Goal: Task Accomplishment & Management: Manage account settings

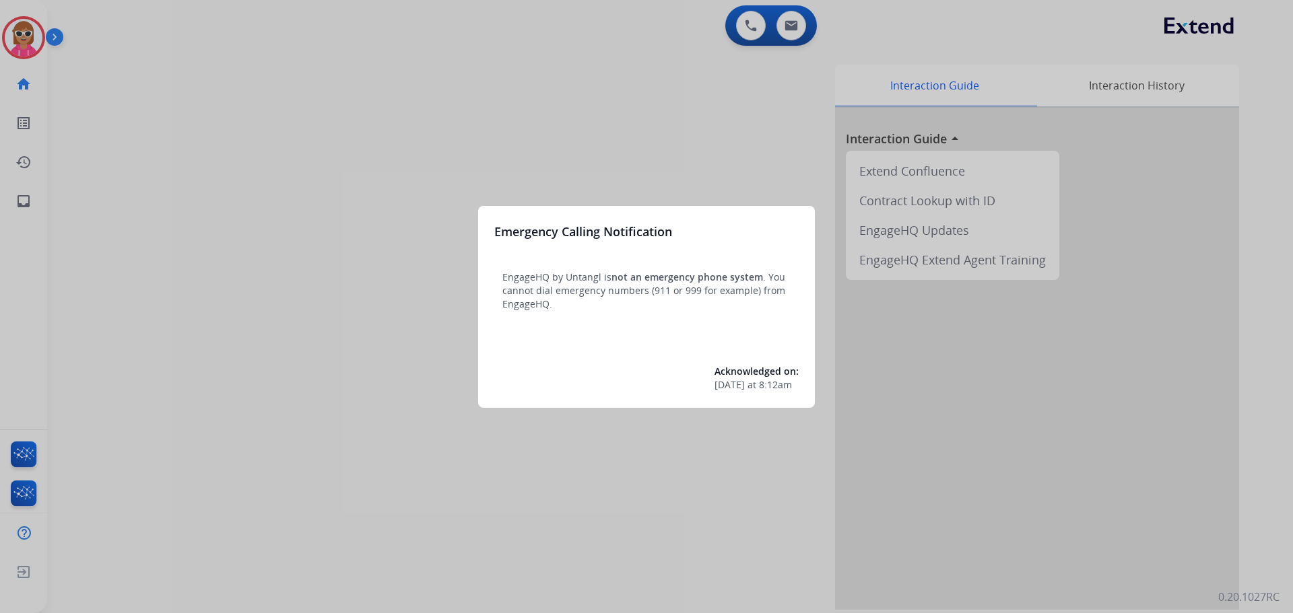
click at [118, 244] on div at bounding box center [646, 306] width 1293 height 613
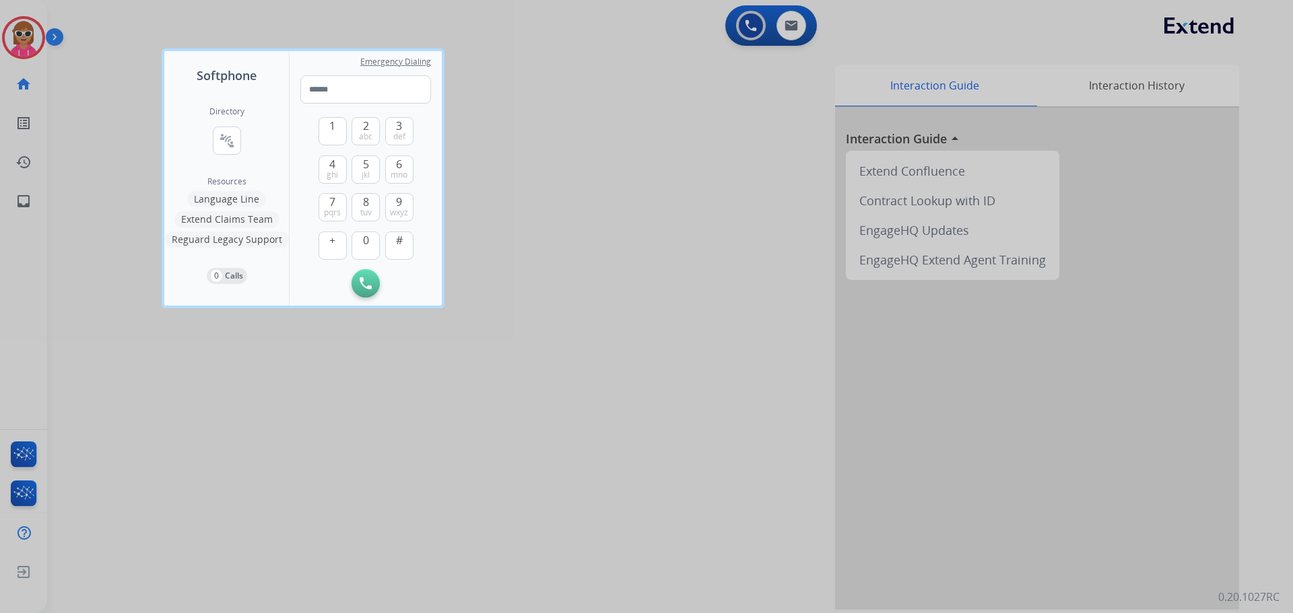
click at [24, 31] on div at bounding box center [646, 306] width 1293 height 613
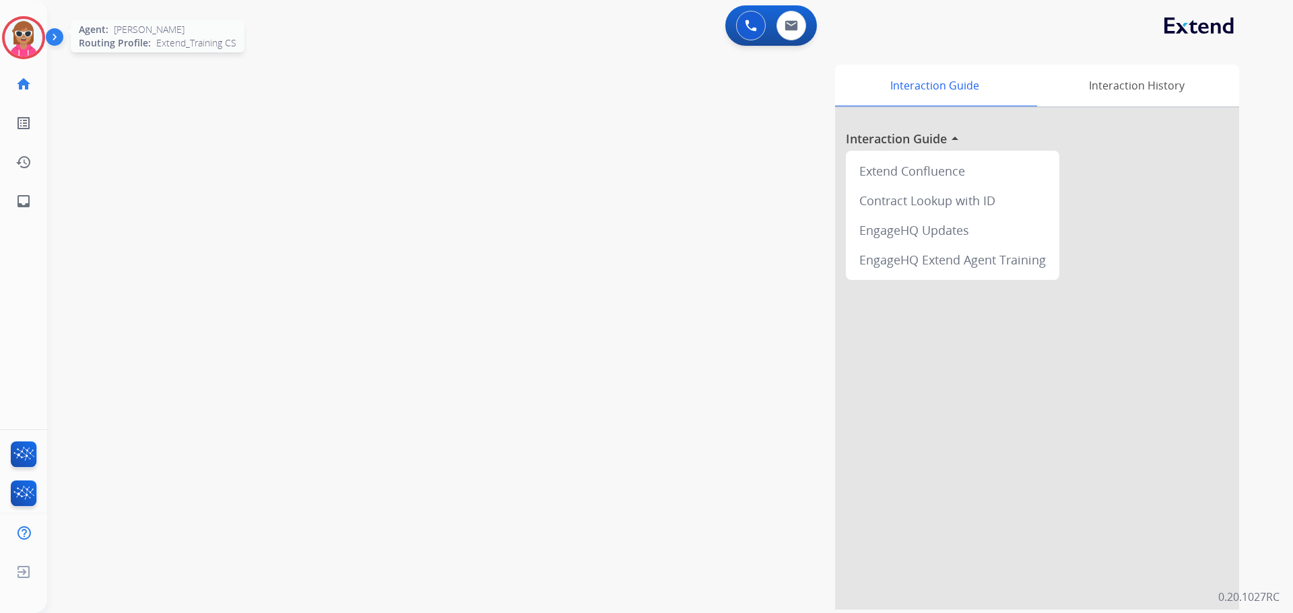
click at [25, 33] on img at bounding box center [24, 38] width 38 height 38
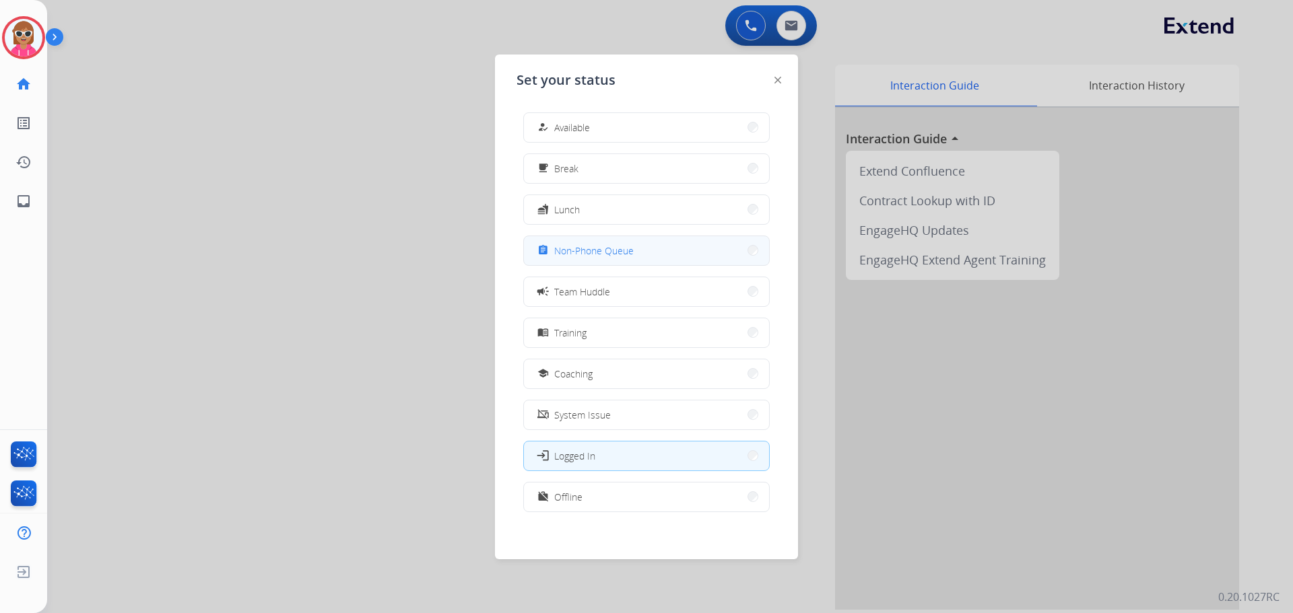
click at [687, 245] on button "assignment Non-Phone Queue" at bounding box center [646, 250] width 245 height 29
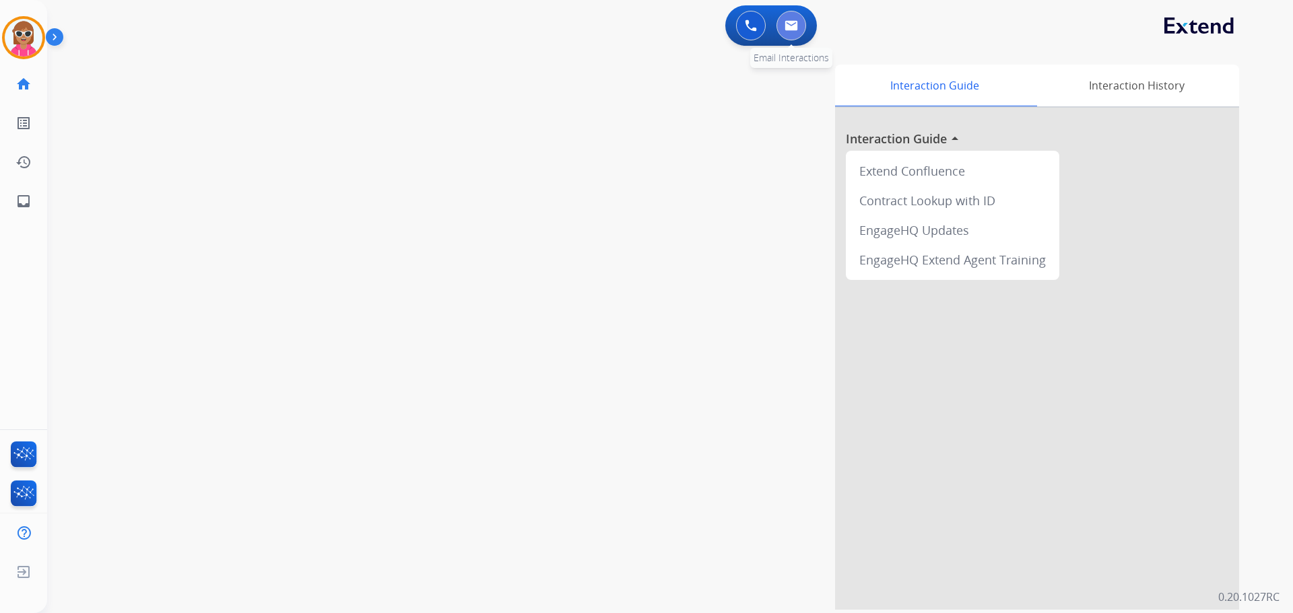
click at [805, 28] on button at bounding box center [791, 26] width 30 height 30
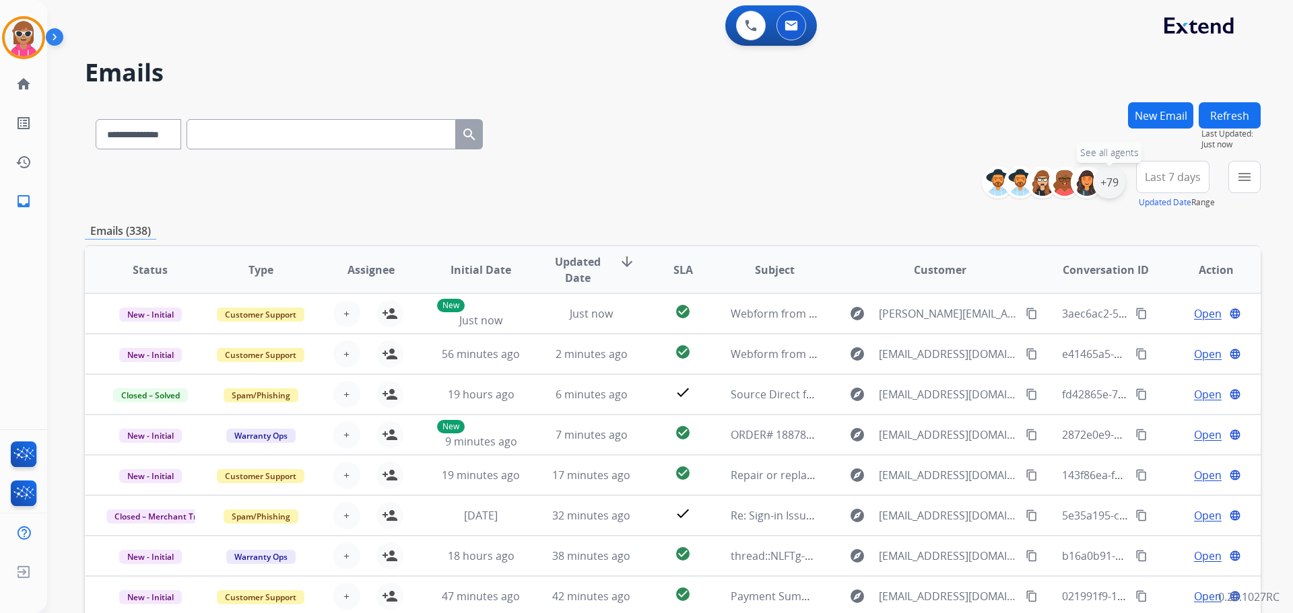
click at [1106, 180] on div "+79" at bounding box center [1109, 182] width 32 height 32
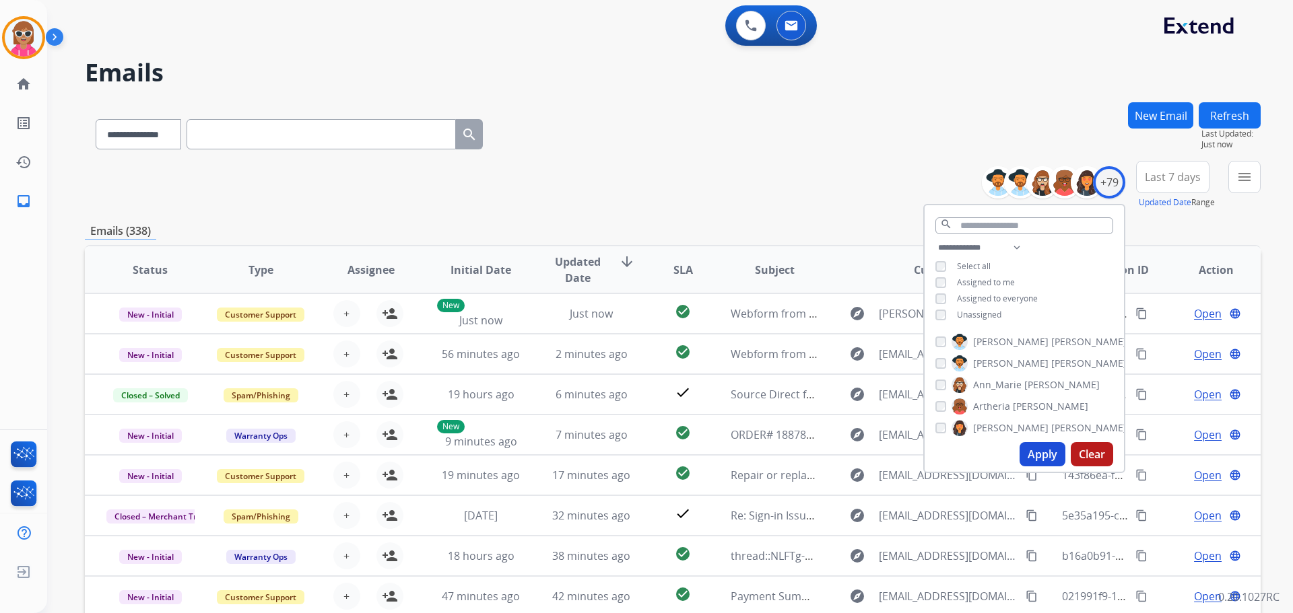
click at [981, 309] on span "Unassigned" at bounding box center [979, 314] width 44 height 11
click at [991, 279] on span "Assigned to me" at bounding box center [986, 282] width 58 height 11
click at [1010, 242] on select "**********" at bounding box center [981, 248] width 93 height 16
select select "**********"
click at [935, 240] on select "**********" at bounding box center [981, 248] width 93 height 16
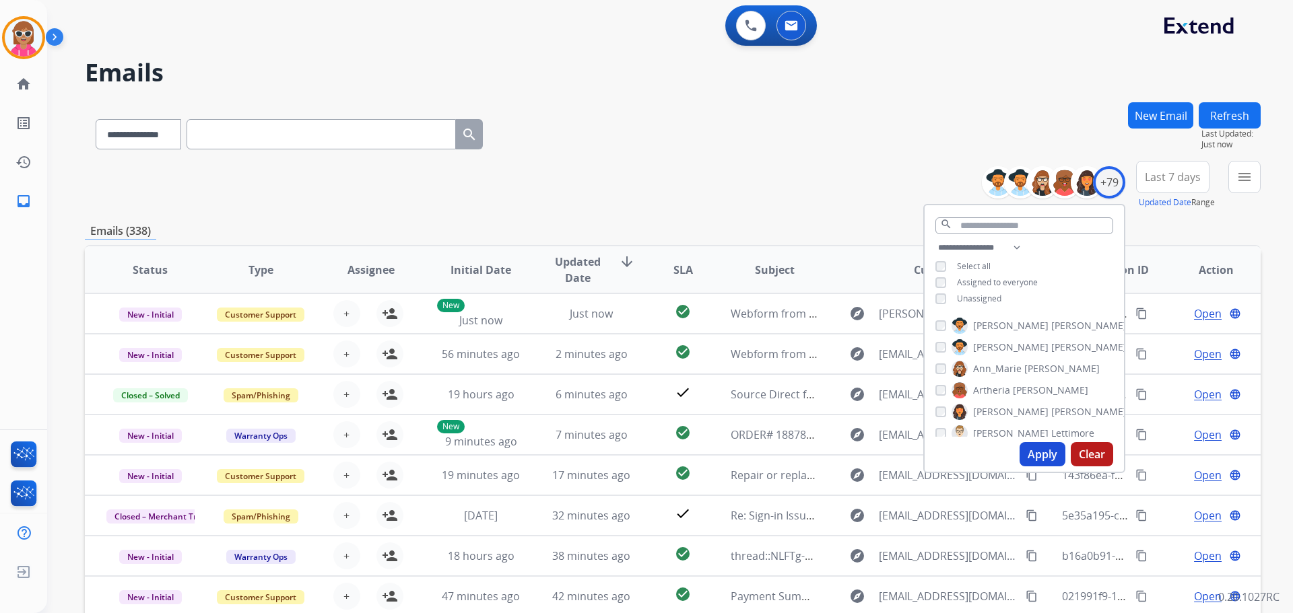
drag, startPoint x: 1083, startPoint y: 276, endPoint x: 1077, endPoint y: 283, distance: 8.6
click at [1083, 276] on div "**********" at bounding box center [1024, 275] width 199 height 70
click at [999, 344] on span "[PERSON_NAME]" at bounding box center [1010, 347] width 75 height 13
click at [1001, 364] on span "Ann_Marie" at bounding box center [997, 368] width 48 height 13
click at [995, 382] on label "[PERSON_NAME]" at bounding box center [1019, 390] width 137 height 16
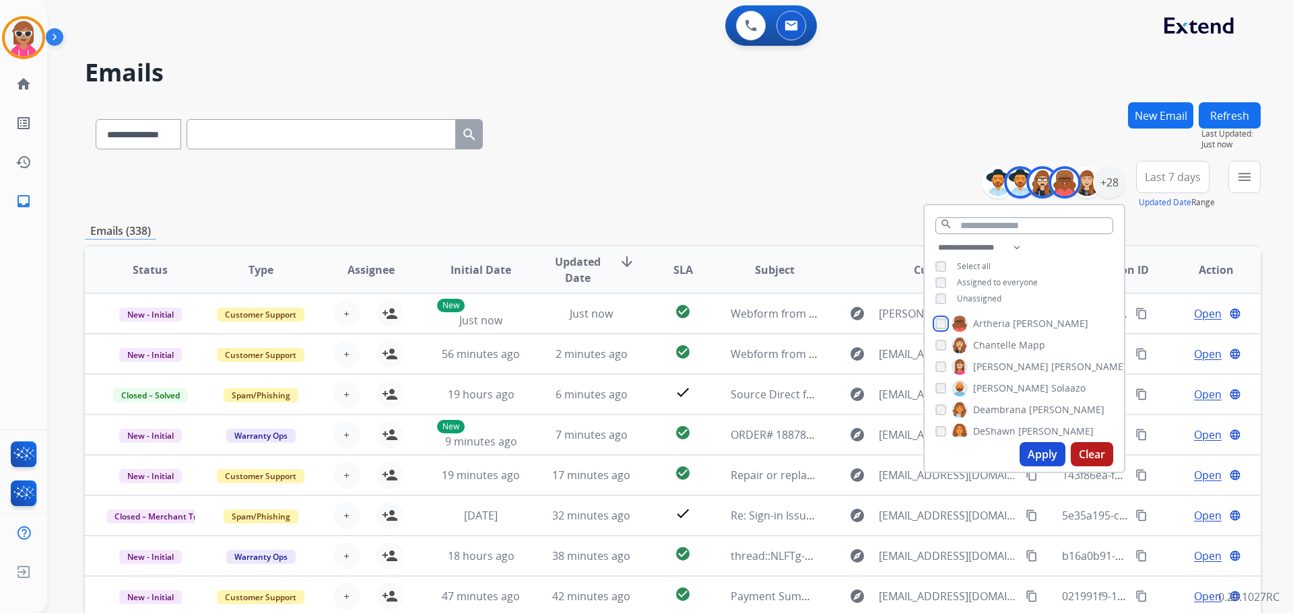
scroll to position [67, 0]
click at [1016, 364] on span "[PERSON_NAME]" at bounding box center [1010, 366] width 75 height 13
click at [994, 425] on span "DeShawn" at bounding box center [994, 430] width 42 height 13
click at [1001, 384] on span "Bois" at bounding box center [1010, 384] width 19 height 13
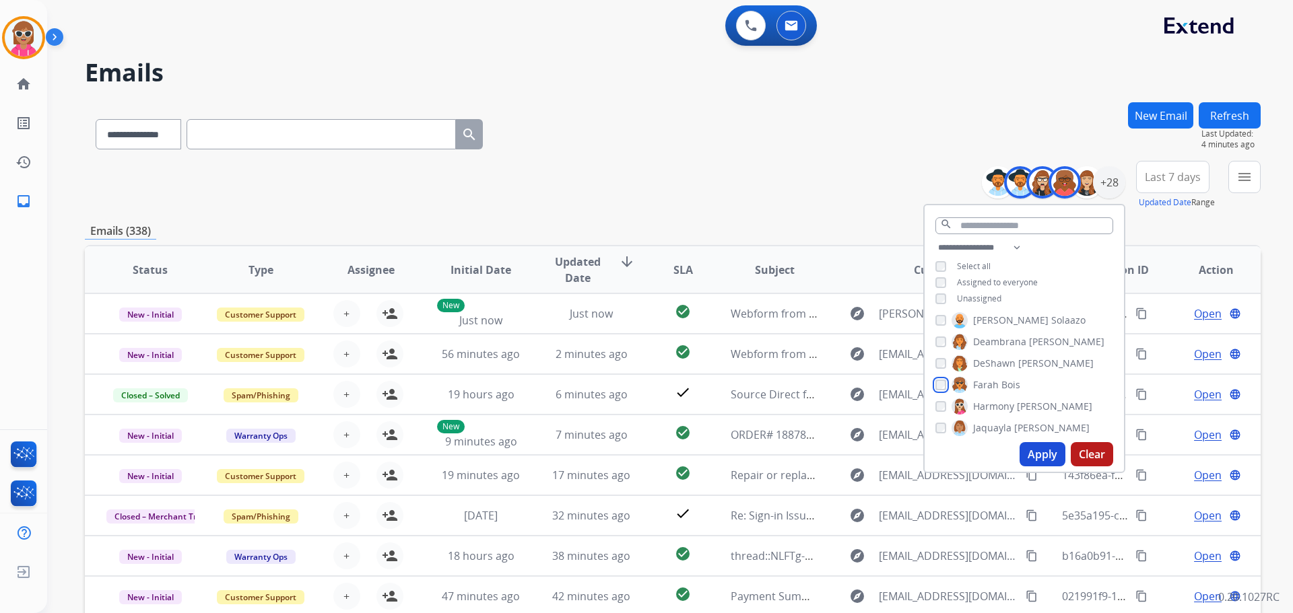
scroll to position [202, 0]
click at [1014, 358] on span "[PERSON_NAME]" at bounding box center [1051, 360] width 75 height 13
click at [989, 313] on span "Kayla" at bounding box center [985, 314] width 24 height 13
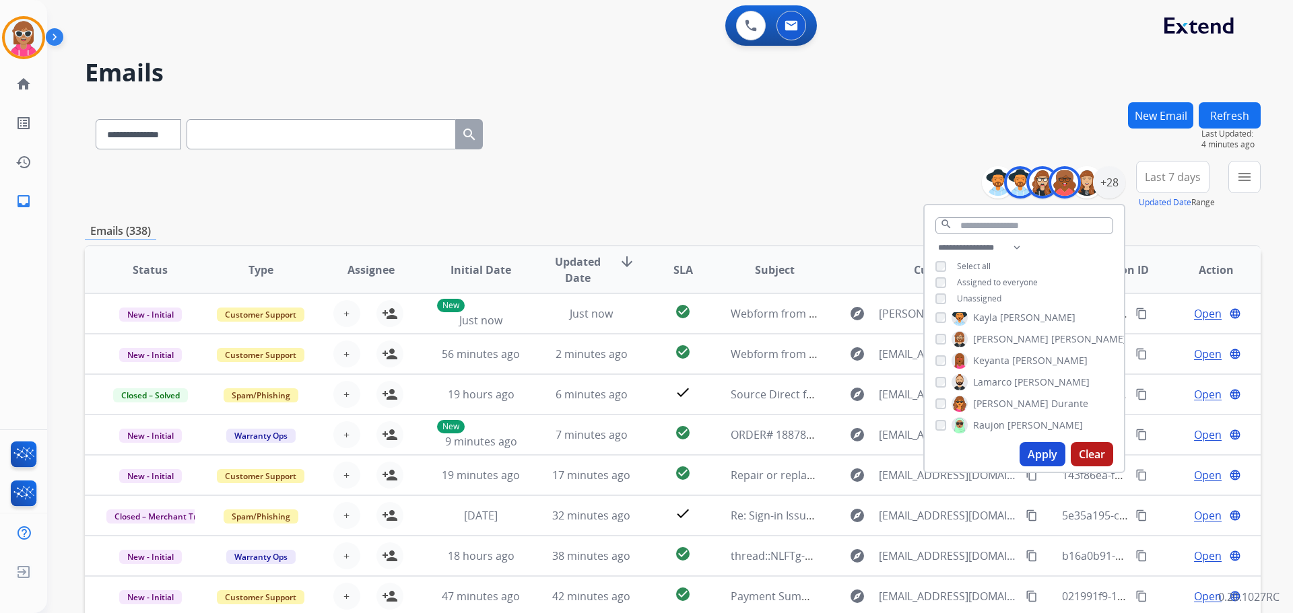
click at [995, 354] on span "Keyanta" at bounding box center [991, 360] width 36 height 13
click at [1004, 377] on span "Lamarco" at bounding box center [992, 382] width 38 height 13
click at [994, 352] on span "Raujon" at bounding box center [989, 358] width 32 height 13
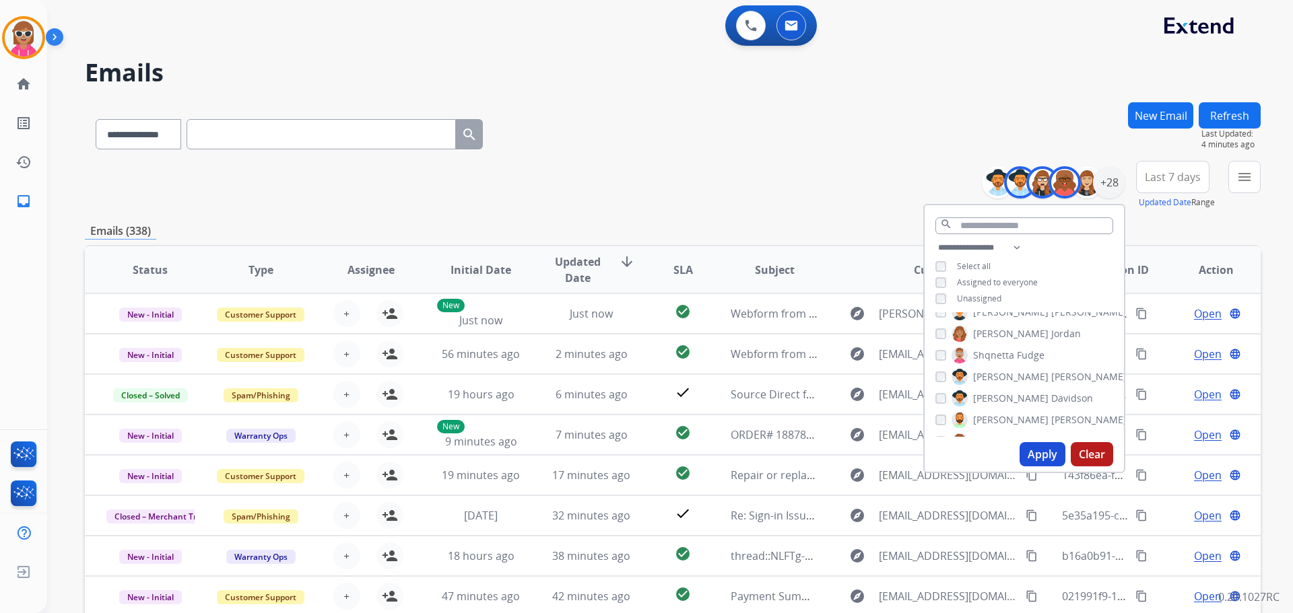
click at [1005, 354] on span "Shqnetta" at bounding box center [993, 355] width 41 height 13
click at [1013, 372] on span "King" at bounding box center [1011, 376] width 20 height 13
click at [1051, 416] on span "[PERSON_NAME]" at bounding box center [1088, 419] width 75 height 13
click at [1035, 449] on button "Apply" at bounding box center [1043, 454] width 46 height 24
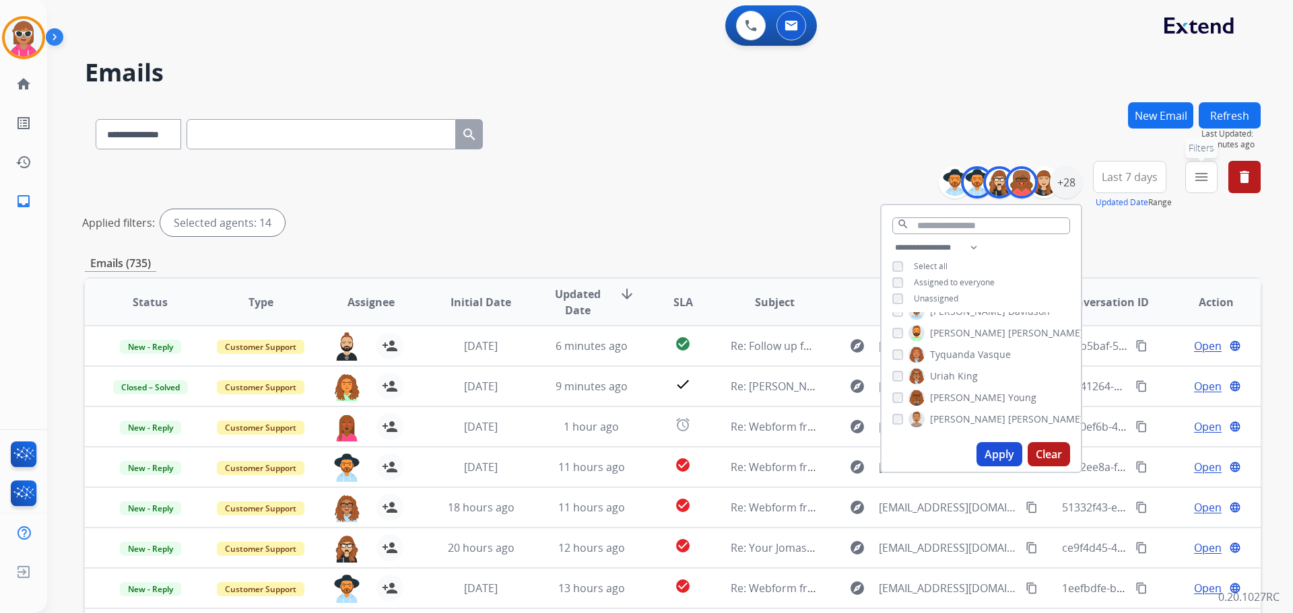
drag, startPoint x: 1204, startPoint y: 185, endPoint x: 1198, endPoint y: 220, distance: 35.5
click at [1205, 185] on mat-icon "menu" at bounding box center [1201, 177] width 16 height 16
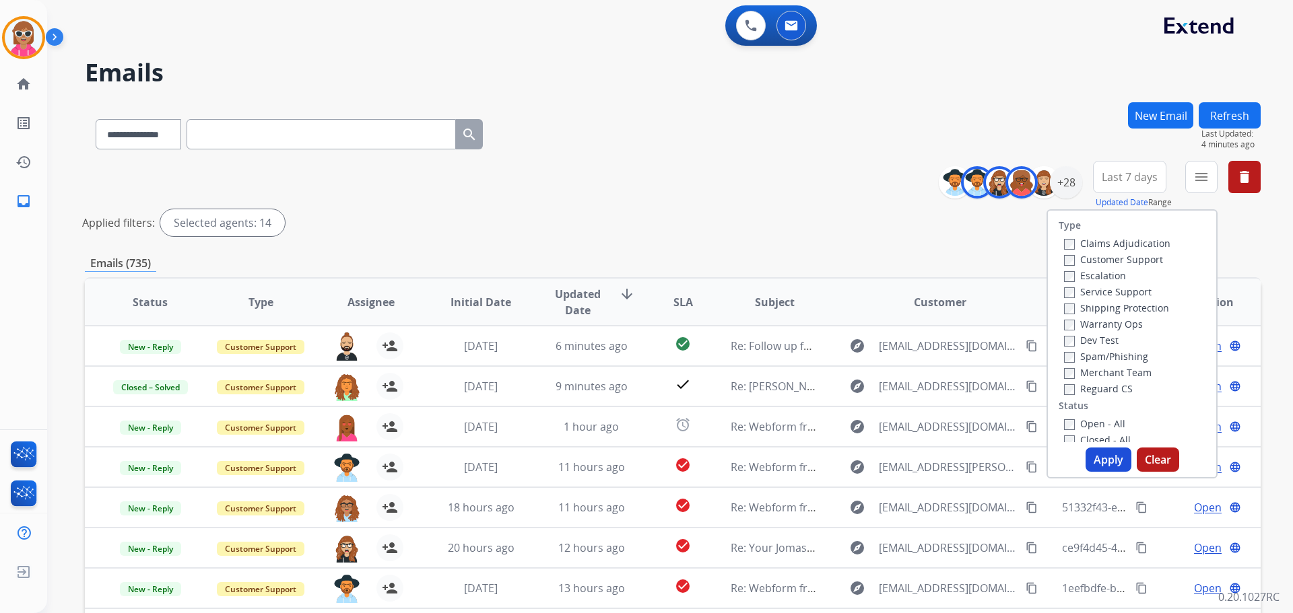
click at [1149, 256] on label "Customer Support" at bounding box center [1113, 259] width 99 height 13
drag, startPoint x: 1132, startPoint y: 306, endPoint x: 1119, endPoint y: 362, distance: 56.7
click at [1131, 307] on label "Shipping Protection" at bounding box center [1116, 308] width 105 height 13
click at [1111, 384] on label "Reguard CS" at bounding box center [1098, 388] width 69 height 13
drag, startPoint x: 1113, startPoint y: 310, endPoint x: 1104, endPoint y: 364, distance: 54.0
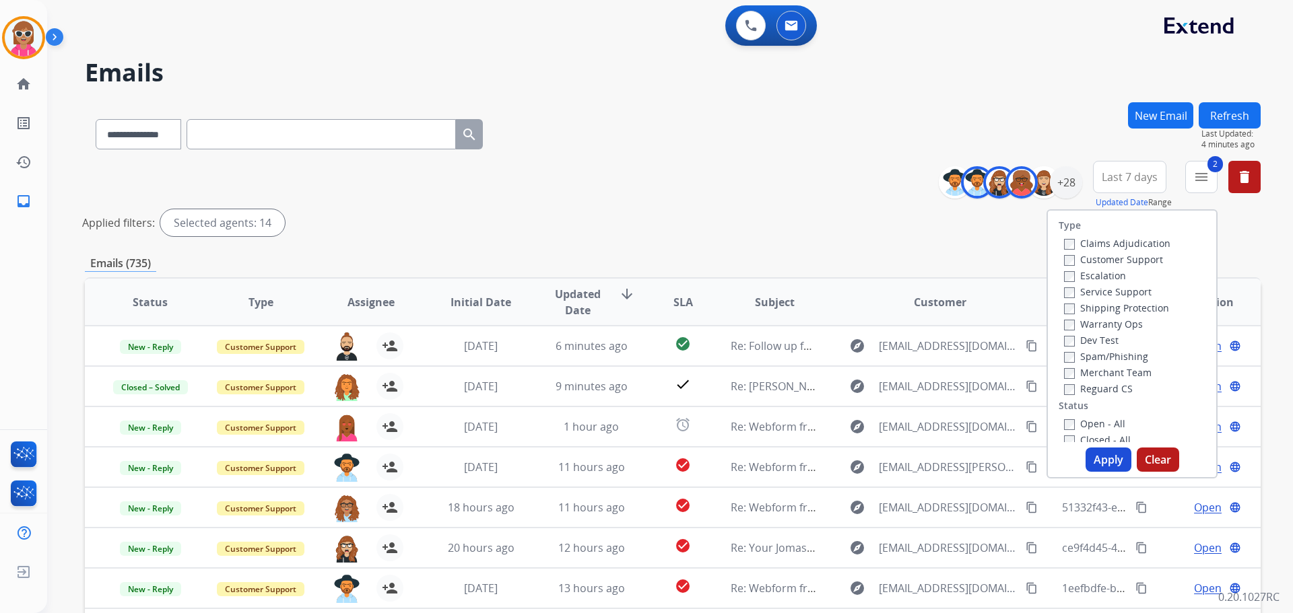
click at [1113, 313] on label "Shipping Protection" at bounding box center [1116, 308] width 105 height 13
click at [1090, 420] on label "Open - All" at bounding box center [1094, 423] width 61 height 13
drag, startPoint x: 1094, startPoint y: 454, endPoint x: 1092, endPoint y: 440, distance: 14.2
click at [1093, 454] on button "Apply" at bounding box center [1108, 460] width 46 height 24
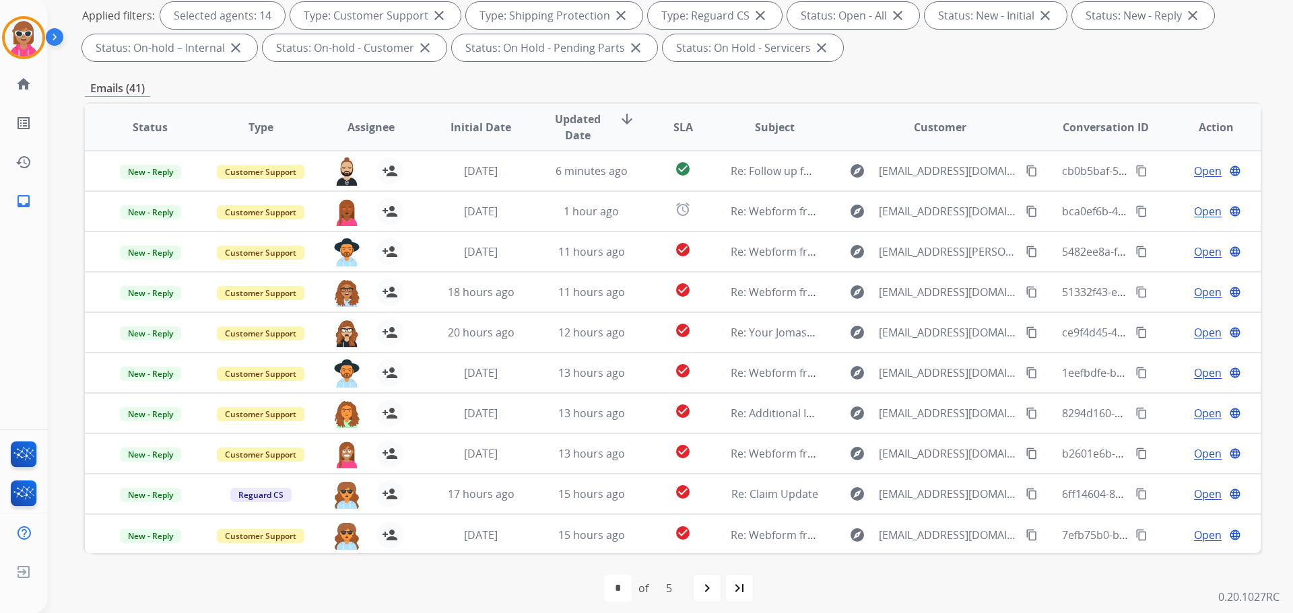
scroll to position [218, 0]
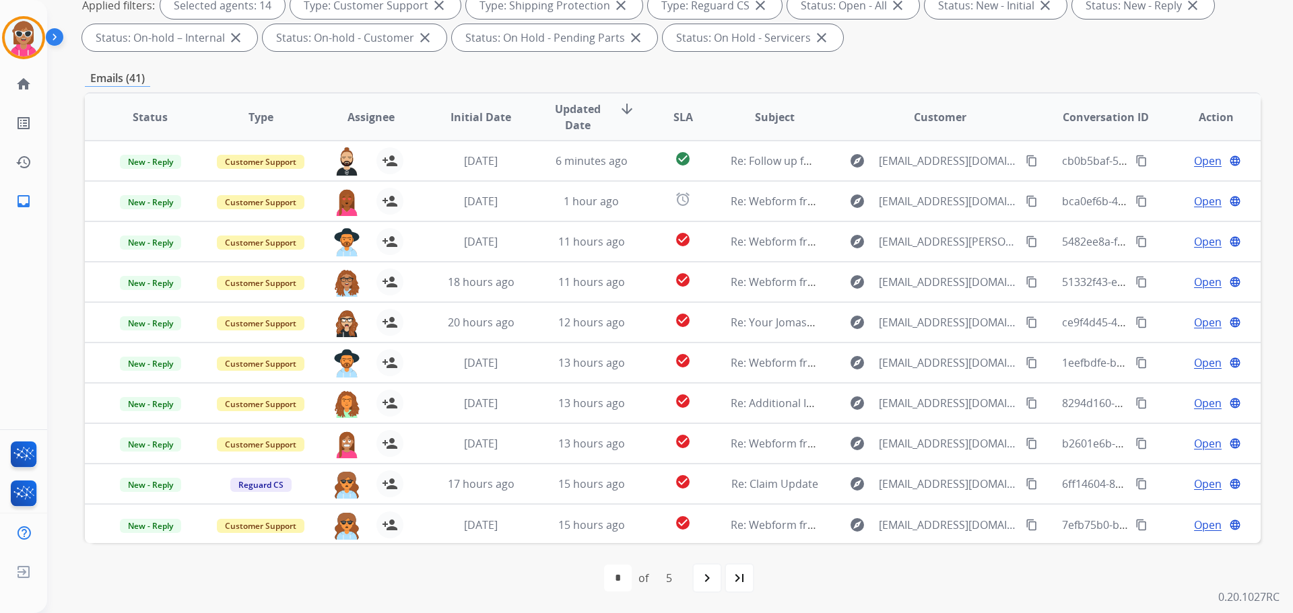
click at [359, 115] on span "Assignee" at bounding box center [370, 117] width 47 height 16
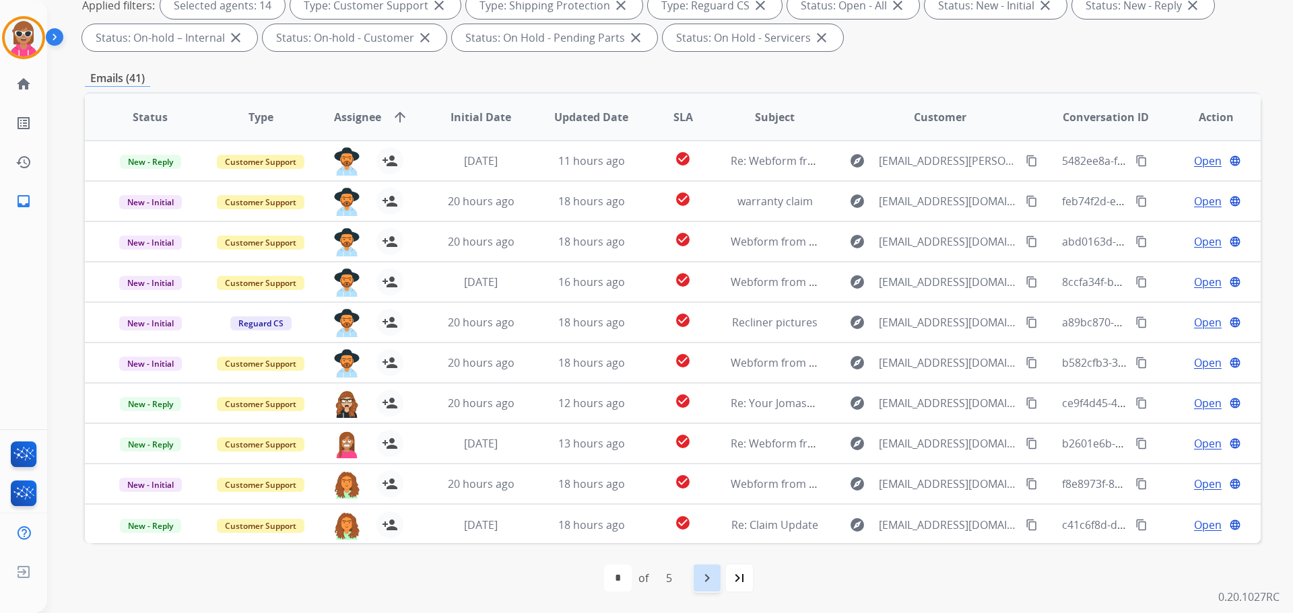
click at [711, 579] on mat-icon "navigate_next" at bounding box center [707, 578] width 16 height 16
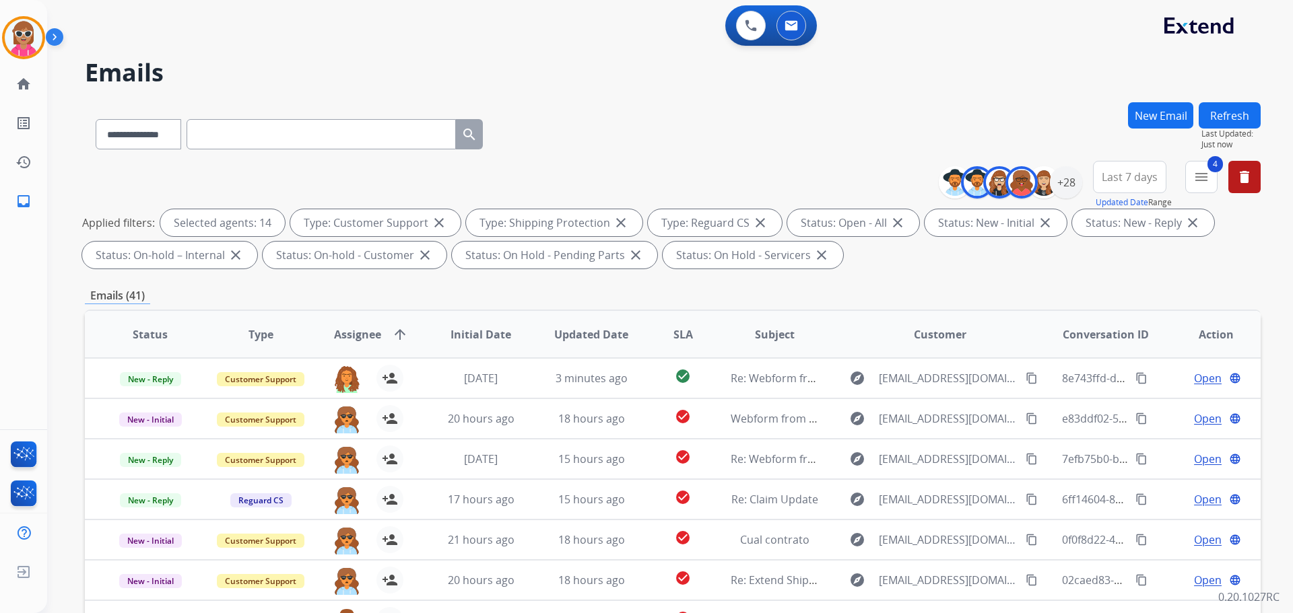
paste input "**********"
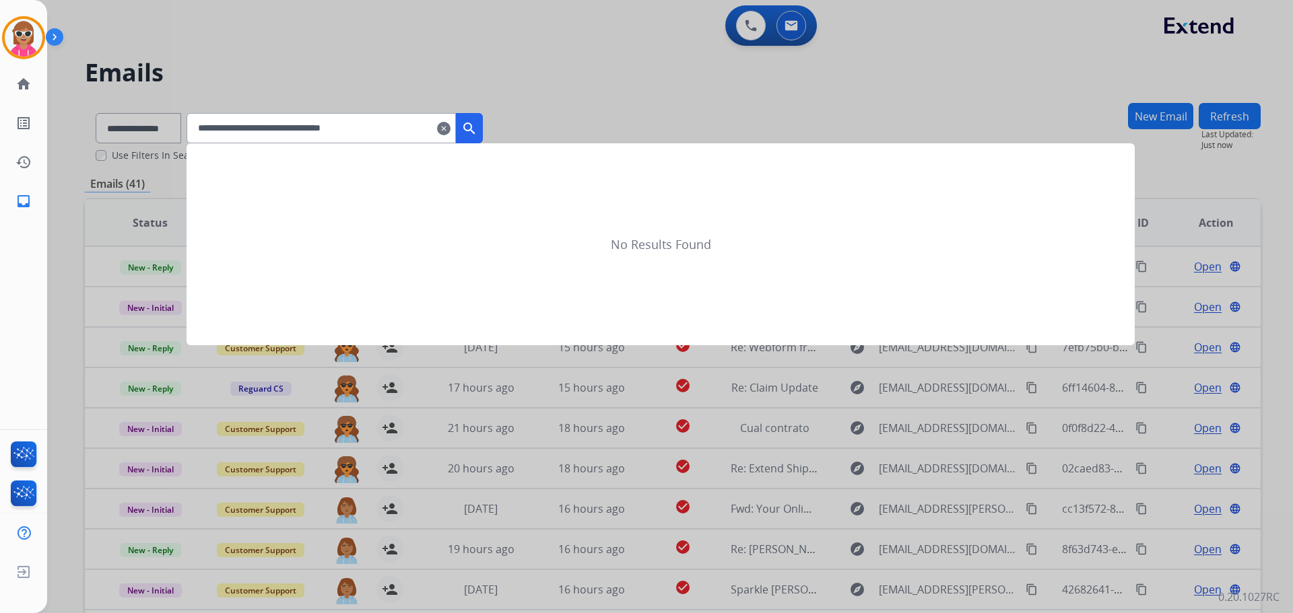
type input "**********"
click at [483, 117] on button "search" at bounding box center [469, 128] width 27 height 30
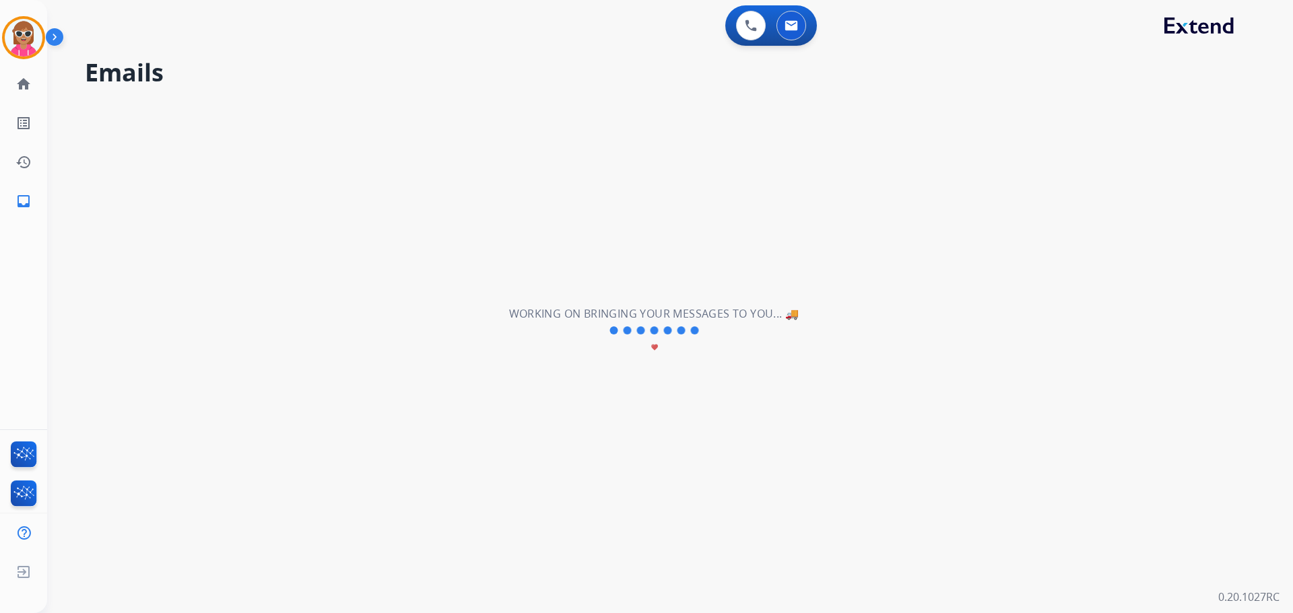
select select "*"
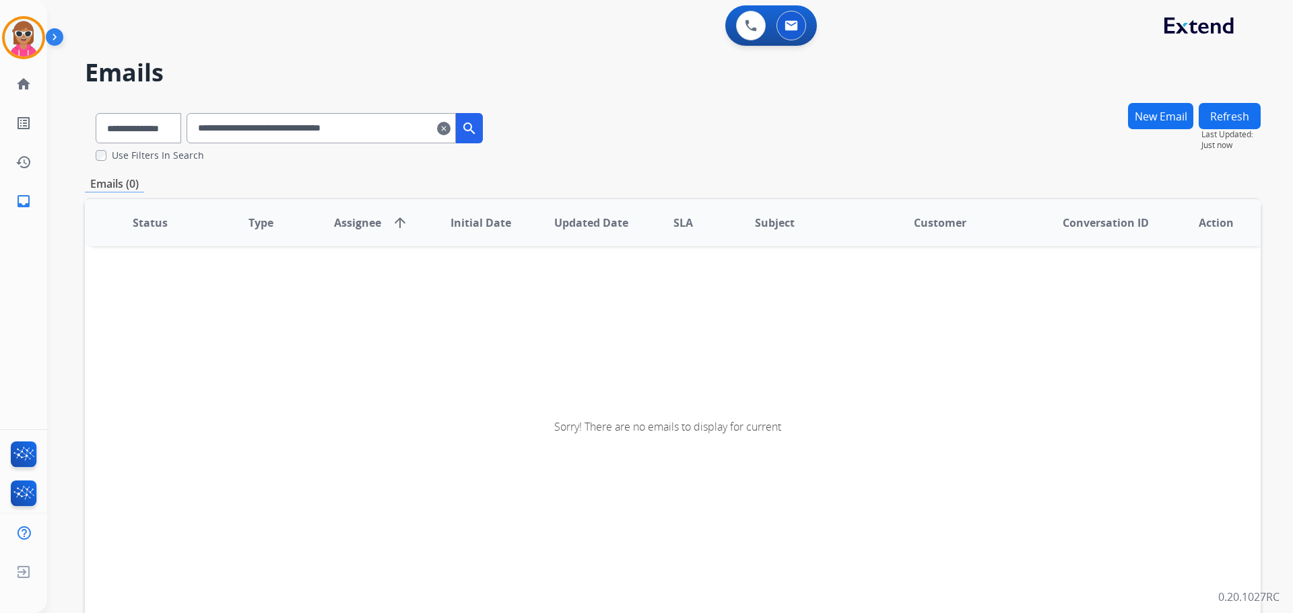
click at [478, 132] on button "search" at bounding box center [469, 128] width 27 height 30
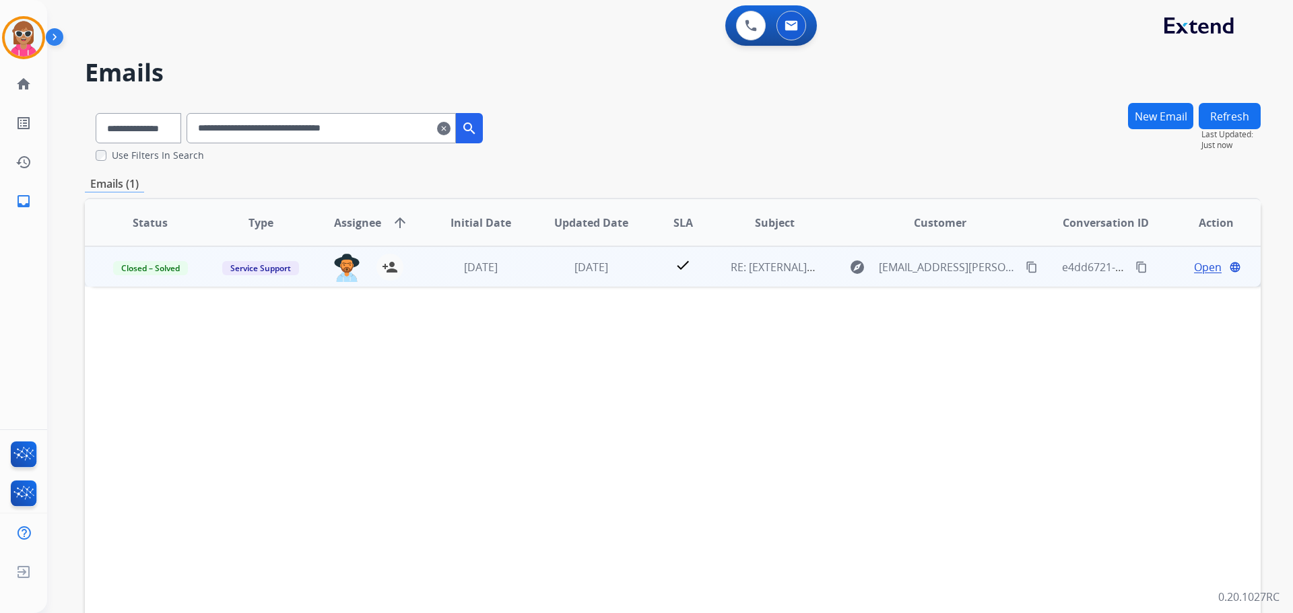
drag, startPoint x: 540, startPoint y: 277, endPoint x: 547, endPoint y: 282, distance: 9.2
click at [547, 282] on td "[DATE]" at bounding box center [581, 266] width 110 height 40
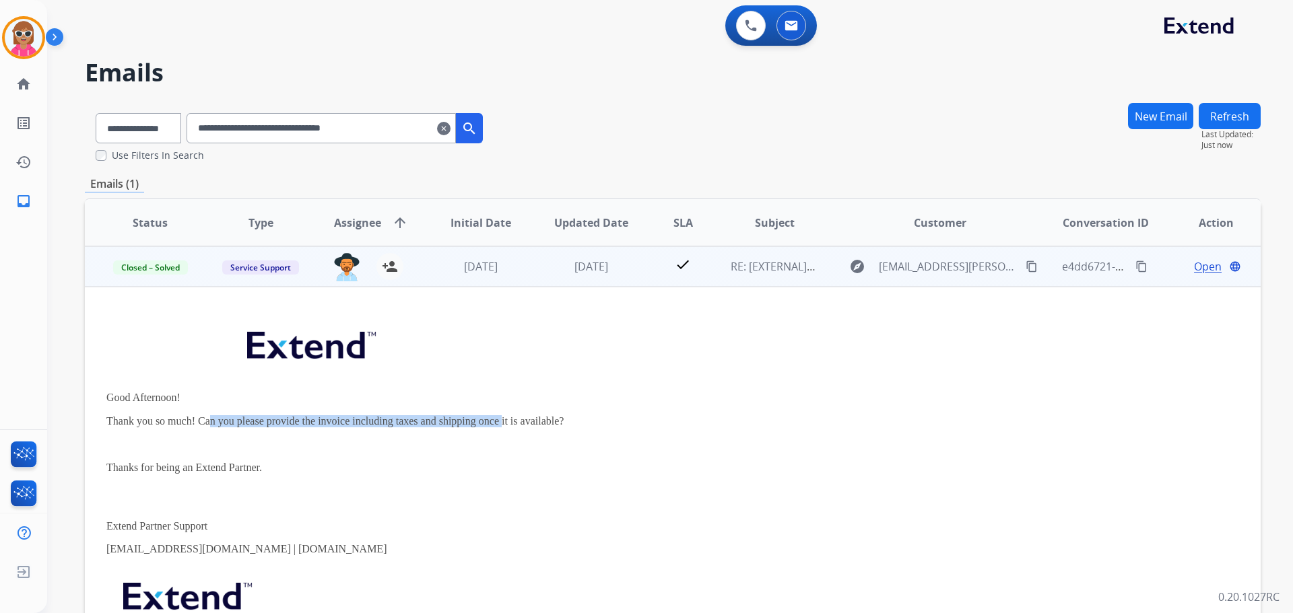
drag, startPoint x: 209, startPoint y: 426, endPoint x: 714, endPoint y: 350, distance: 510.6
click at [543, 403] on div "Good Afternoon! Thank you so much! Can you please provide the invoice including…" at bounding box center [562, 495] width 912 height 358
click at [1195, 265] on span "Open" at bounding box center [1208, 267] width 28 height 16
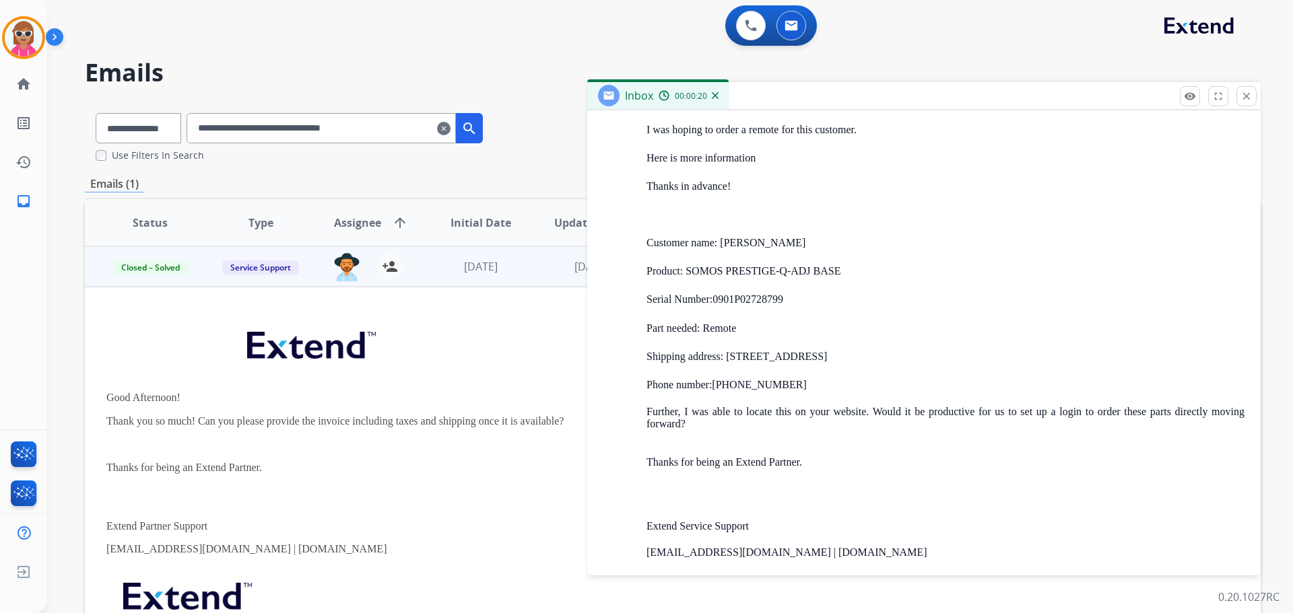
scroll to position [2259, 0]
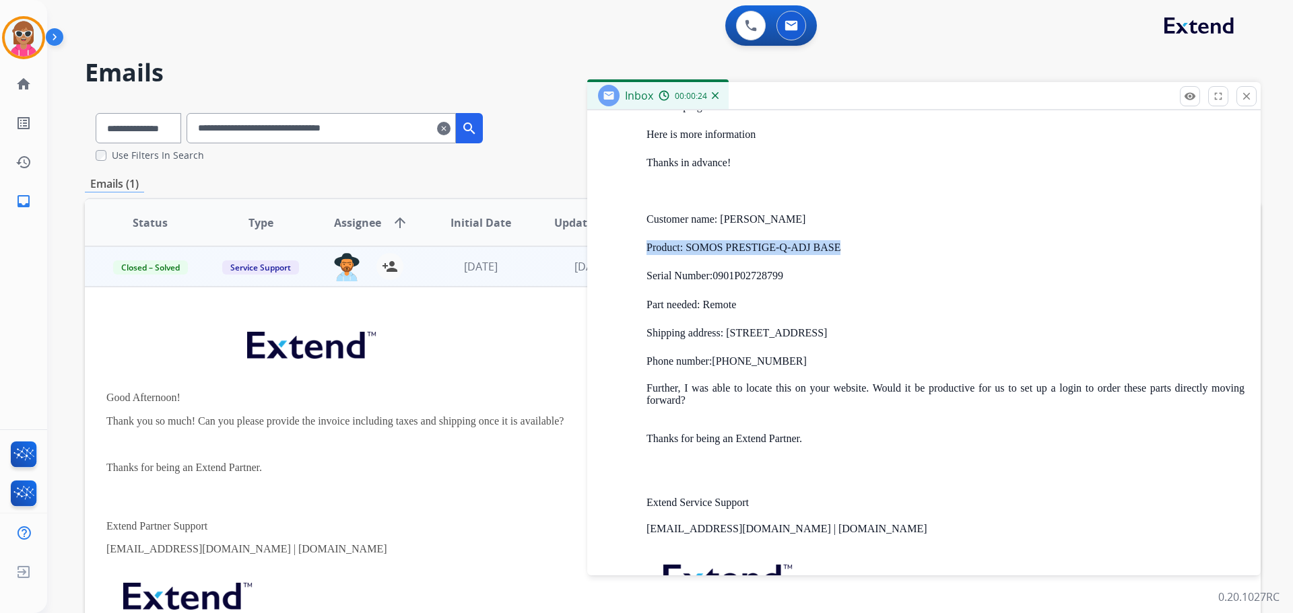
drag, startPoint x: 645, startPoint y: 254, endPoint x: 660, endPoint y: 269, distance: 21.0
click at [842, 234] on div "From: [EMAIL_ADDRESS][DOMAIN_NAME] To: [EMAIL_ADDRESS][PERSON_NAME][DOMAIN_NAME…" at bounding box center [923, 314] width 641 height 747
drag, startPoint x: 645, startPoint y: 274, endPoint x: 795, endPoint y: 250, distance: 151.3
click at [802, 249] on div "From: [EMAIL_ADDRESS][DOMAIN_NAME] To: [EMAIL_ADDRESS][PERSON_NAME][DOMAIN_NAME…" at bounding box center [923, 314] width 641 height 747
drag, startPoint x: 634, startPoint y: 312, endPoint x: 754, endPoint y: 291, distance: 121.0
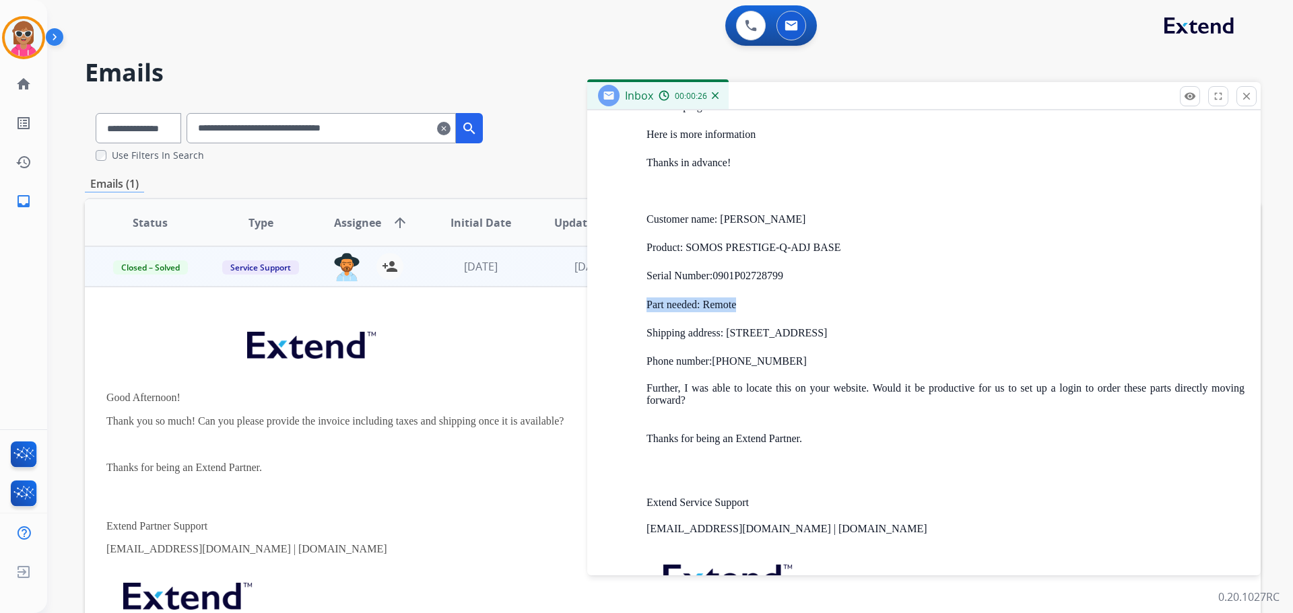
click at [754, 291] on div "From: [EMAIL_ADDRESS][DOMAIN_NAME] To: [EMAIL_ADDRESS][PERSON_NAME][DOMAIN_NAME…" at bounding box center [923, 314] width 641 height 747
drag, startPoint x: 638, startPoint y: 337, endPoint x: 696, endPoint y: 376, distance: 68.9
click at [947, 327] on div "From: [EMAIL_ADDRESS][DOMAIN_NAME] To: [EMAIL_ADDRESS][PERSON_NAME][DOMAIN_NAME…" at bounding box center [923, 314] width 641 height 747
drag, startPoint x: 661, startPoint y: 384, endPoint x: 630, endPoint y: 400, distance: 35.5
click at [710, 393] on p "Further, I was able to locate this on your website. Would it be productive for …" at bounding box center [945, 400] width 598 height 37
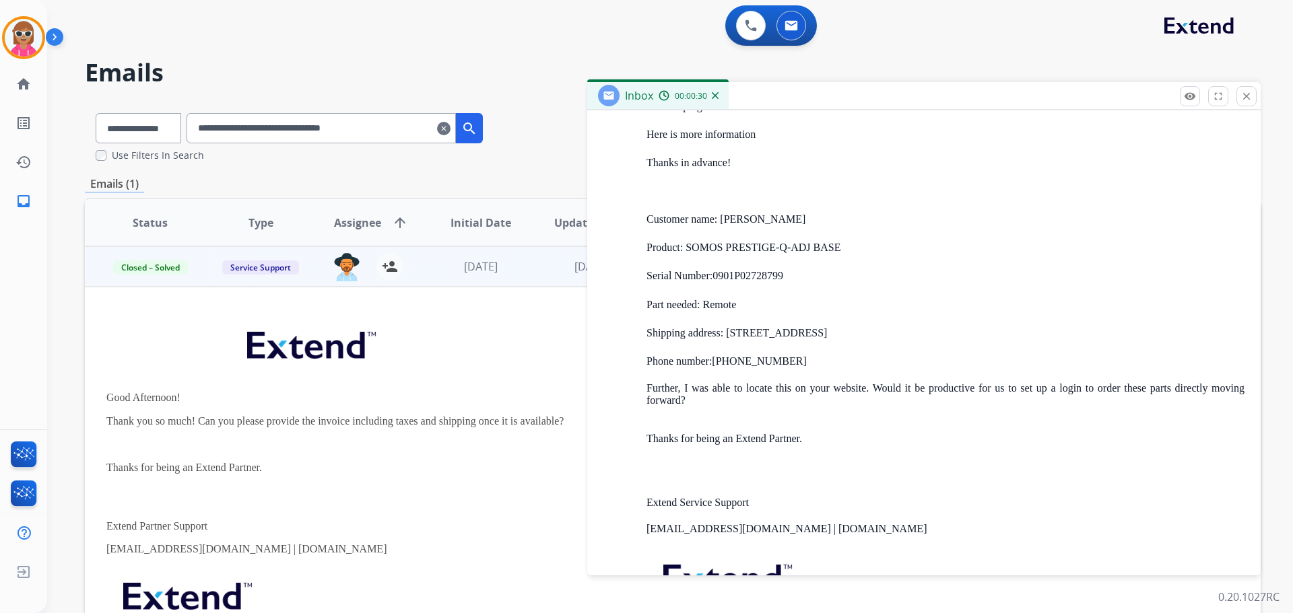
click at [636, 388] on div "From: [EMAIL_ADDRESS][DOMAIN_NAME] To: [EMAIL_ADDRESS][PERSON_NAME][DOMAIN_NAME…" at bounding box center [923, 314] width 641 height 747
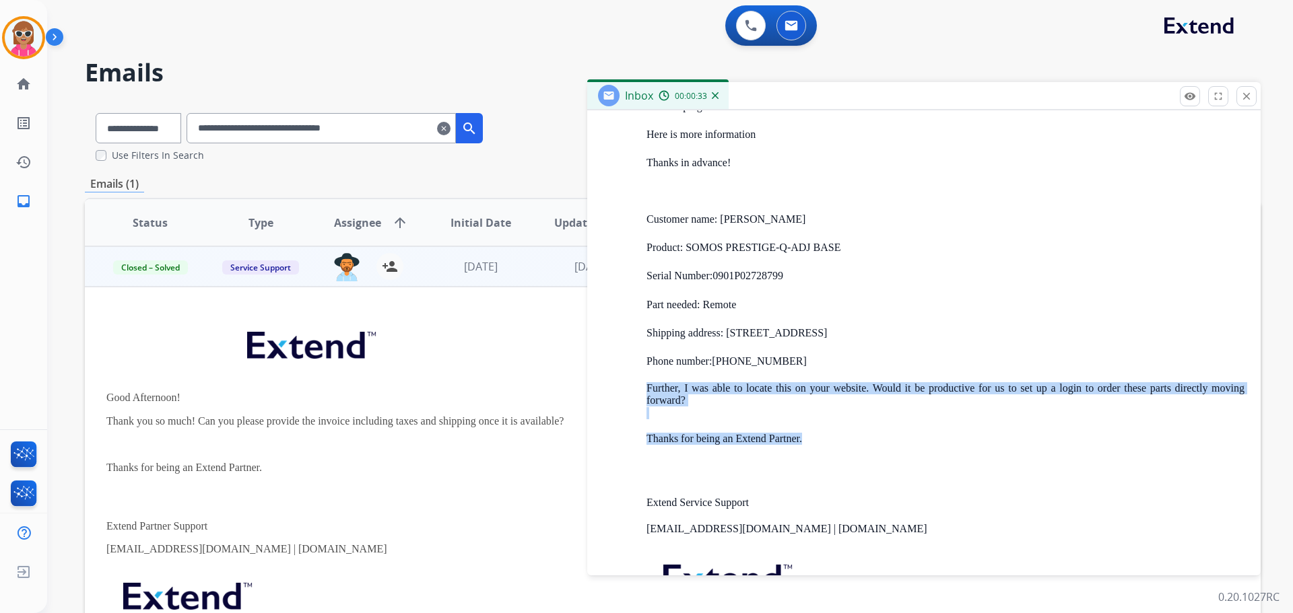
drag, startPoint x: 638, startPoint y: 386, endPoint x: 1024, endPoint y: 417, distance: 387.8
click at [1025, 419] on div "From: [EMAIL_ADDRESS][DOMAIN_NAME] To: [EMAIL_ADDRESS][PERSON_NAME][DOMAIN_NAME…" at bounding box center [923, 314] width 641 height 747
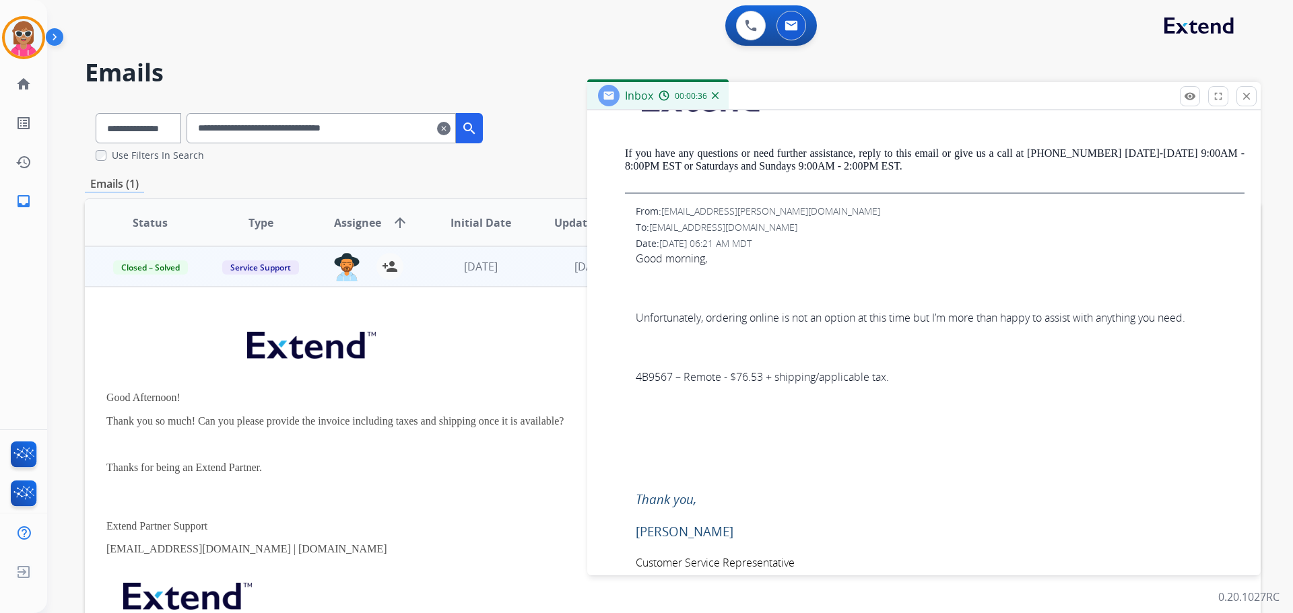
scroll to position [1383, 0]
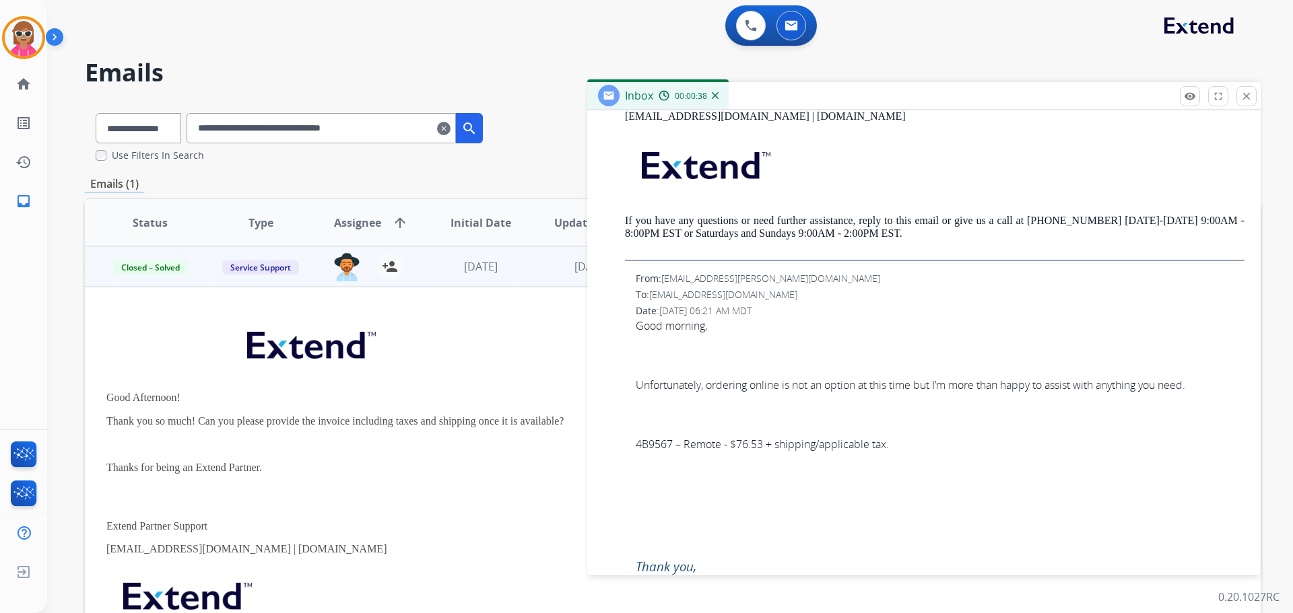
drag, startPoint x: 644, startPoint y: 404, endPoint x: 910, endPoint y: 396, distance: 266.1
click at [929, 396] on div "Good morning, Unfortunately, ordering online is not an option at this time but …" at bounding box center [940, 561] width 609 height 486
drag, startPoint x: 644, startPoint y: 395, endPoint x: 694, endPoint y: 409, distance: 52.6
click at [694, 409] on div "Good morning, Unfortunately, ordering online is not an option at this time but …" at bounding box center [940, 561] width 609 height 486
drag, startPoint x: 639, startPoint y: 444, endPoint x: 828, endPoint y: 438, distance: 189.3
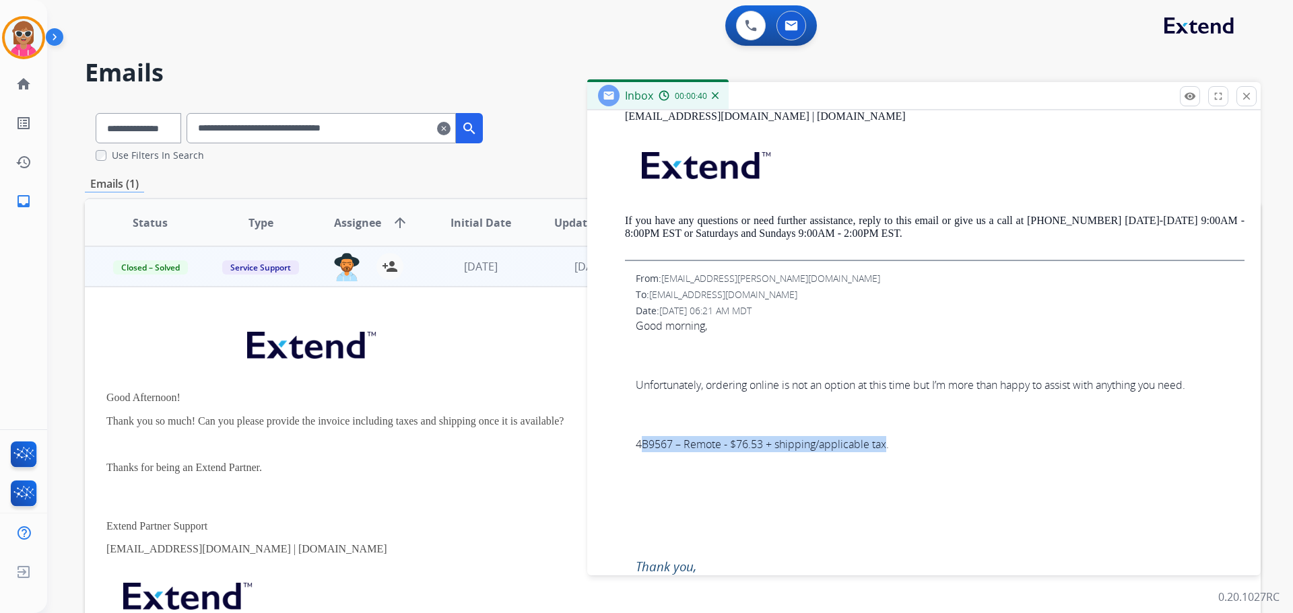
click at [887, 452] on p "4B9567 – Remote - $76.53 + shipping/applicable tax." at bounding box center [940, 444] width 609 height 16
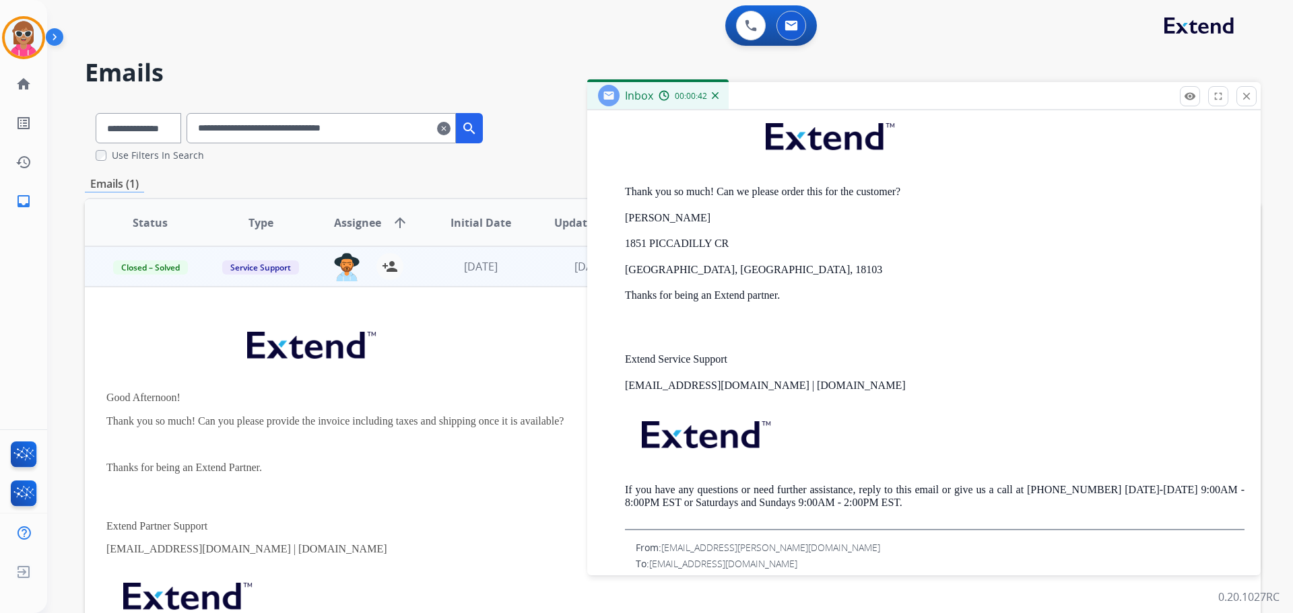
scroll to position [1046, 0]
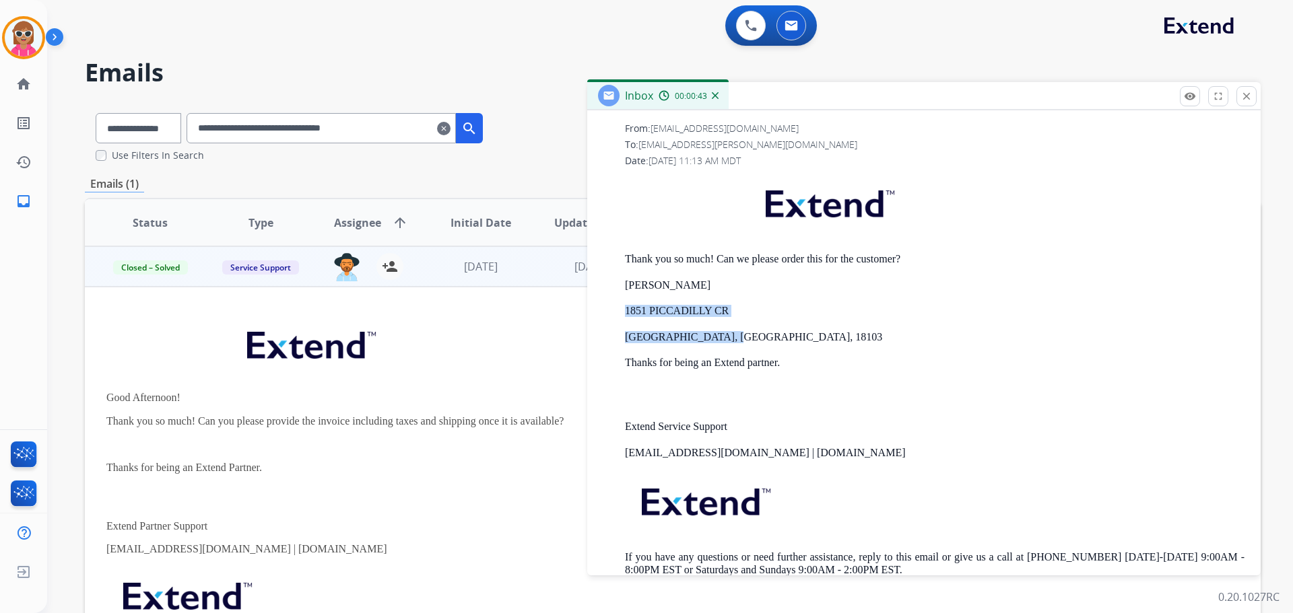
drag, startPoint x: 739, startPoint y: 271, endPoint x: 802, endPoint y: 325, distance: 83.1
click at [799, 321] on div "Thank you so much! Can we please order this for the customer? [PERSON_NAME] [ST…" at bounding box center [935, 386] width 620 height 424
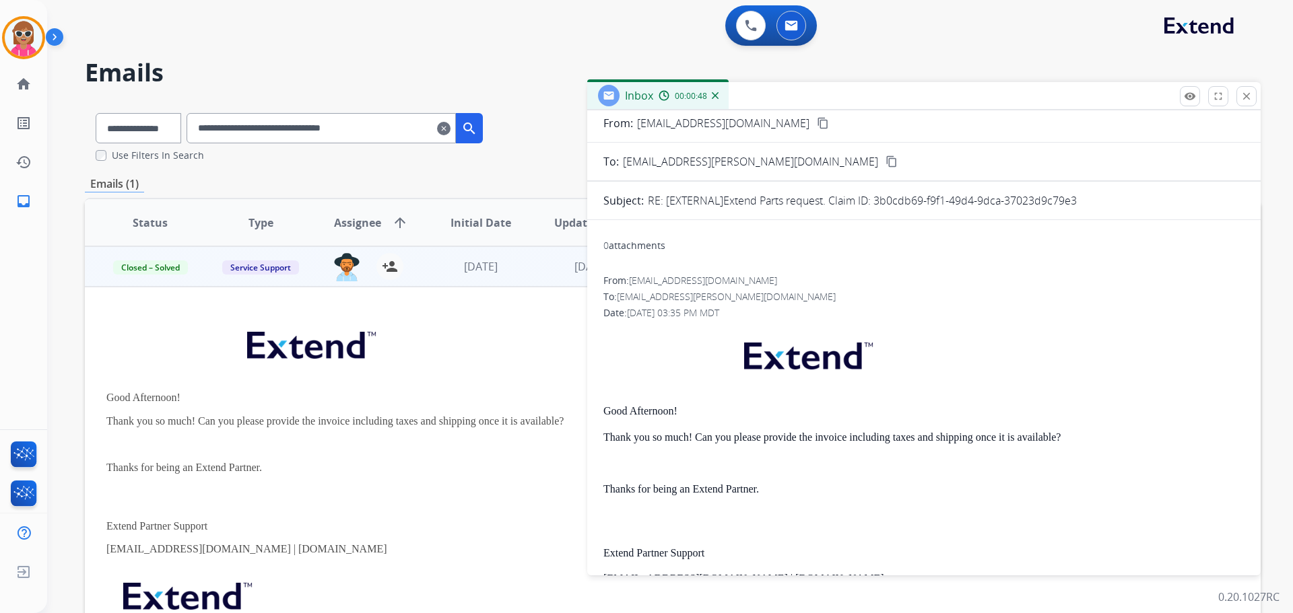
scroll to position [0, 0]
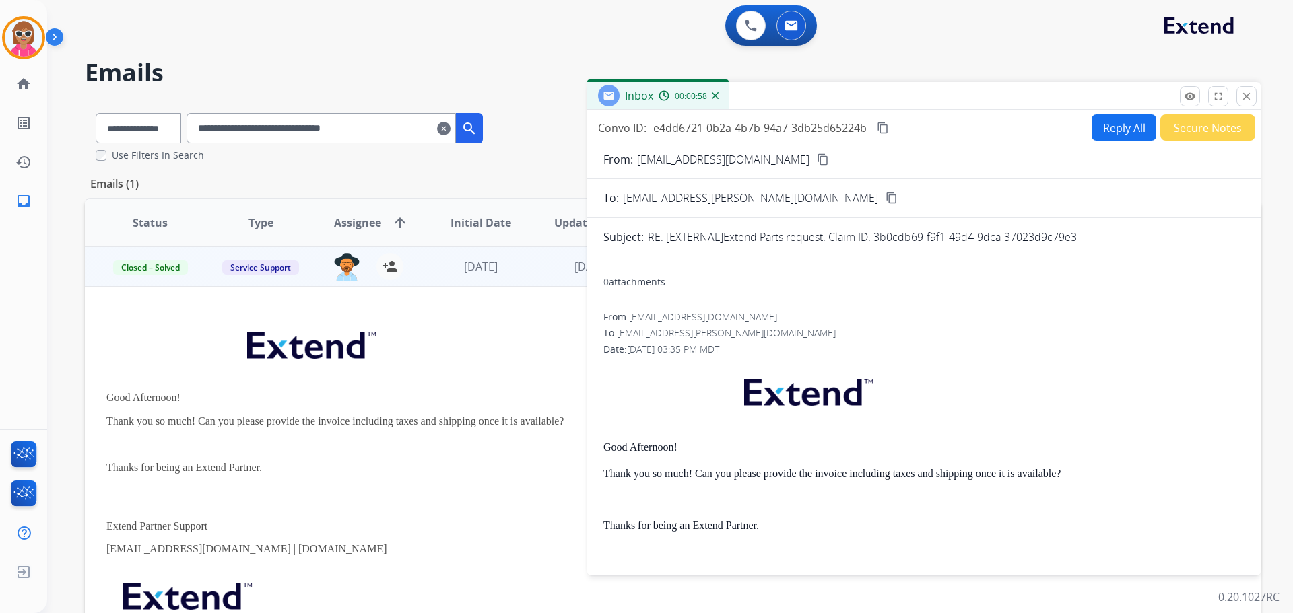
click at [731, 335] on span "[EMAIL_ADDRESS][PERSON_NAME][DOMAIN_NAME]" at bounding box center [726, 333] width 219 height 13
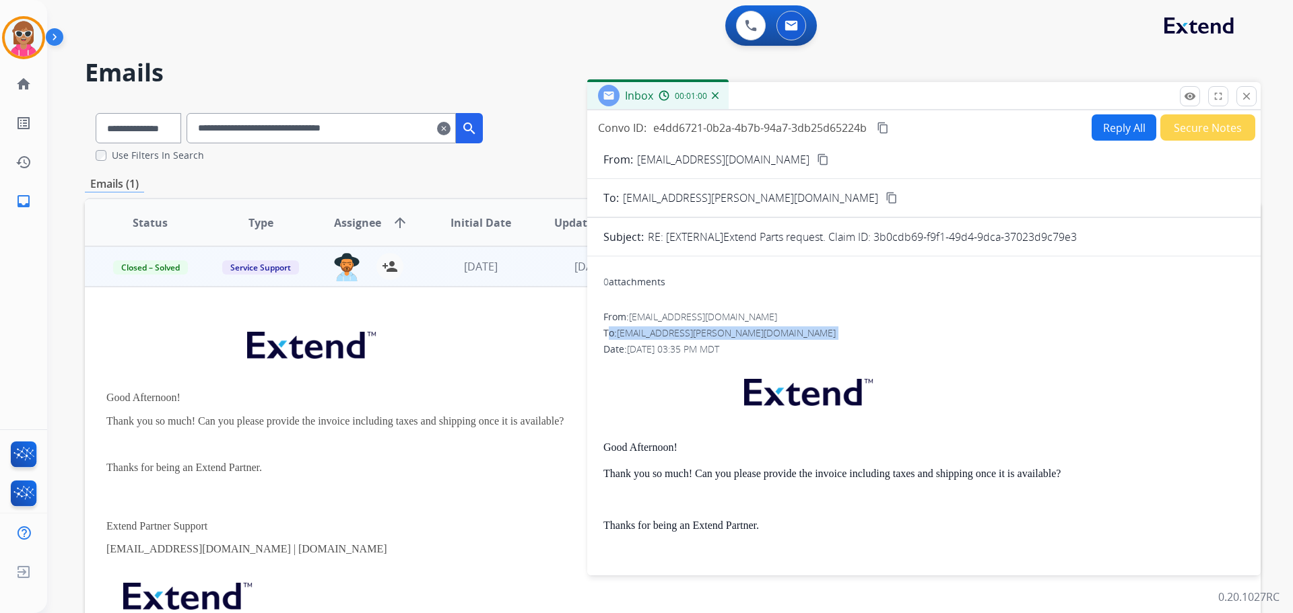
click at [731, 335] on span "[EMAIL_ADDRESS][PERSON_NAME][DOMAIN_NAME]" at bounding box center [726, 333] width 219 height 13
drag, startPoint x: 1240, startPoint y: 94, endPoint x: 1174, endPoint y: 55, distance: 76.3
click at [1235, 94] on div "remove_red_eye Logs fullscreen Expand close Close" at bounding box center [1218, 96] width 77 height 20
drag, startPoint x: 1248, startPoint y: 98, endPoint x: 1213, endPoint y: 79, distance: 40.4
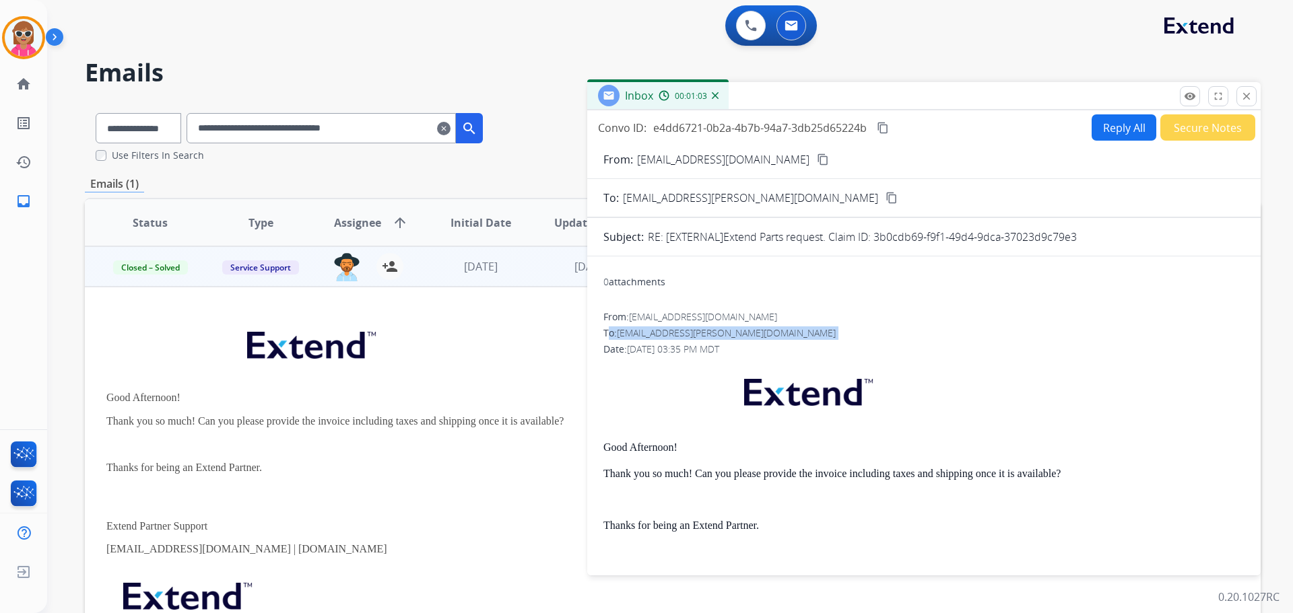
click at [1246, 98] on mat-icon "close" at bounding box center [1246, 96] width 12 height 12
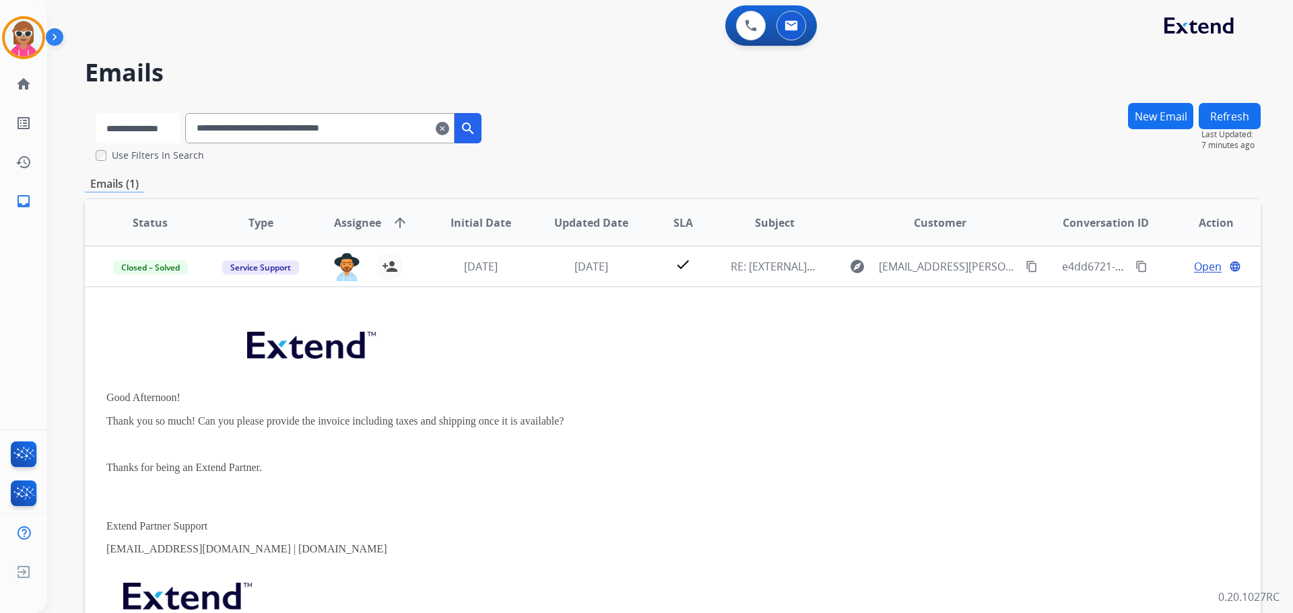
click at [168, 137] on select "**********" at bounding box center [138, 128] width 84 height 30
select select "**********"
click at [96, 113] on select "**********" at bounding box center [138, 128] width 84 height 30
drag, startPoint x: 433, startPoint y: 130, endPoint x: 44, endPoint y: 205, distance: 395.7
click at [44, 205] on div "**********" at bounding box center [646, 306] width 1293 height 613
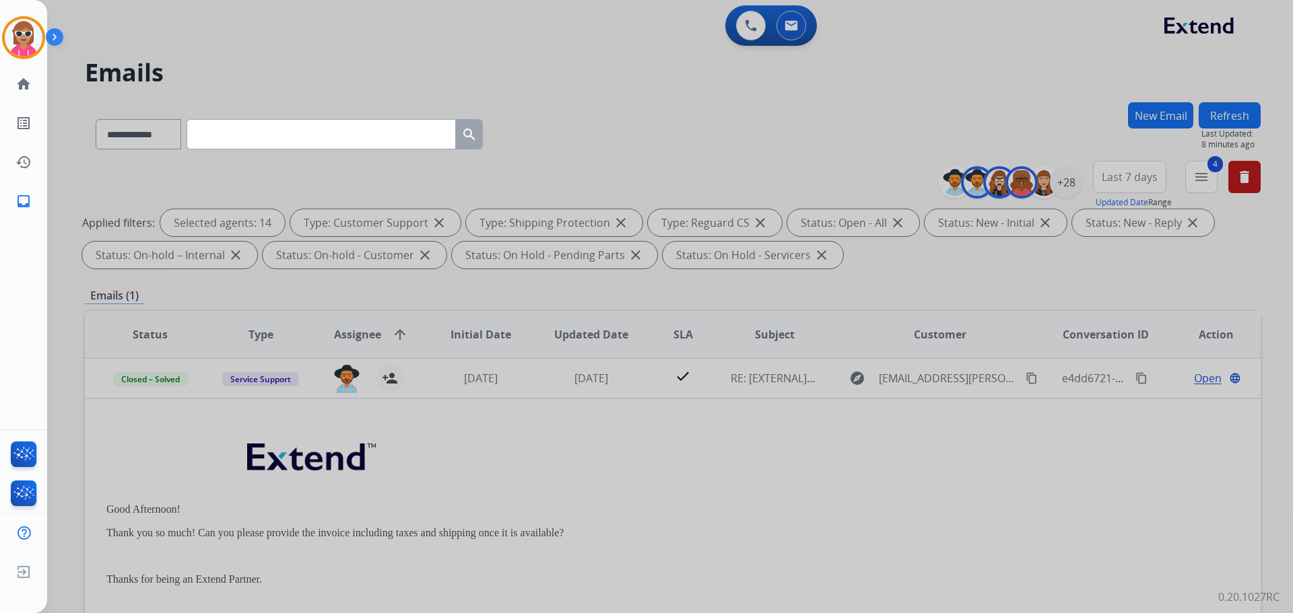
paste input "**********"
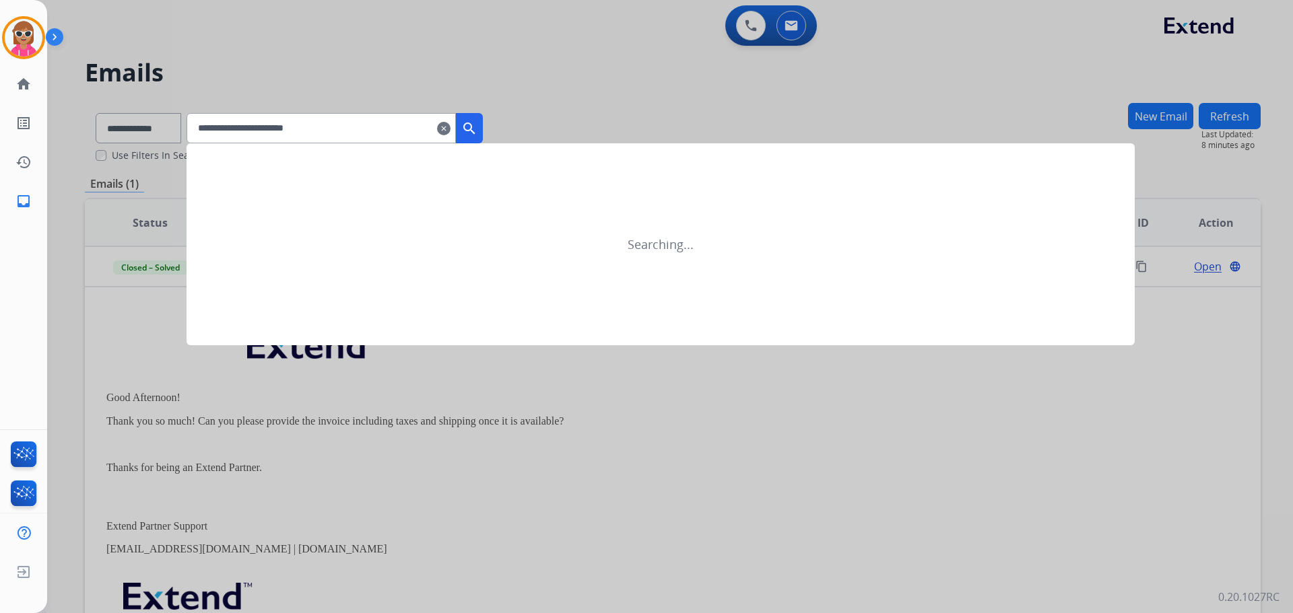
type input "**********"
click at [477, 123] on button "search" at bounding box center [469, 128] width 27 height 30
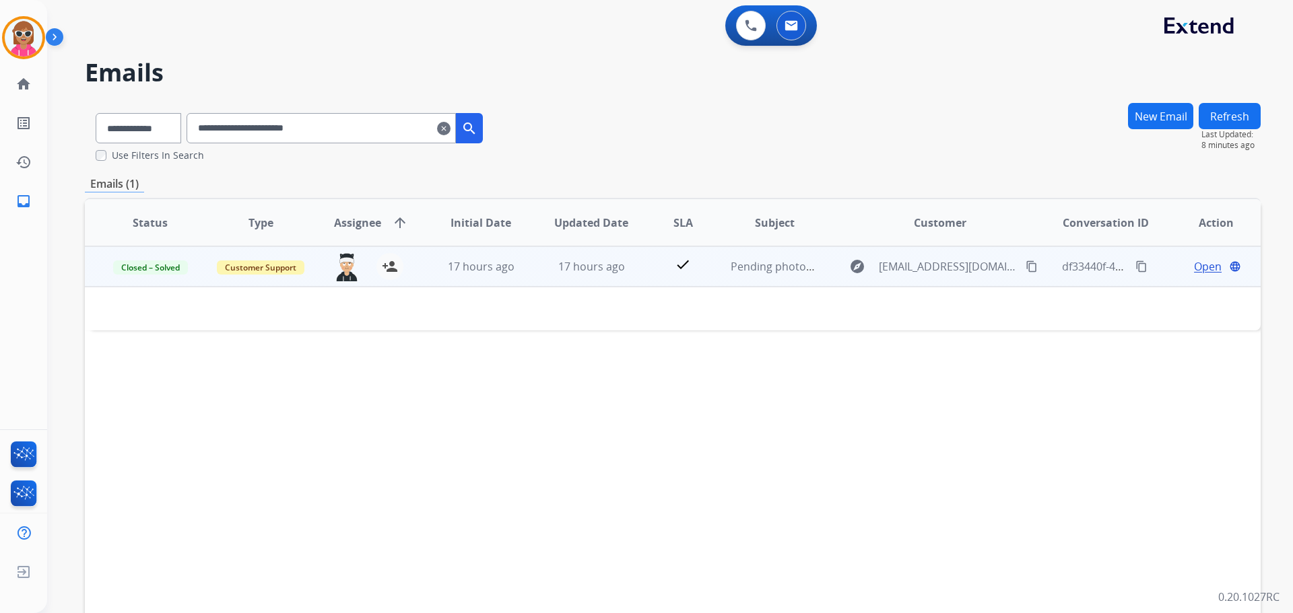
click at [541, 265] on td "17 hours ago" at bounding box center [581, 266] width 110 height 40
click at [1194, 268] on span "Open" at bounding box center [1208, 267] width 28 height 16
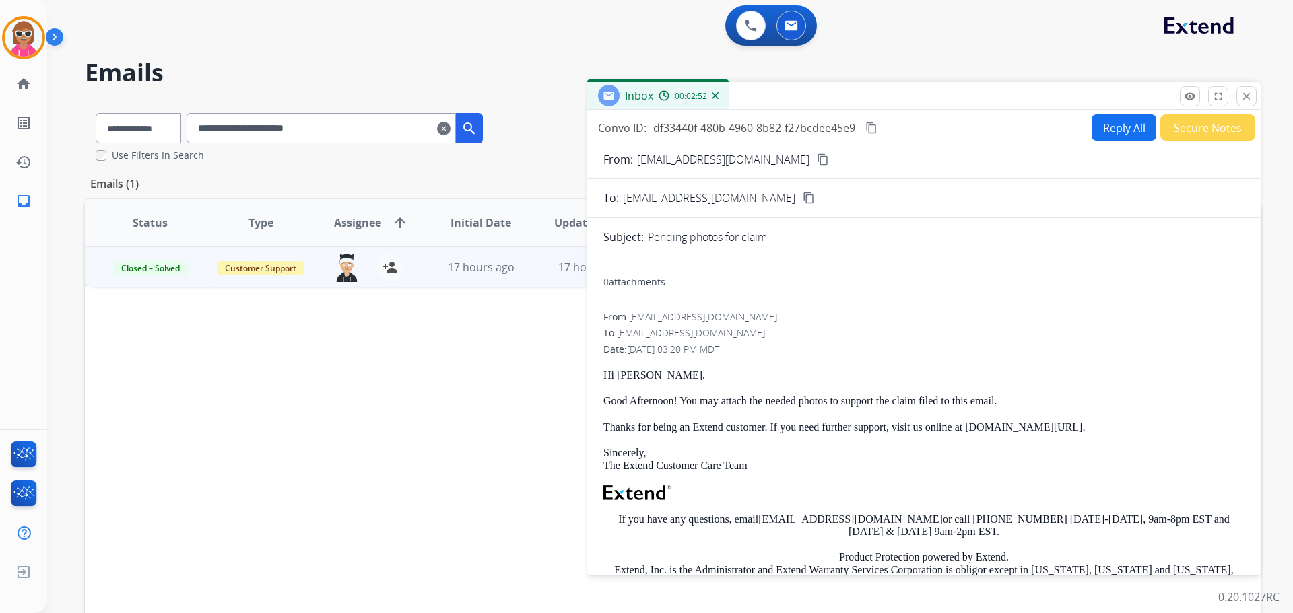
click at [446, 459] on div "Status Type Assignee arrow_upward Initial Date Updated Date SLA Subject Custome…" at bounding box center [673, 423] width 1176 height 451
click at [1240, 100] on button "close Close" at bounding box center [1246, 96] width 20 height 20
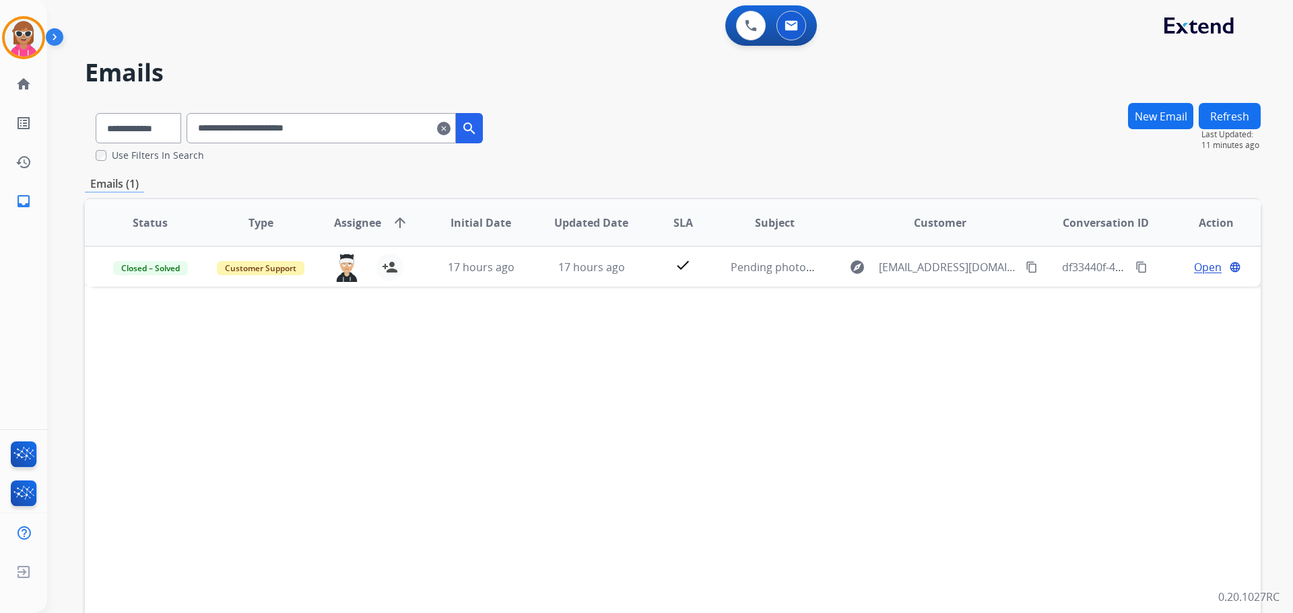
drag, startPoint x: 450, startPoint y: 463, endPoint x: 494, endPoint y: 413, distance: 65.9
click at [493, 420] on div "Status Type Assignee arrow_upward Initial Date Updated Date SLA Subject Custome…" at bounding box center [673, 423] width 1176 height 451
drag, startPoint x: 365, startPoint y: 131, endPoint x: 29, endPoint y: 166, distance: 337.8
click at [23, 166] on div "**********" at bounding box center [646, 306] width 1293 height 613
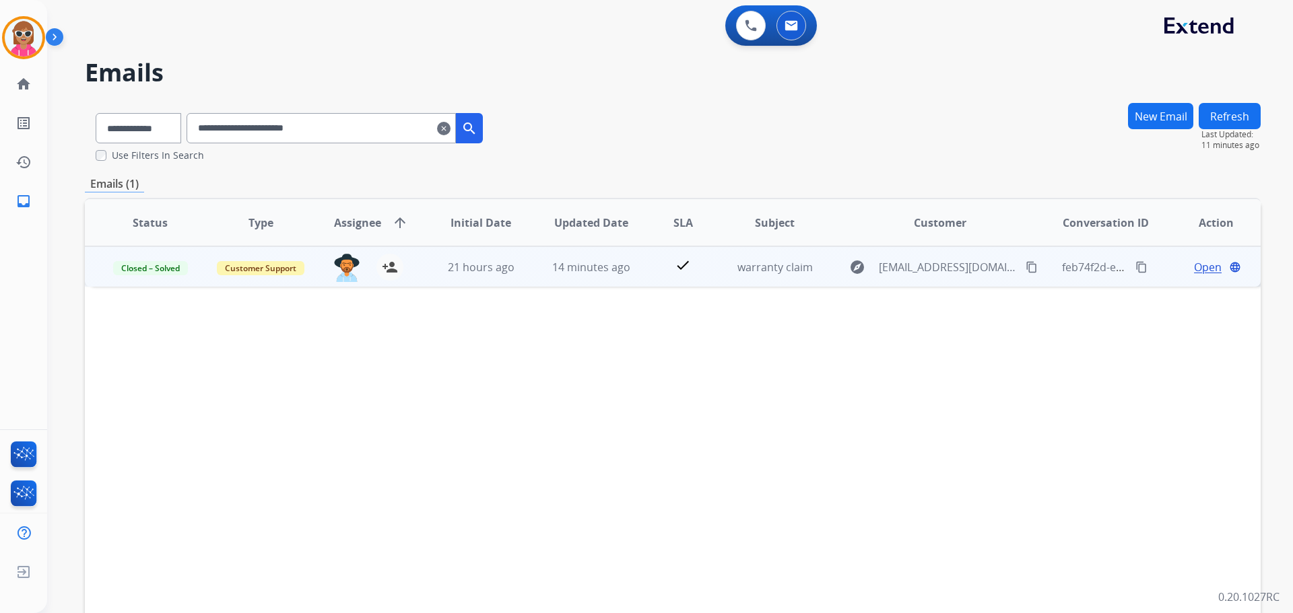
click at [624, 278] on td "14 minutes ago" at bounding box center [581, 266] width 110 height 40
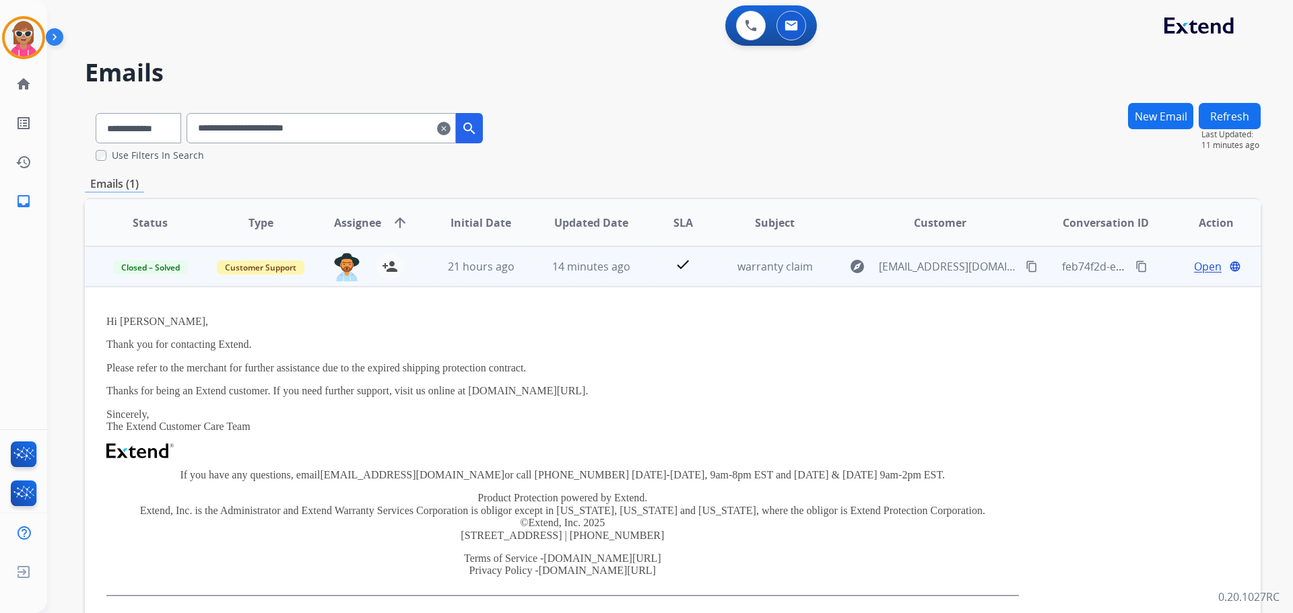
click at [1203, 272] on span "Open" at bounding box center [1208, 267] width 28 height 16
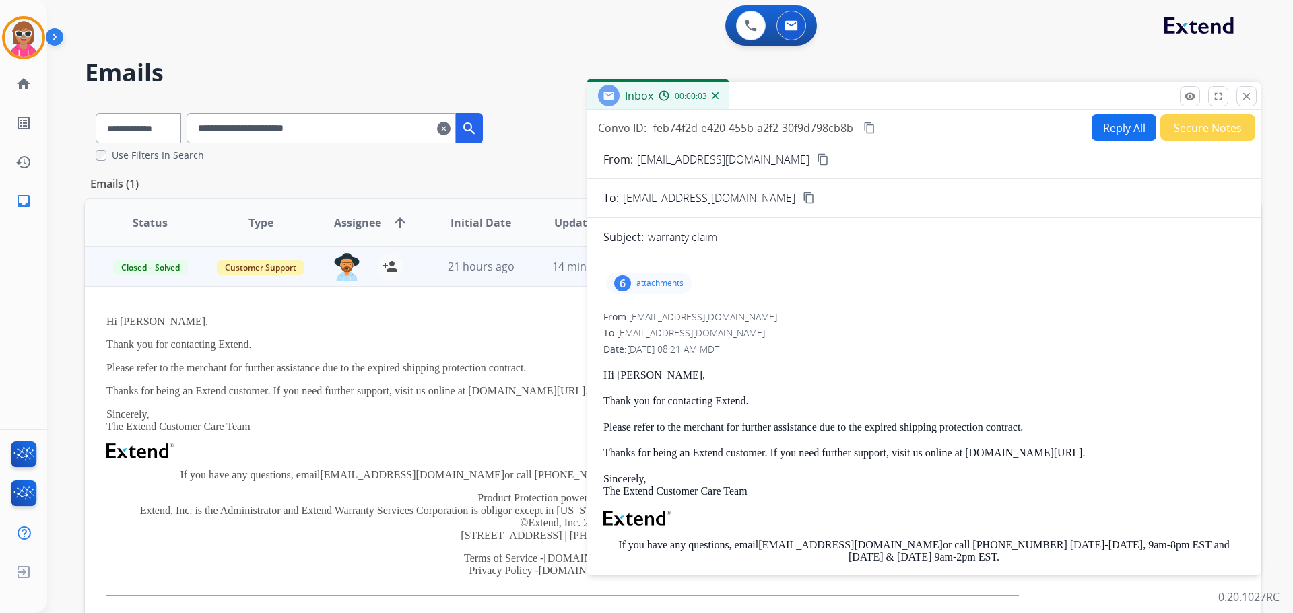
click at [634, 282] on div "6 attachments" at bounding box center [649, 284] width 86 height 22
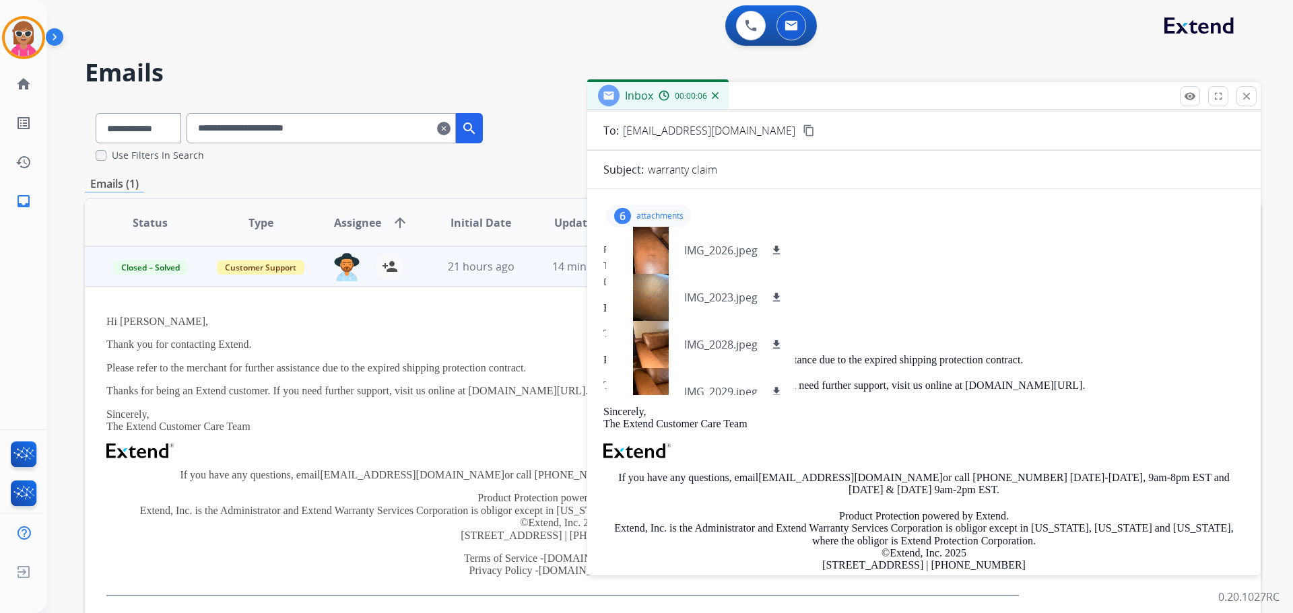
click at [648, 218] on p "attachments" at bounding box center [659, 216] width 47 height 11
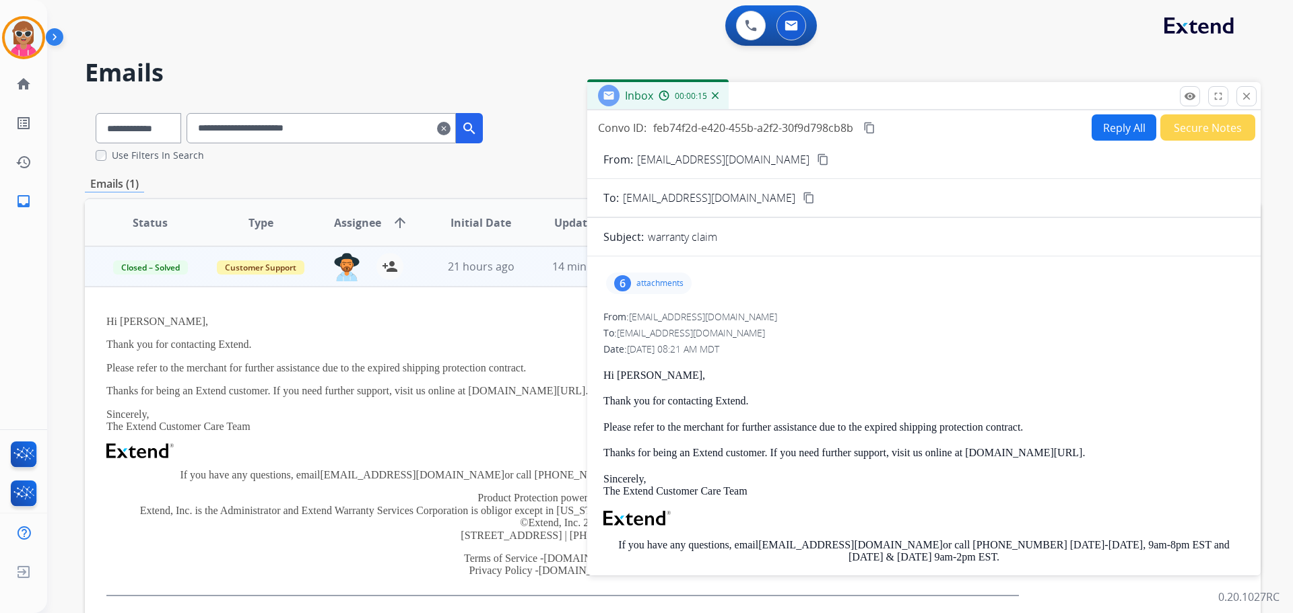
click at [678, 286] on p "attachments" at bounding box center [659, 283] width 47 height 11
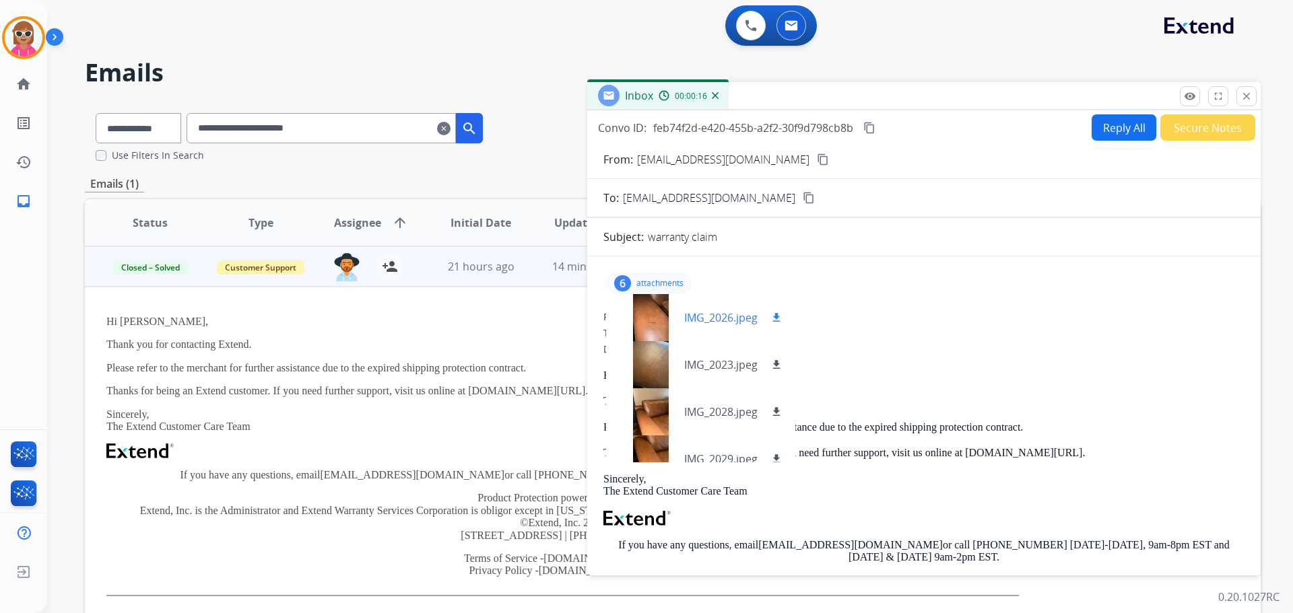
click at [658, 327] on div at bounding box center [650, 317] width 67 height 47
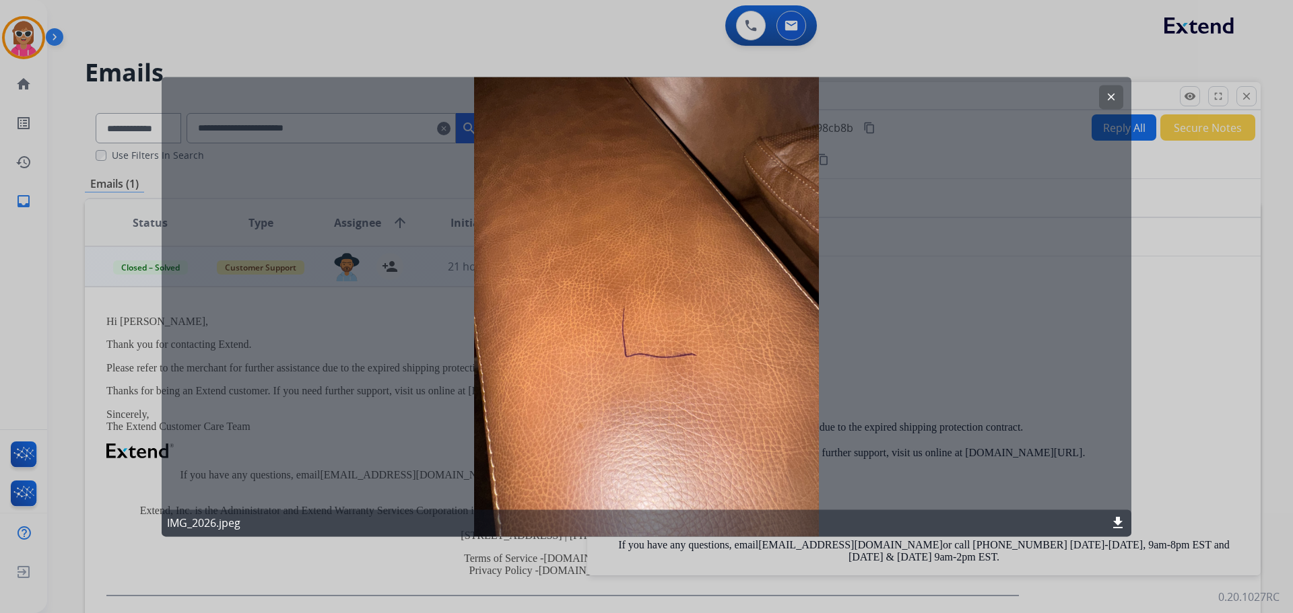
click at [1117, 102] on button "clear" at bounding box center [1111, 97] width 24 height 24
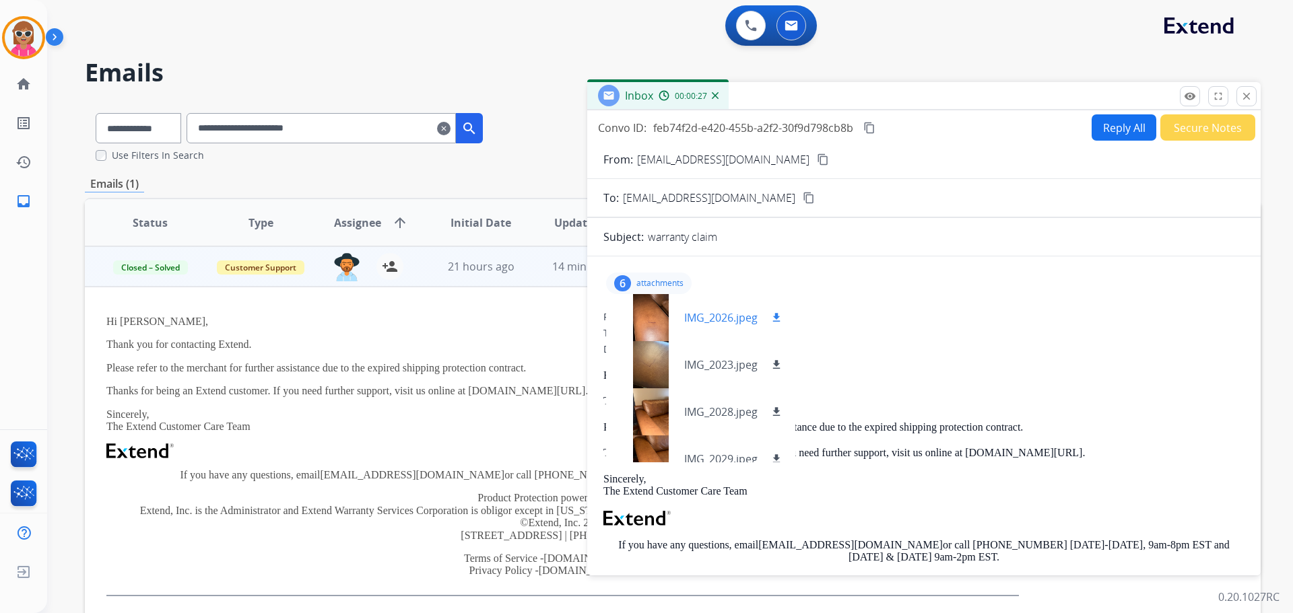
click at [658, 325] on div at bounding box center [650, 317] width 67 height 47
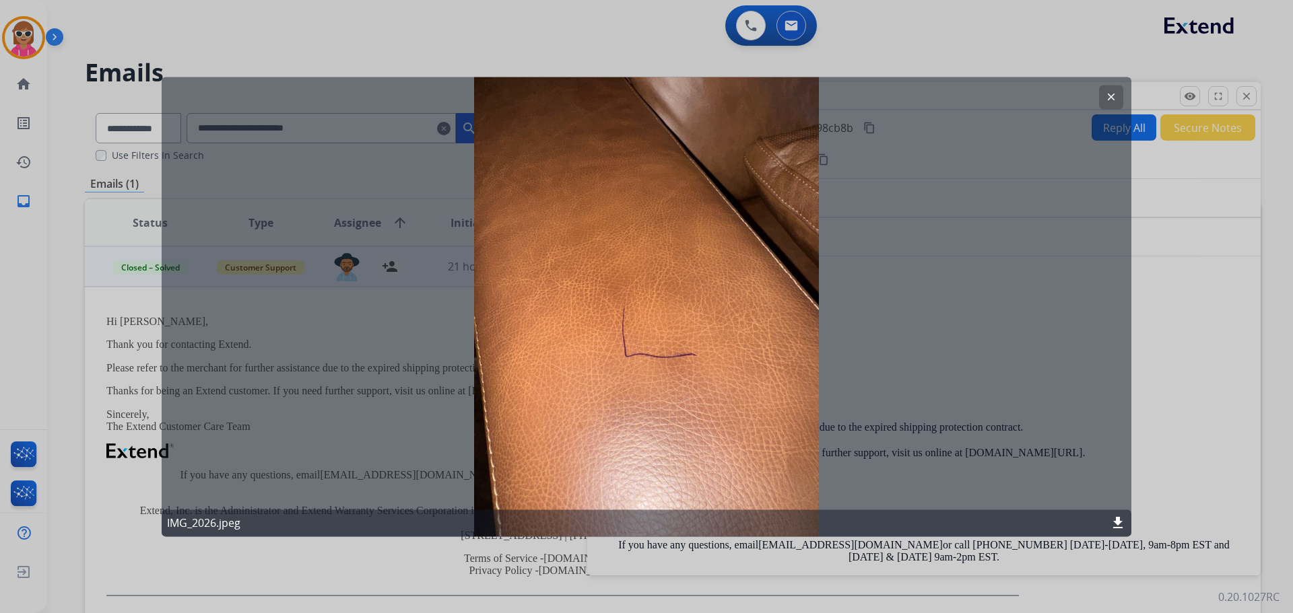
click at [1116, 97] on mat-icon "clear" at bounding box center [1111, 97] width 12 height 12
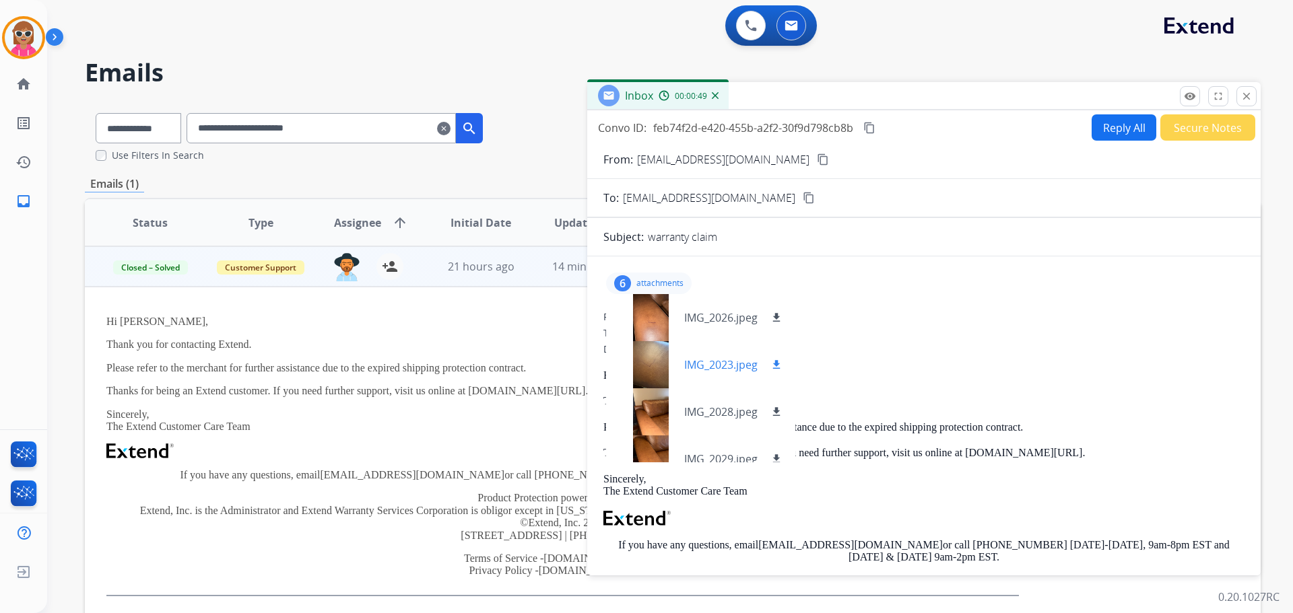
click at [664, 366] on div at bounding box center [650, 364] width 67 height 47
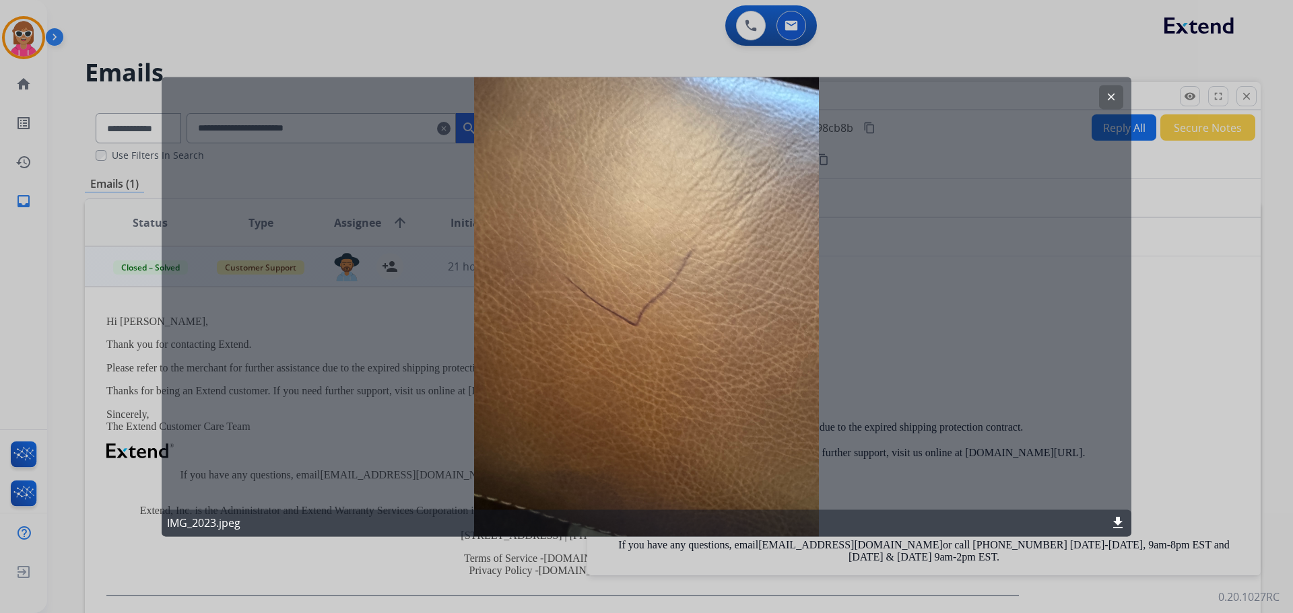
click at [553, 271] on div "clear IMG_2023.jpeg download" at bounding box center [647, 307] width 970 height 460
click at [1119, 95] on button "clear" at bounding box center [1111, 97] width 24 height 24
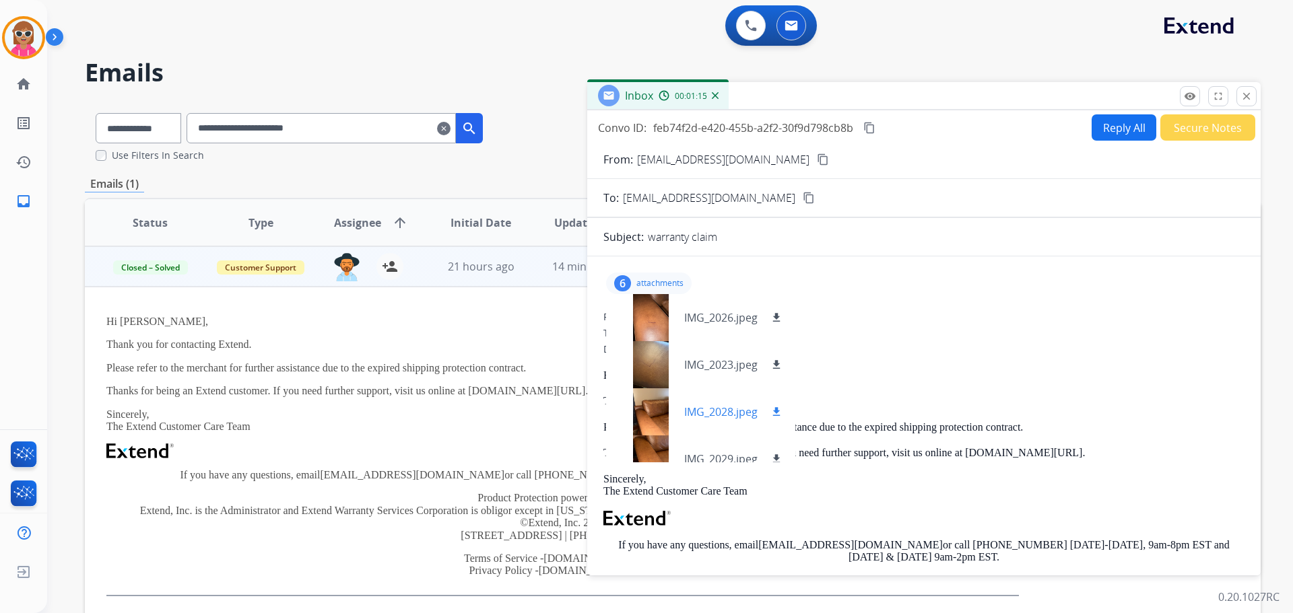
click at [659, 424] on div at bounding box center [650, 412] width 67 height 47
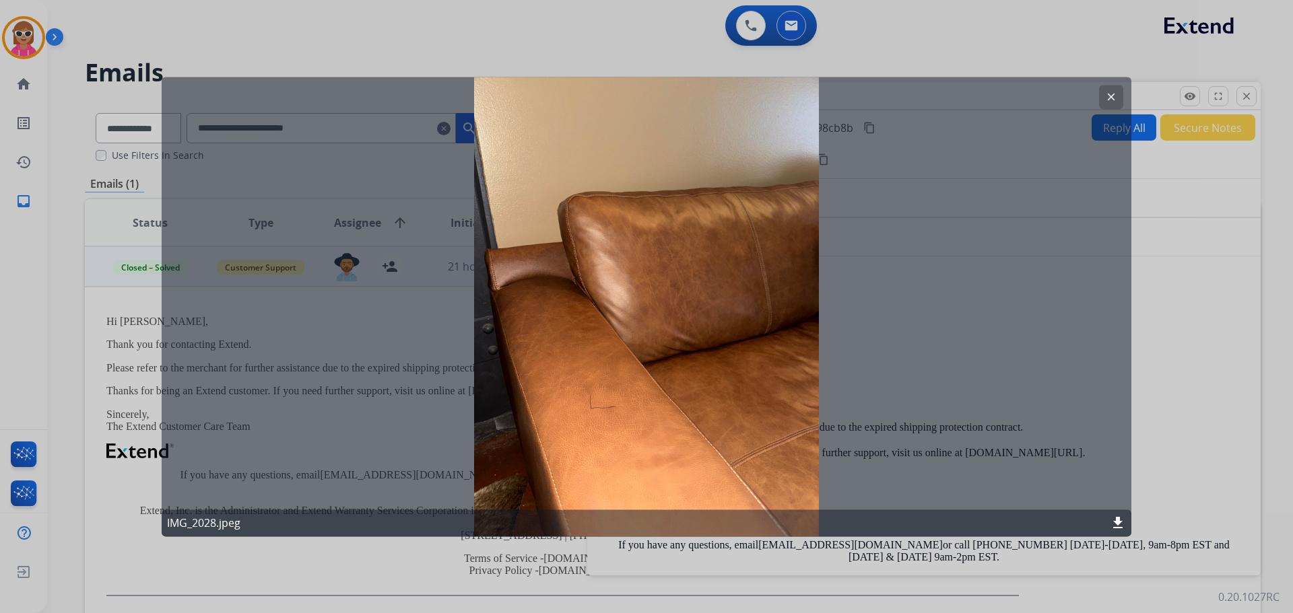
click at [1112, 99] on mat-icon "clear" at bounding box center [1111, 97] width 12 height 12
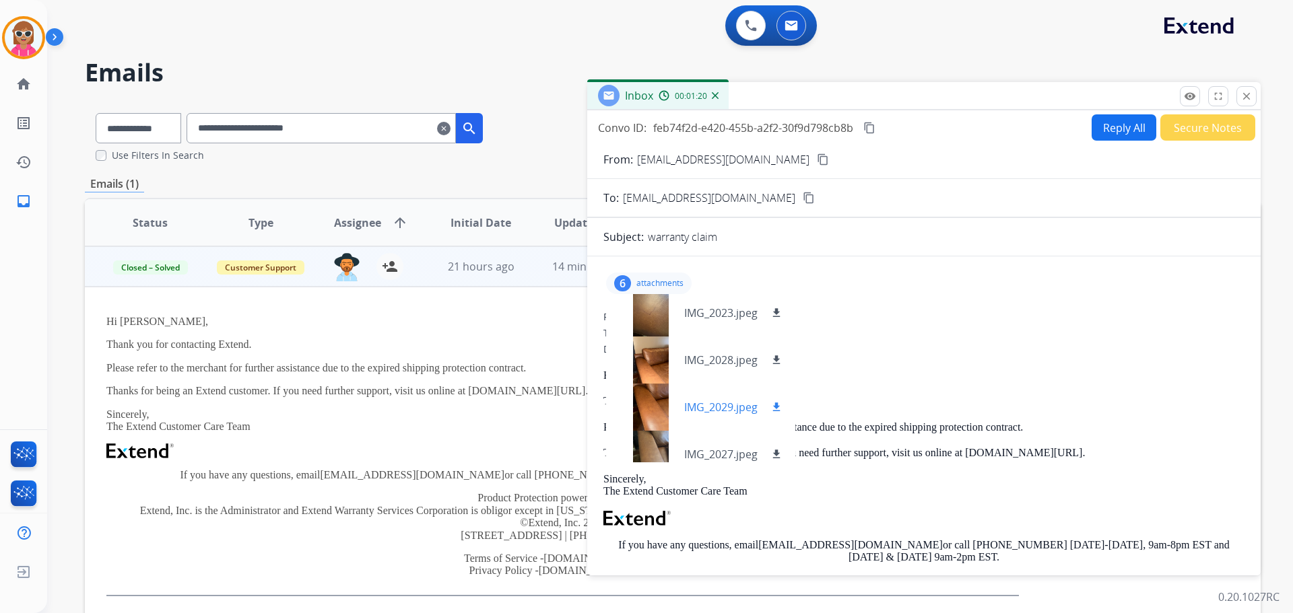
scroll to position [67, 0]
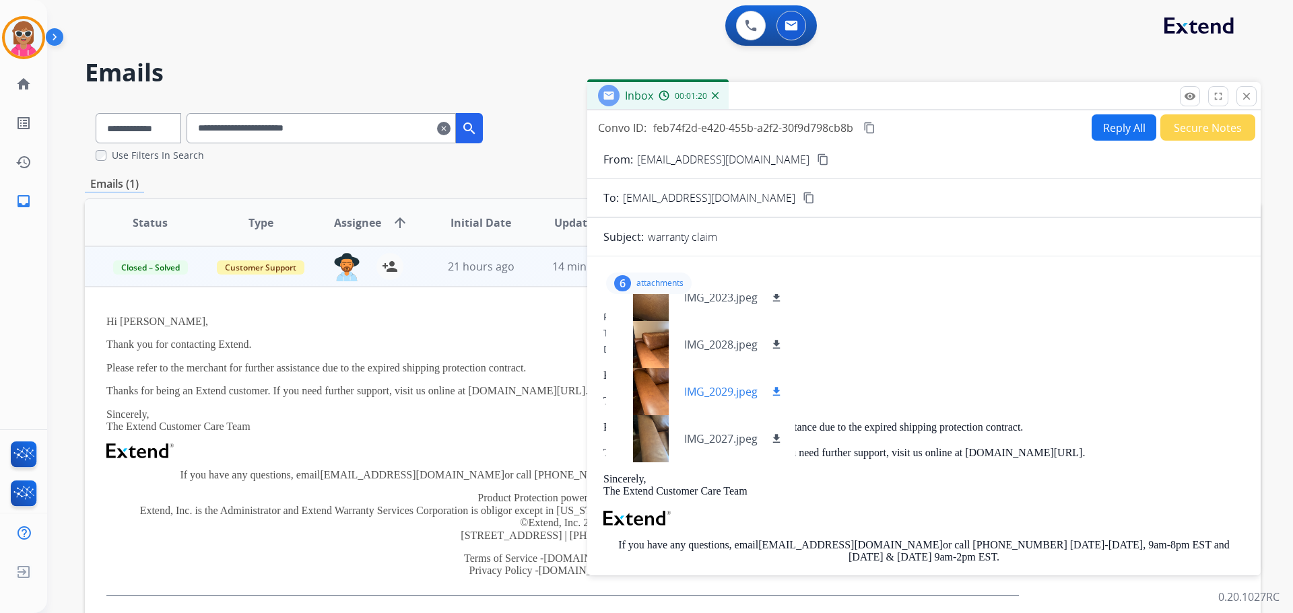
click at [659, 393] on div at bounding box center [650, 391] width 67 height 47
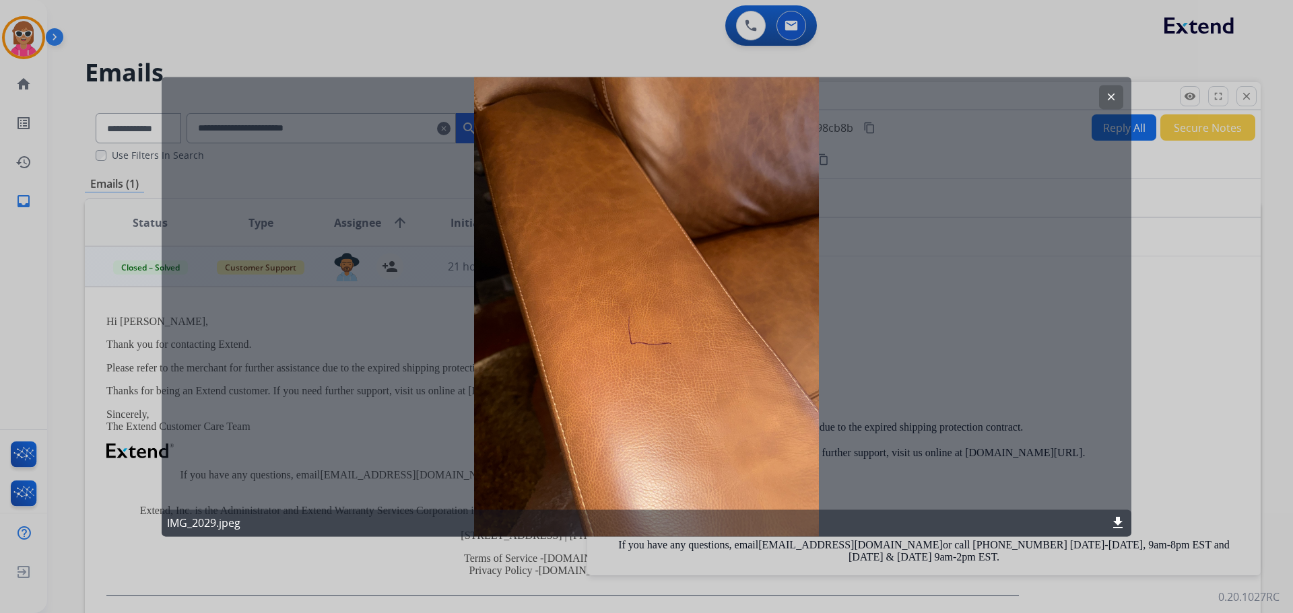
drag, startPoint x: 1106, startPoint y: 93, endPoint x: 922, endPoint y: 223, distance: 225.1
click at [1105, 93] on mat-icon "clear" at bounding box center [1111, 97] width 12 height 12
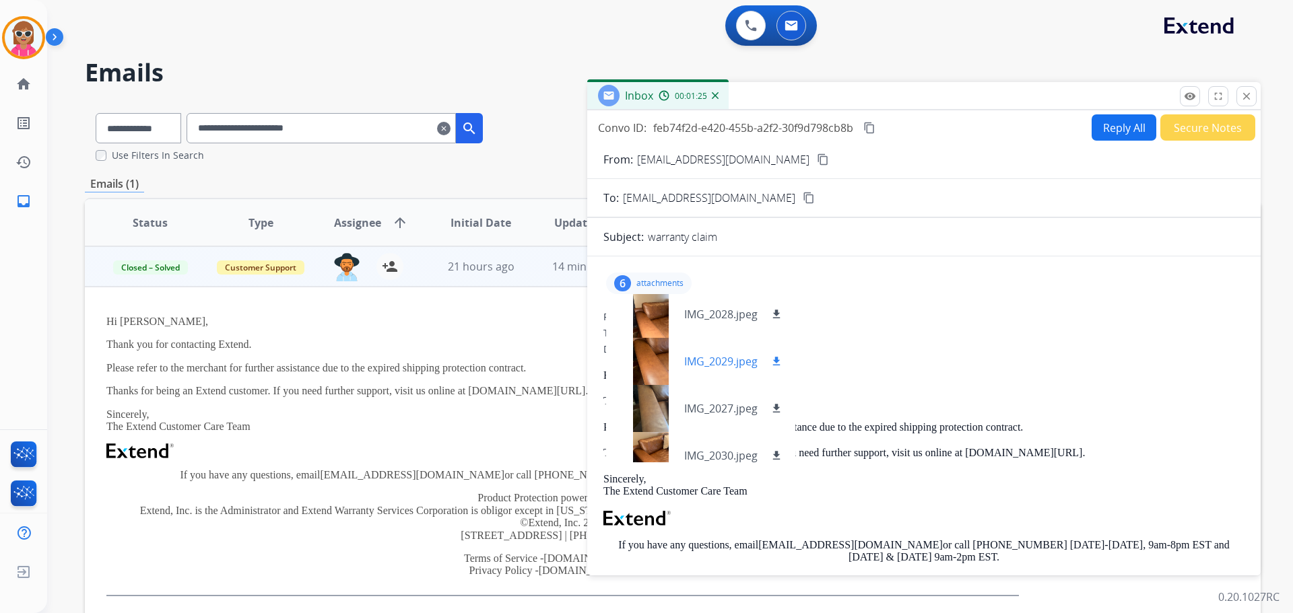
scroll to position [114, 0]
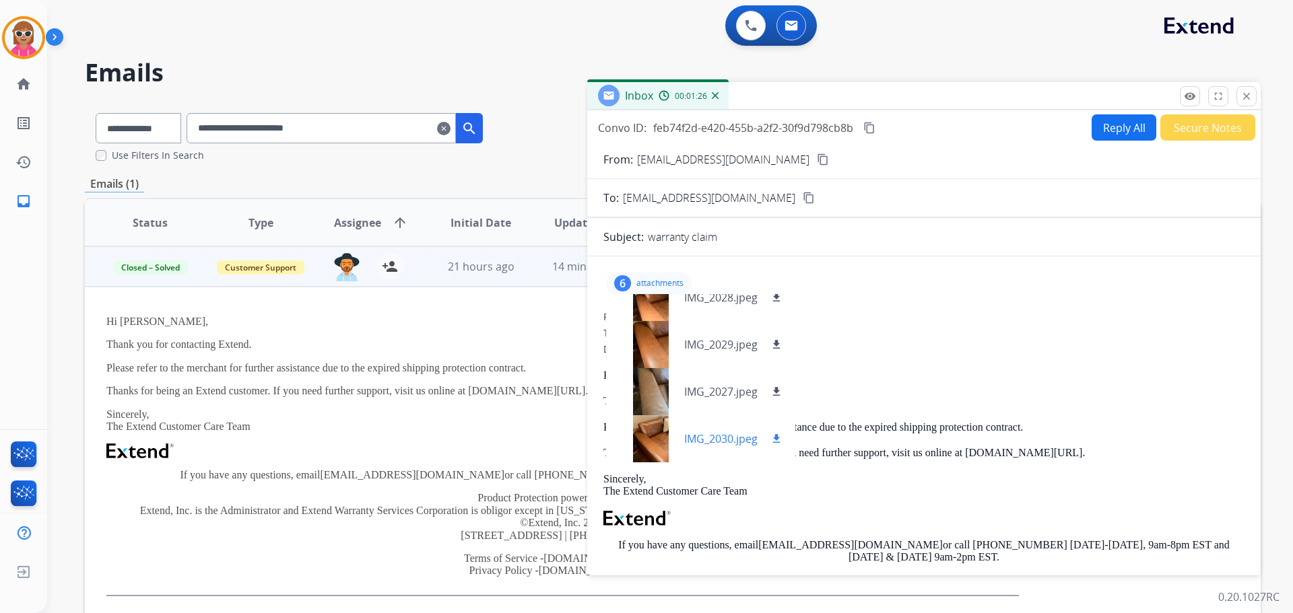
click at [663, 439] on div at bounding box center [650, 438] width 67 height 47
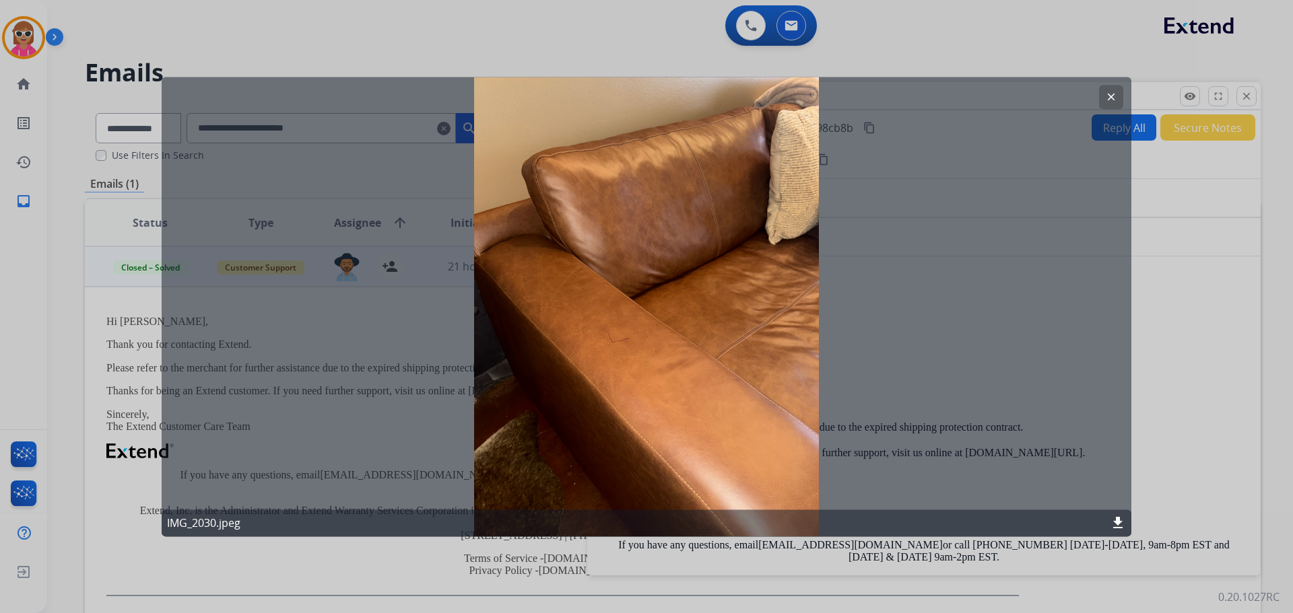
click at [1102, 102] on button "clear" at bounding box center [1111, 97] width 24 height 24
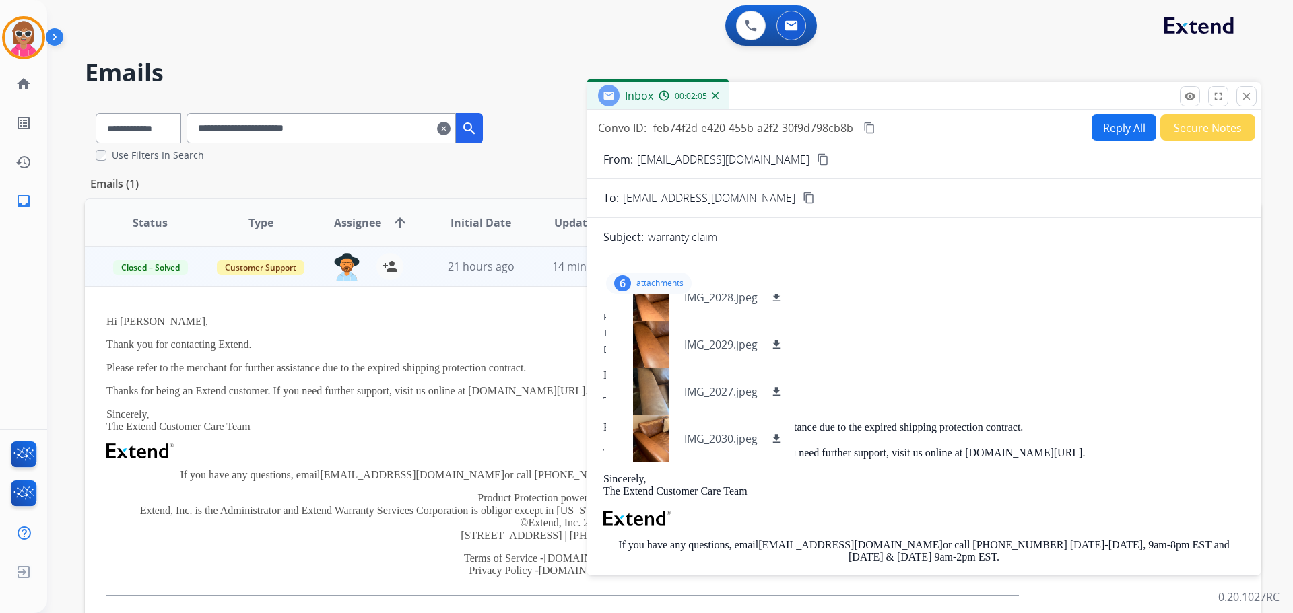
click at [1251, 102] on button "close Close" at bounding box center [1246, 96] width 20 height 20
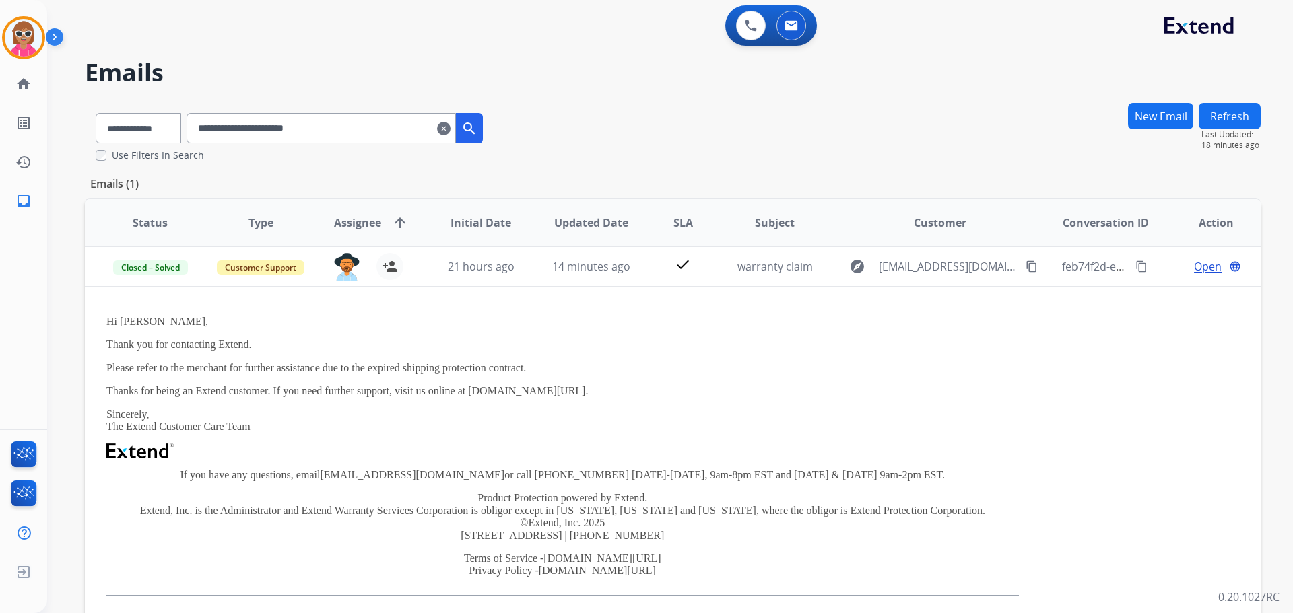
drag, startPoint x: 393, startPoint y: 129, endPoint x: 203, endPoint y: 150, distance: 191.1
click at [203, 150] on div "**********" at bounding box center [289, 132] width 409 height 60
paste input "text"
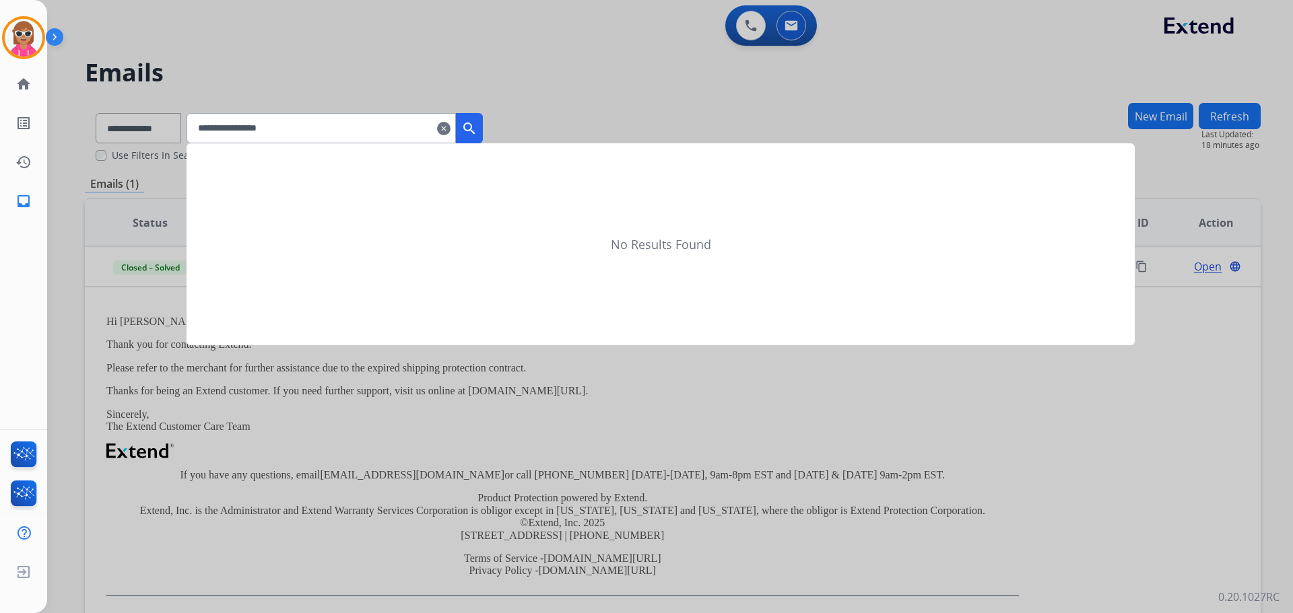
type input "**********"
click at [502, 128] on div at bounding box center [646, 306] width 1293 height 613
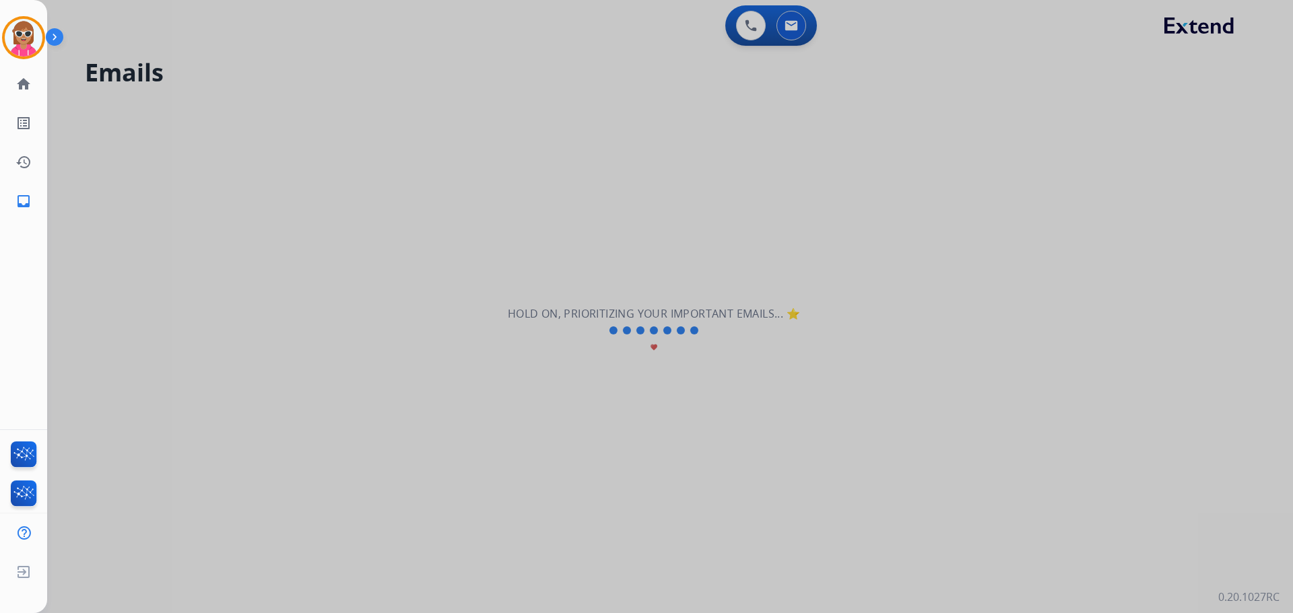
select select "**********"
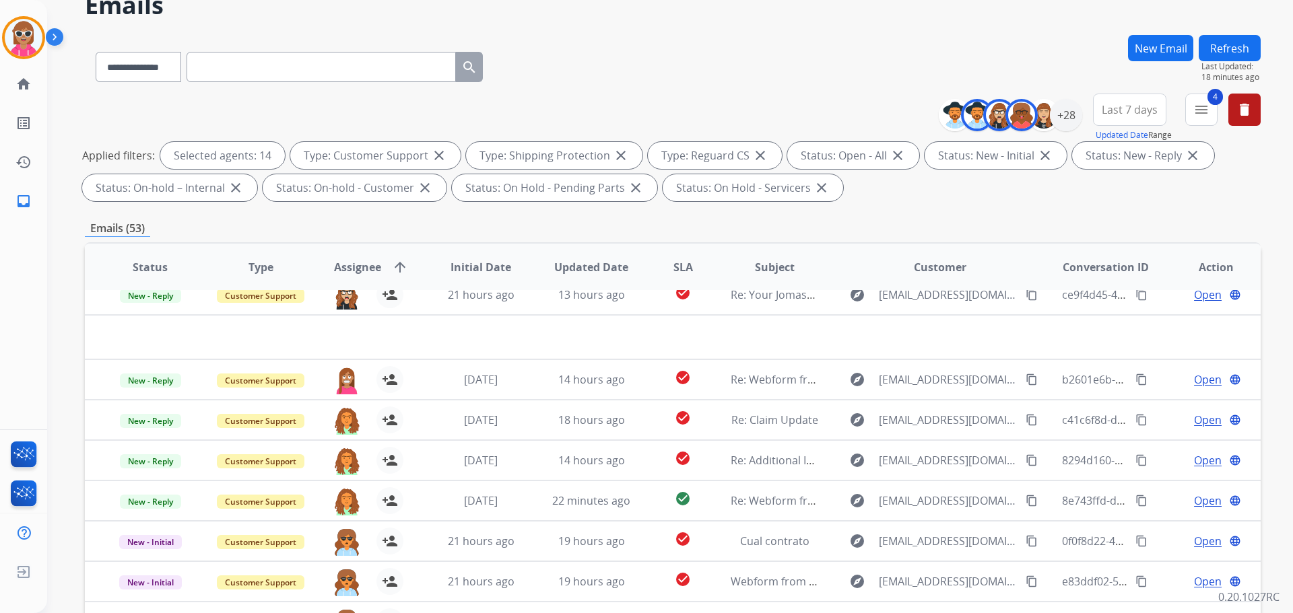
scroll to position [0, 0]
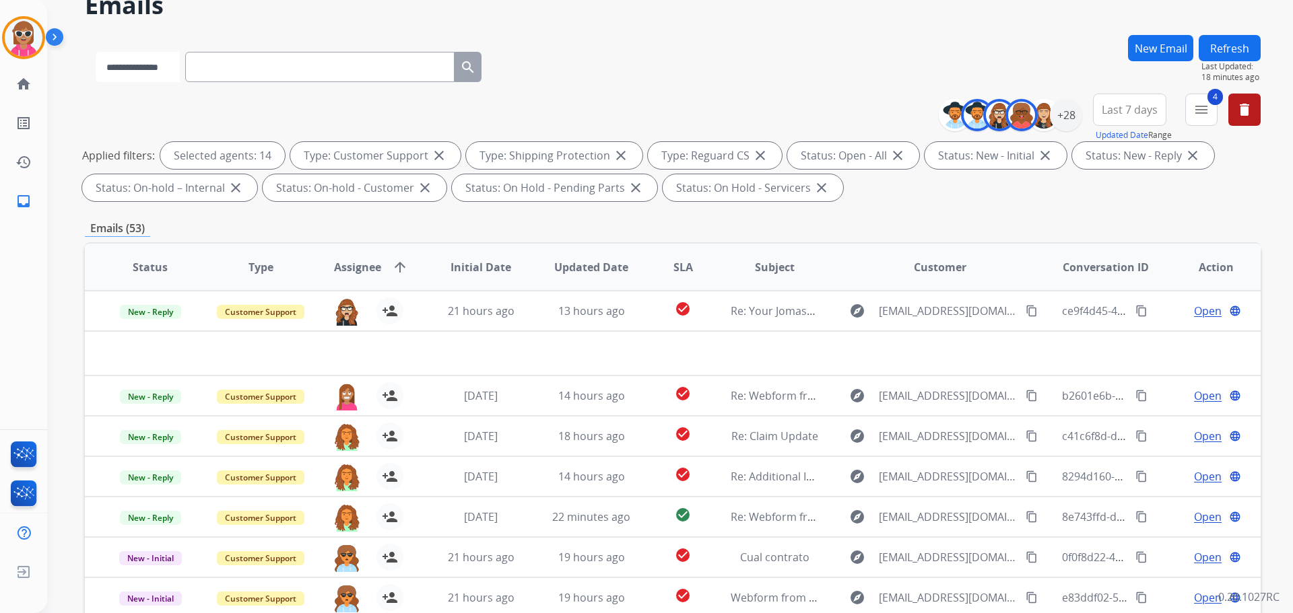
drag, startPoint x: 173, startPoint y: 71, endPoint x: 167, endPoint y: 81, distance: 12.4
click at [172, 71] on select "**********" at bounding box center [138, 67] width 84 height 30
select select "**********"
click at [96, 52] on select "**********" at bounding box center [138, 67] width 84 height 30
paste input "**********"
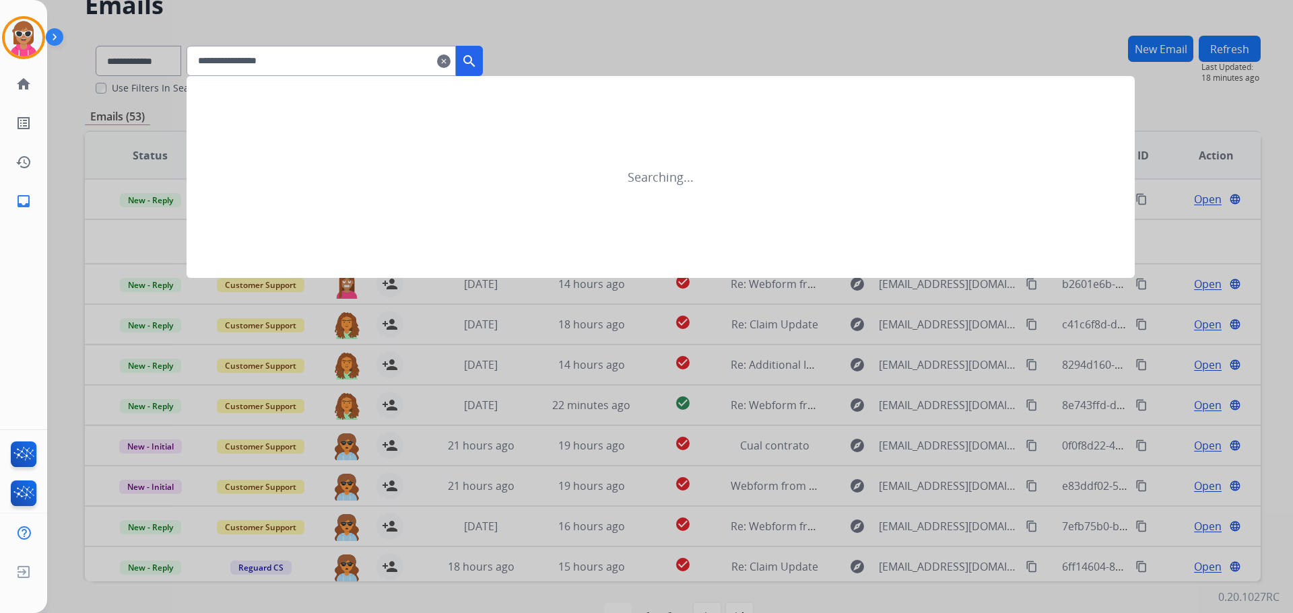
type input "**********"
click at [483, 51] on button "search" at bounding box center [469, 61] width 27 height 30
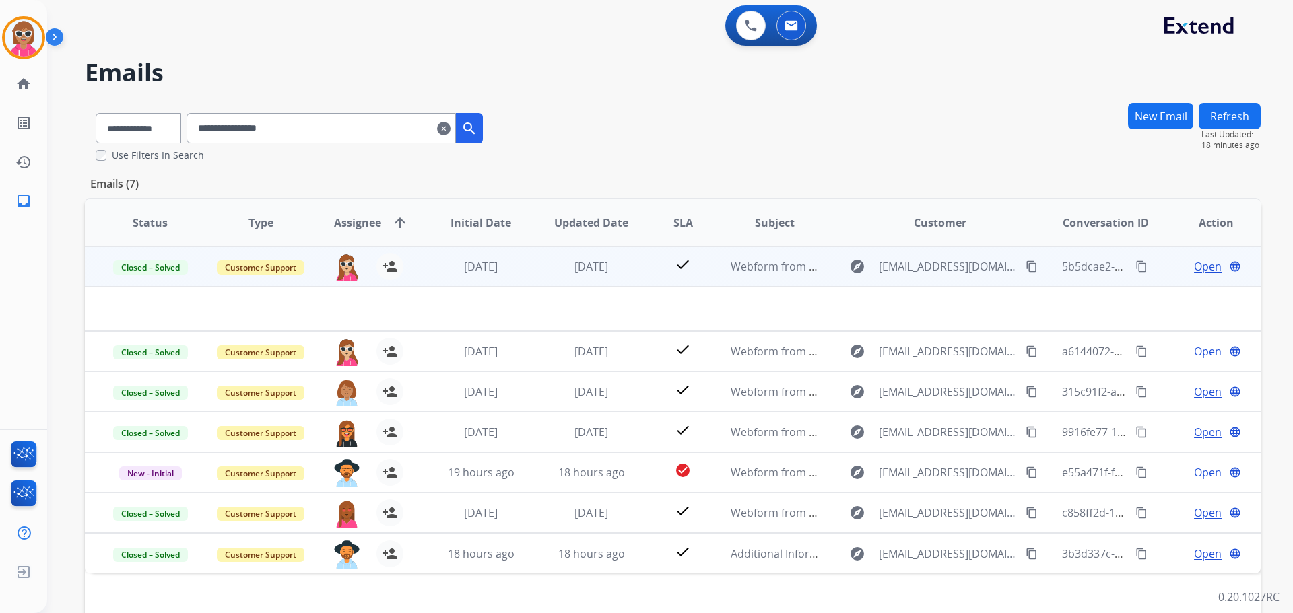
click at [695, 279] on td "check" at bounding box center [672, 266] width 73 height 40
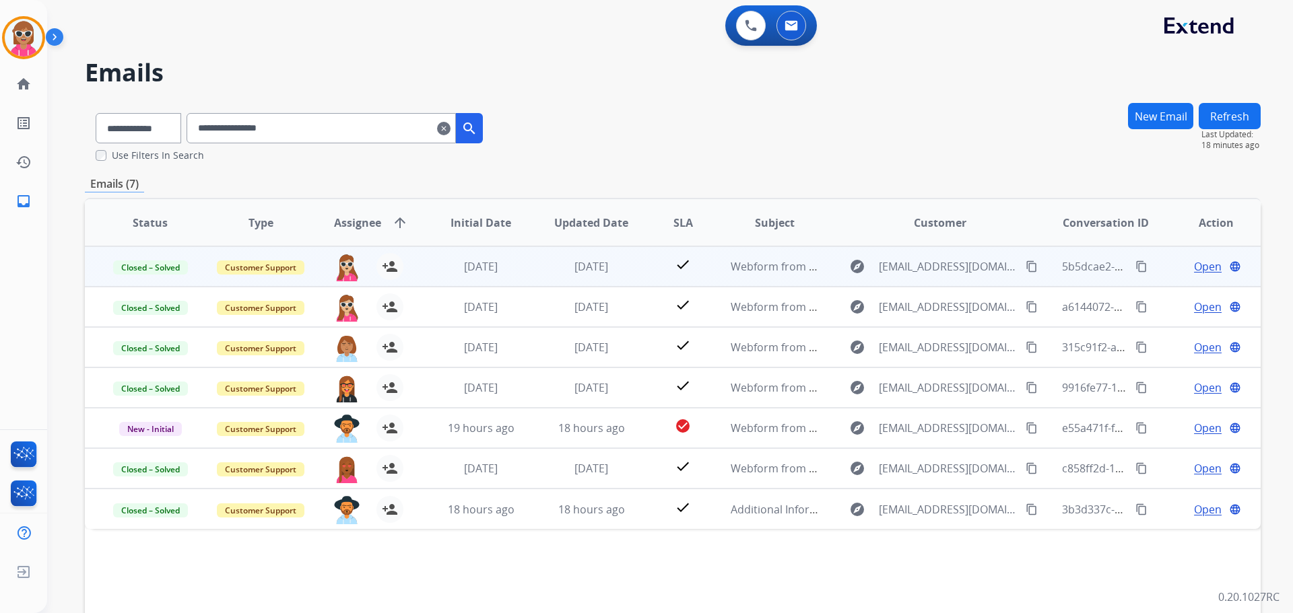
drag, startPoint x: 696, startPoint y: 279, endPoint x: 668, endPoint y: 281, distance: 27.7
click at [696, 280] on td "check" at bounding box center [672, 266] width 73 height 40
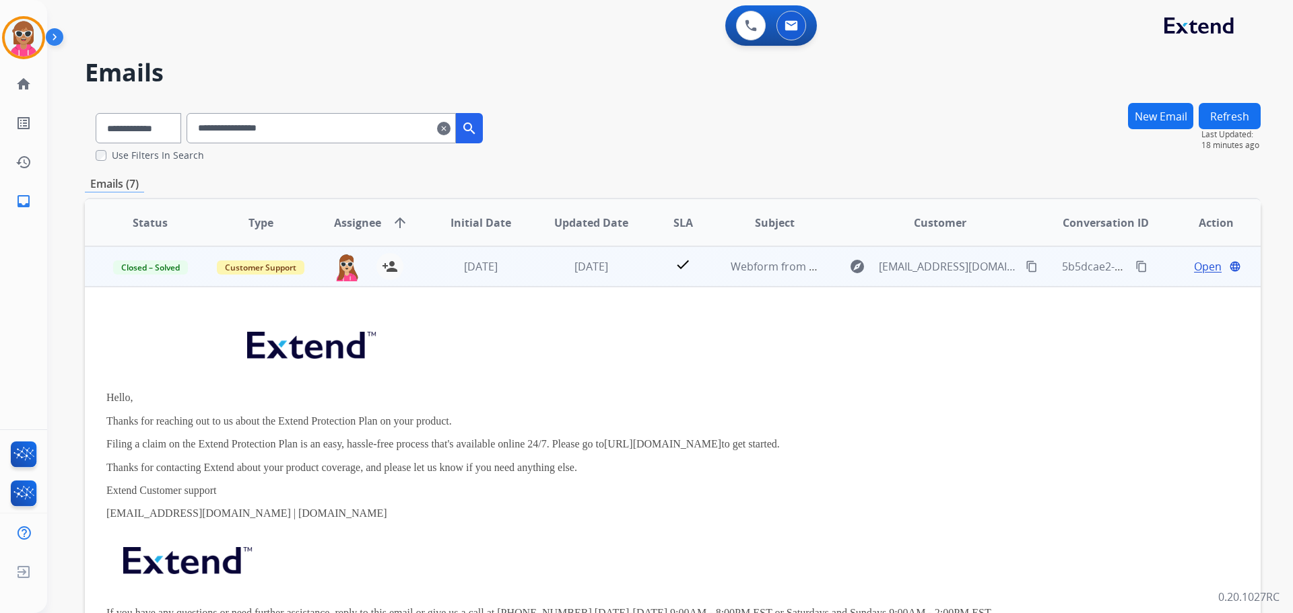
click at [606, 279] on td "[DATE]" at bounding box center [581, 266] width 110 height 40
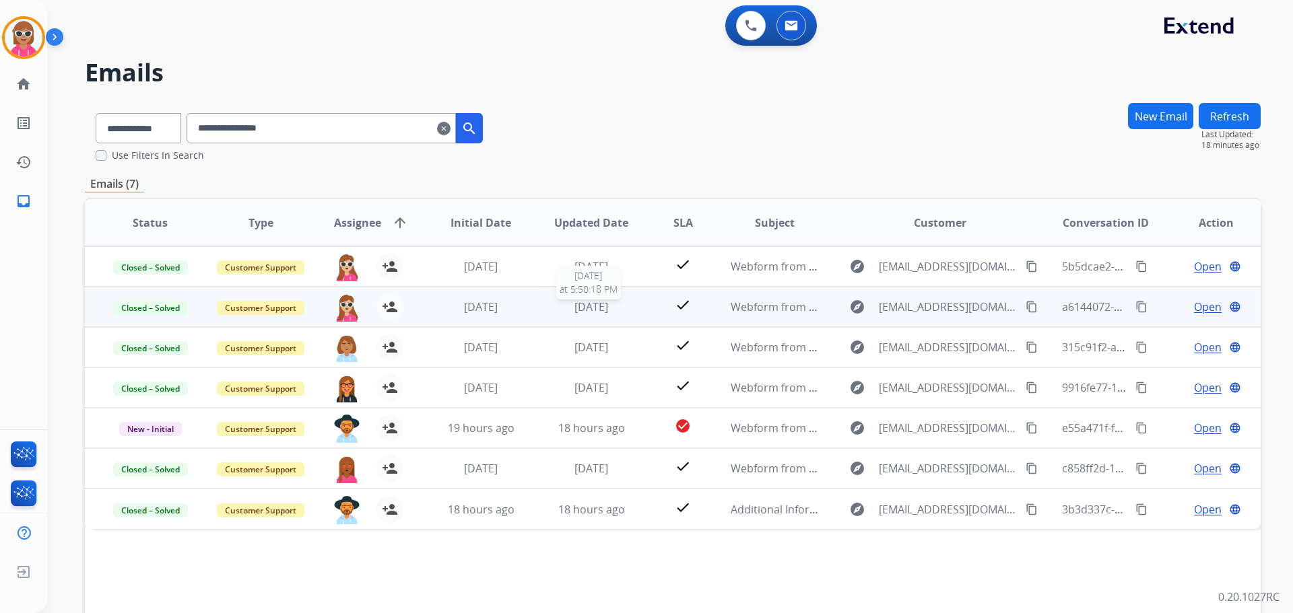
click at [558, 313] on div "[DATE]" at bounding box center [591, 307] width 88 height 16
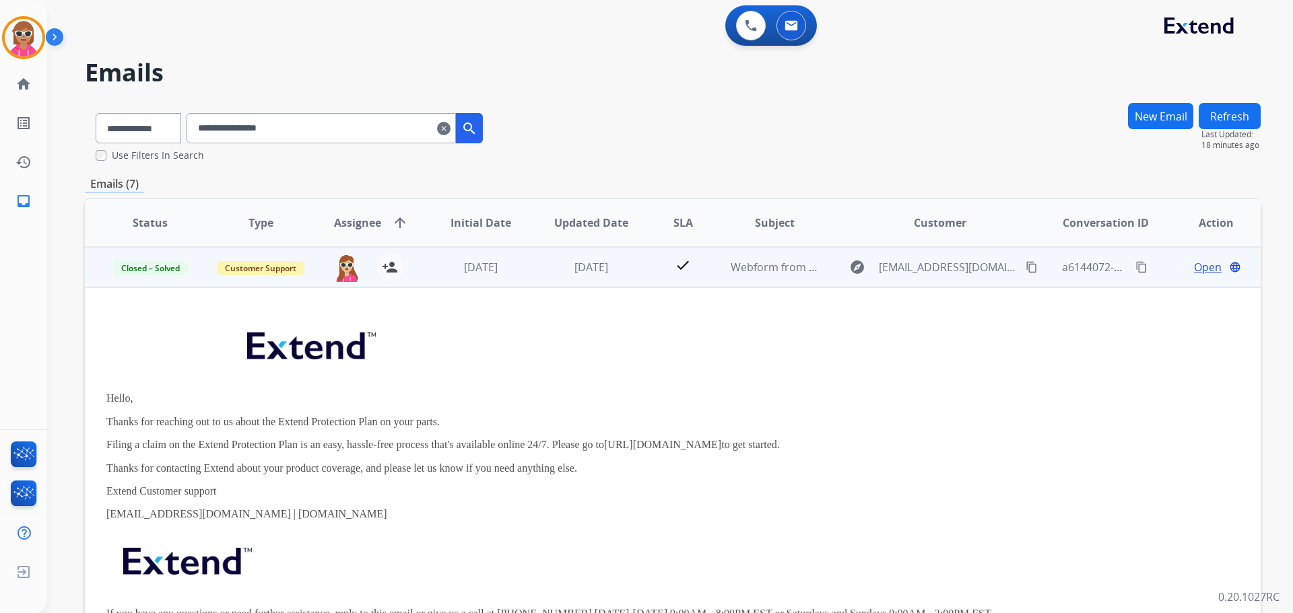
scroll to position [40, 0]
click at [526, 280] on td "[DATE]" at bounding box center [581, 266] width 110 height 40
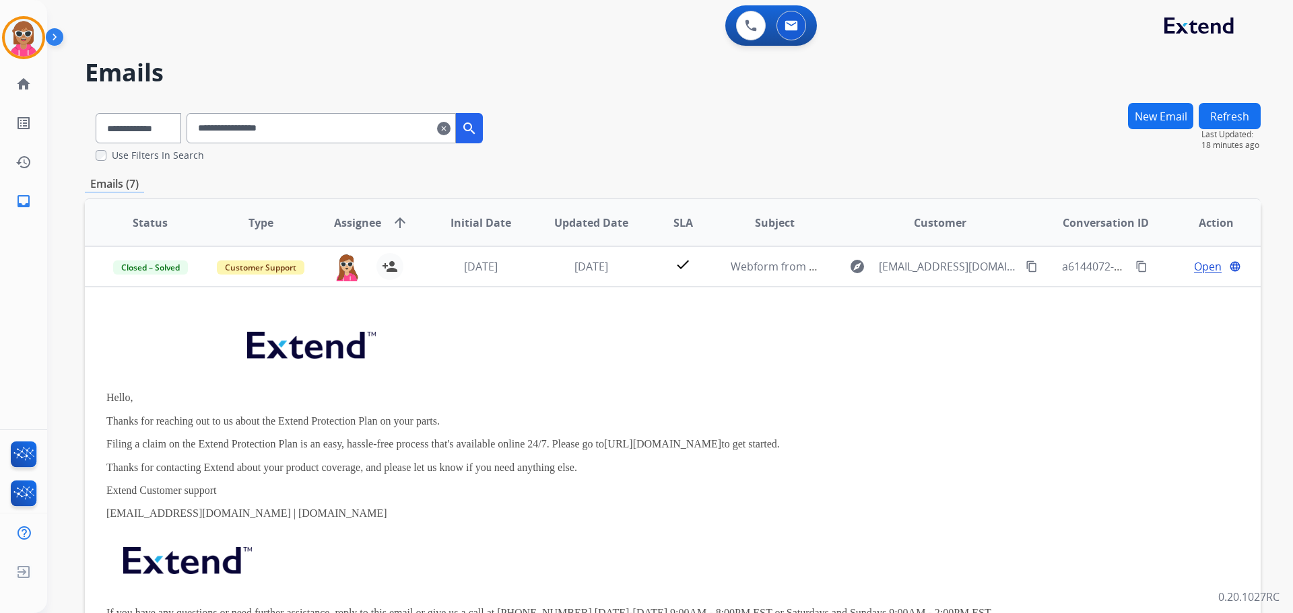
scroll to position [0, 0]
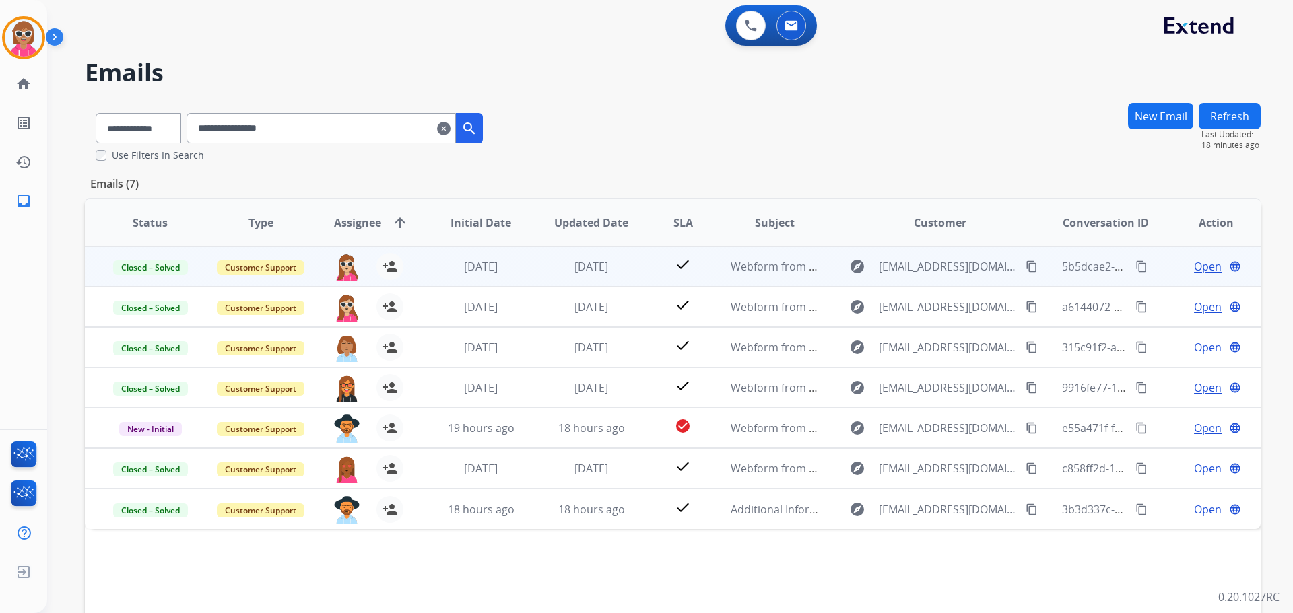
click at [1203, 262] on span "Open" at bounding box center [1208, 267] width 28 height 16
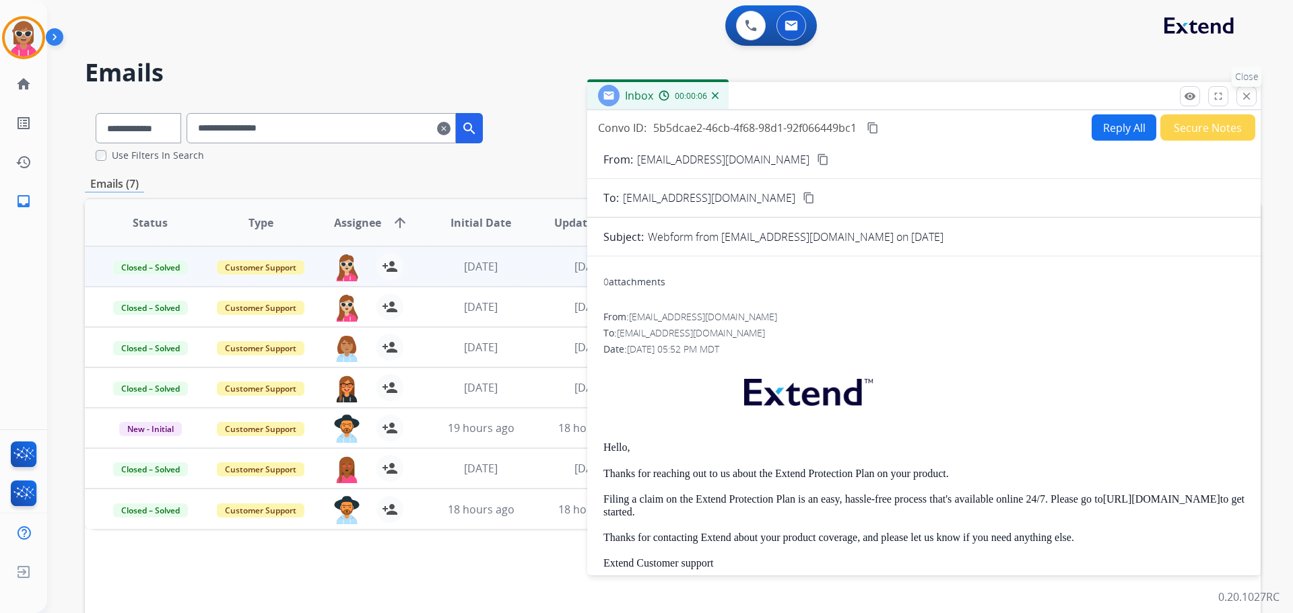
click at [1240, 86] on p "Close" at bounding box center [1247, 77] width 30 height 20
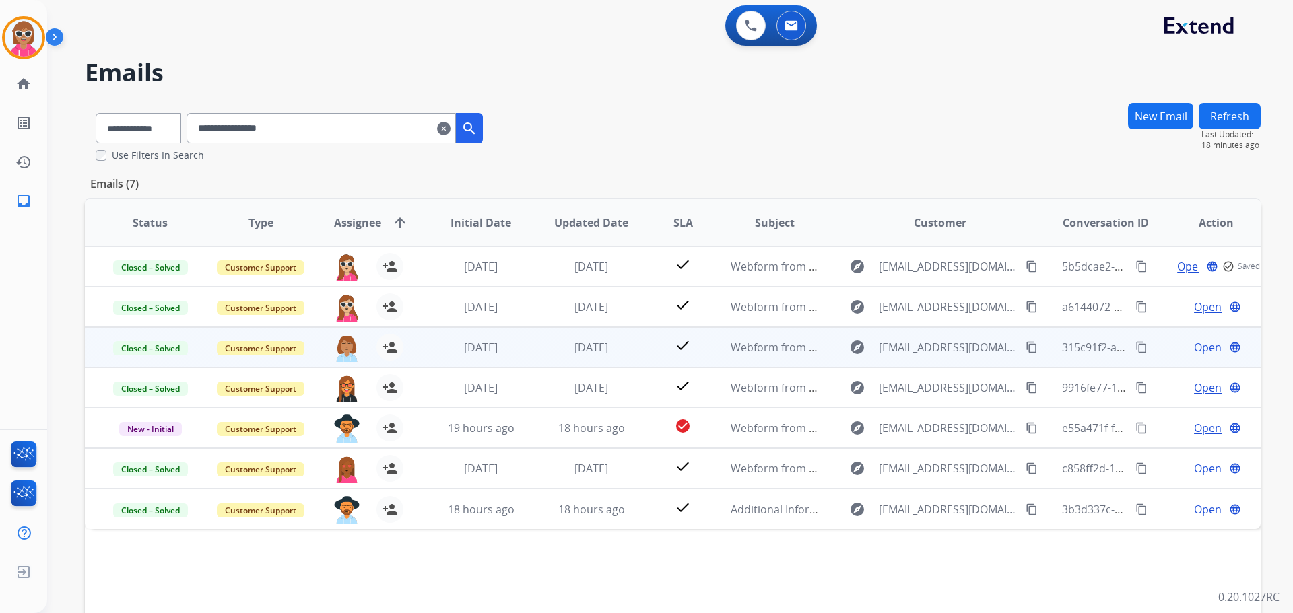
drag, startPoint x: 492, startPoint y: 364, endPoint x: 493, endPoint y: 357, distance: 6.9
click at [492, 360] on td "[DATE]" at bounding box center [470, 347] width 110 height 40
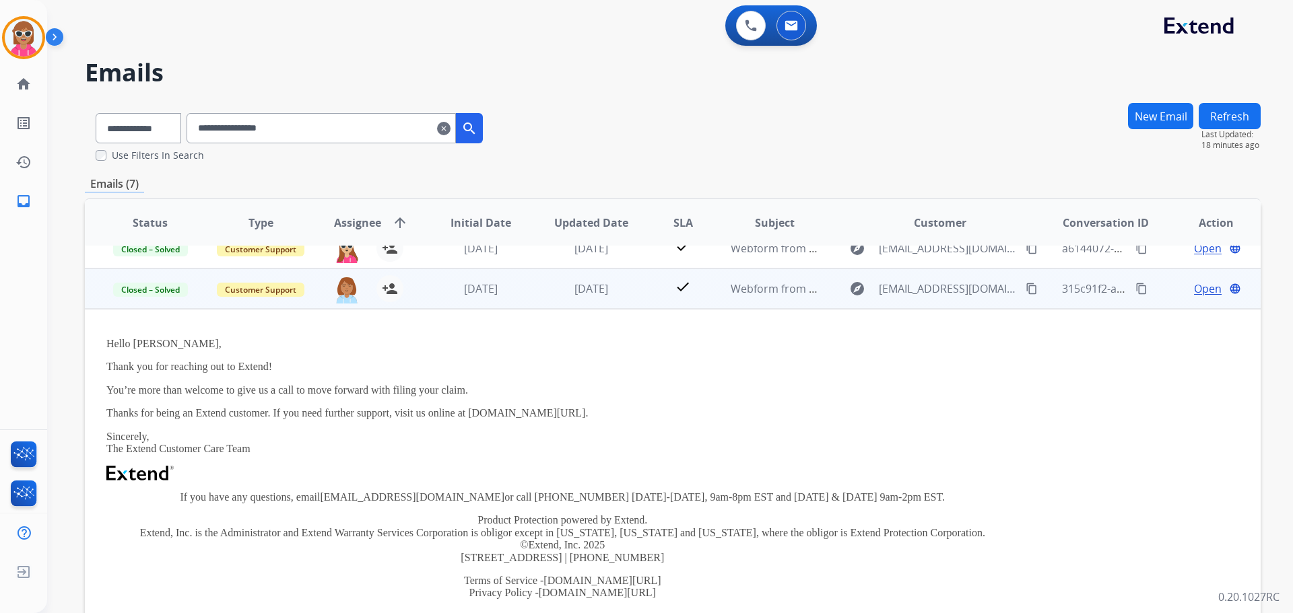
scroll to position [81, 0]
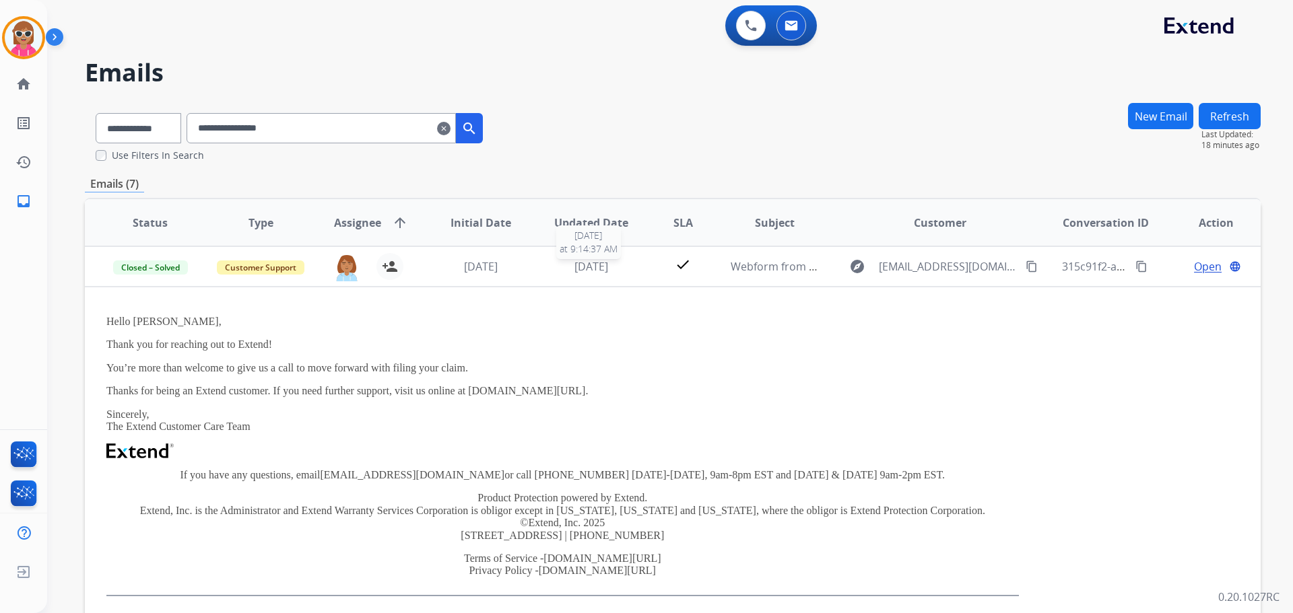
drag, startPoint x: 555, startPoint y: 271, endPoint x: 555, endPoint y: 291, distance: 20.2
click at [555, 274] on div "[DATE]" at bounding box center [591, 267] width 88 height 16
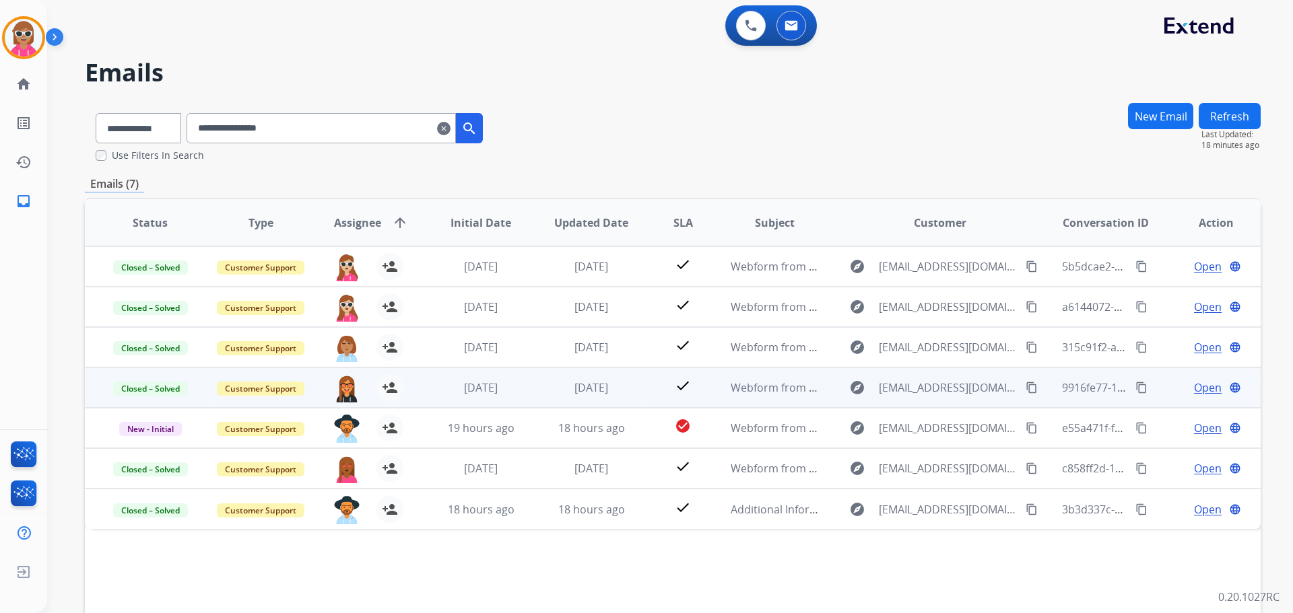
click at [536, 375] on td "[DATE]" at bounding box center [581, 388] width 110 height 40
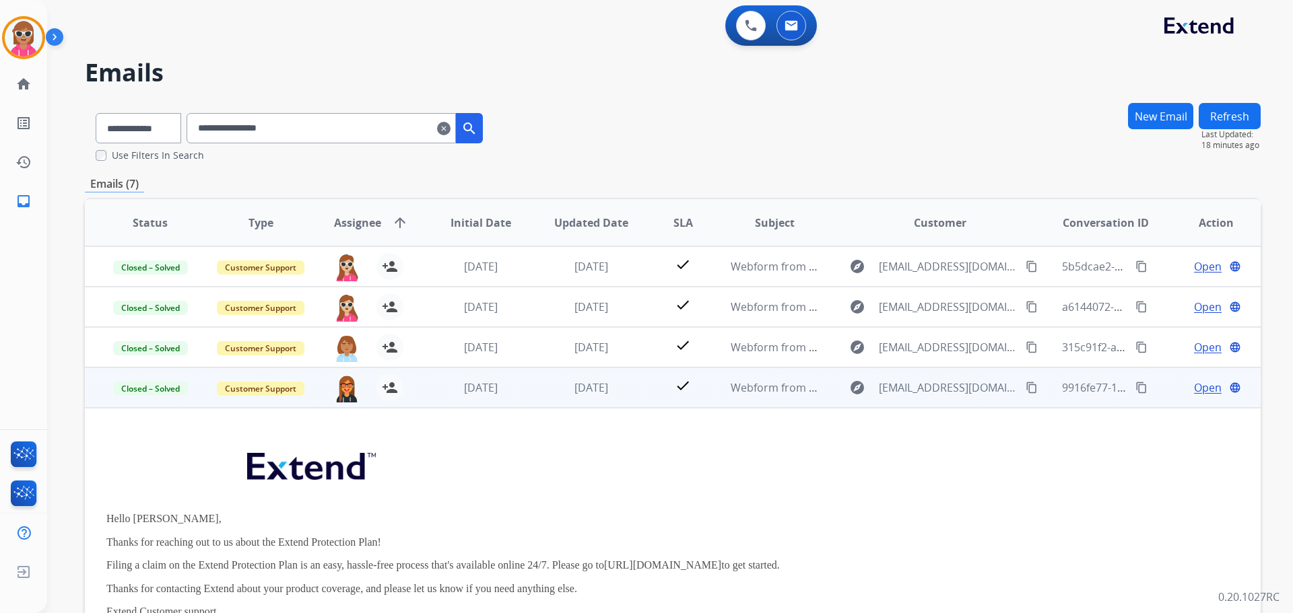
scroll to position [121, 0]
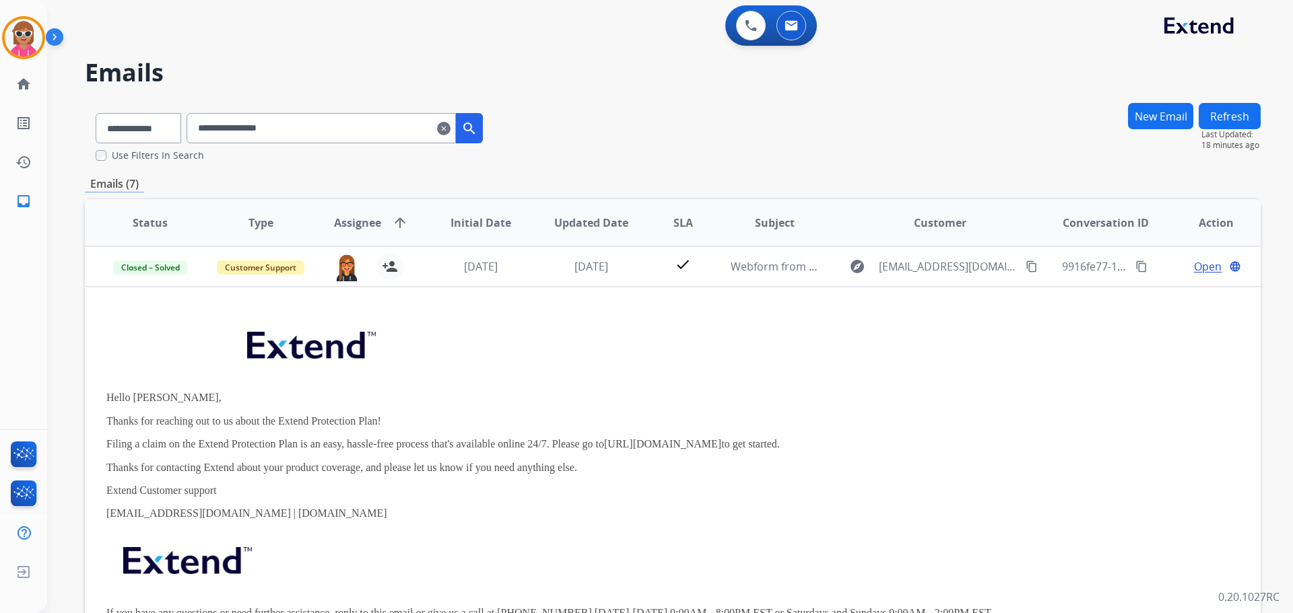
click at [526, 267] on td "[DATE]" at bounding box center [581, 266] width 110 height 40
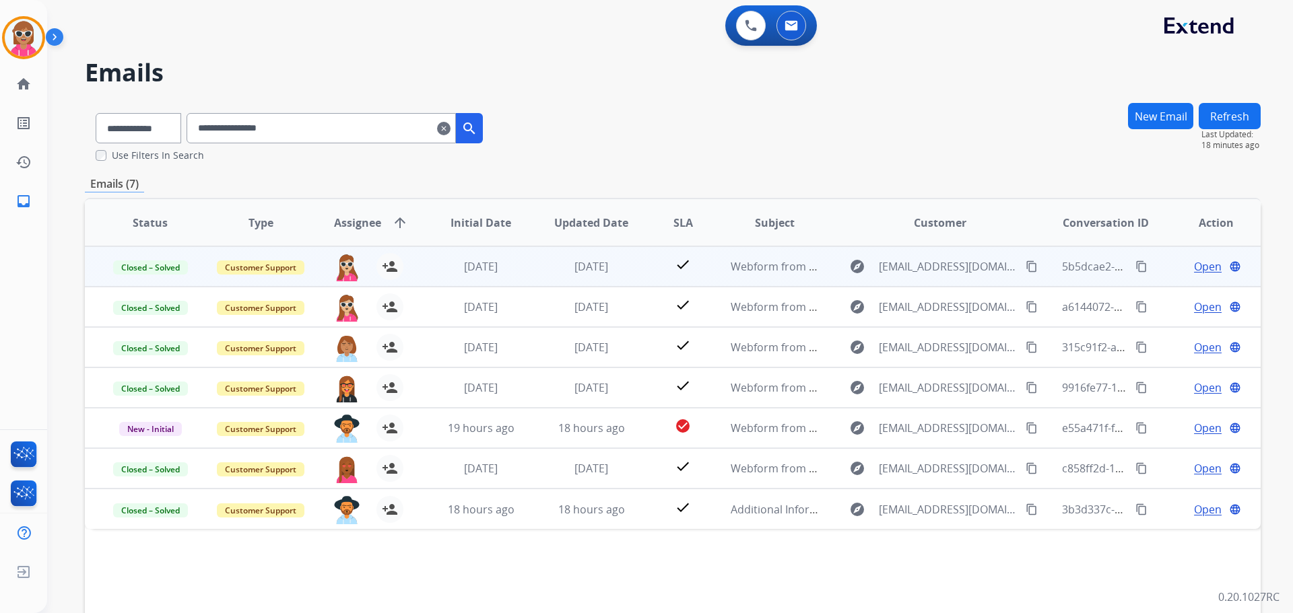
scroll to position [0, 0]
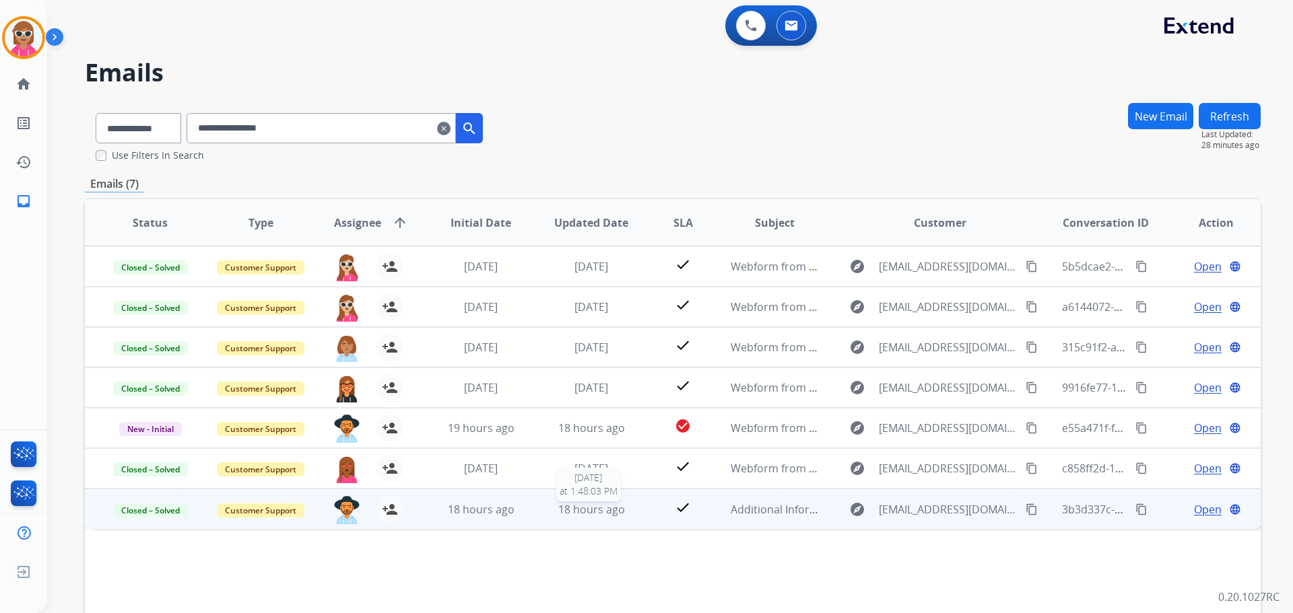
click at [566, 508] on span "18 hours ago" at bounding box center [591, 509] width 67 height 15
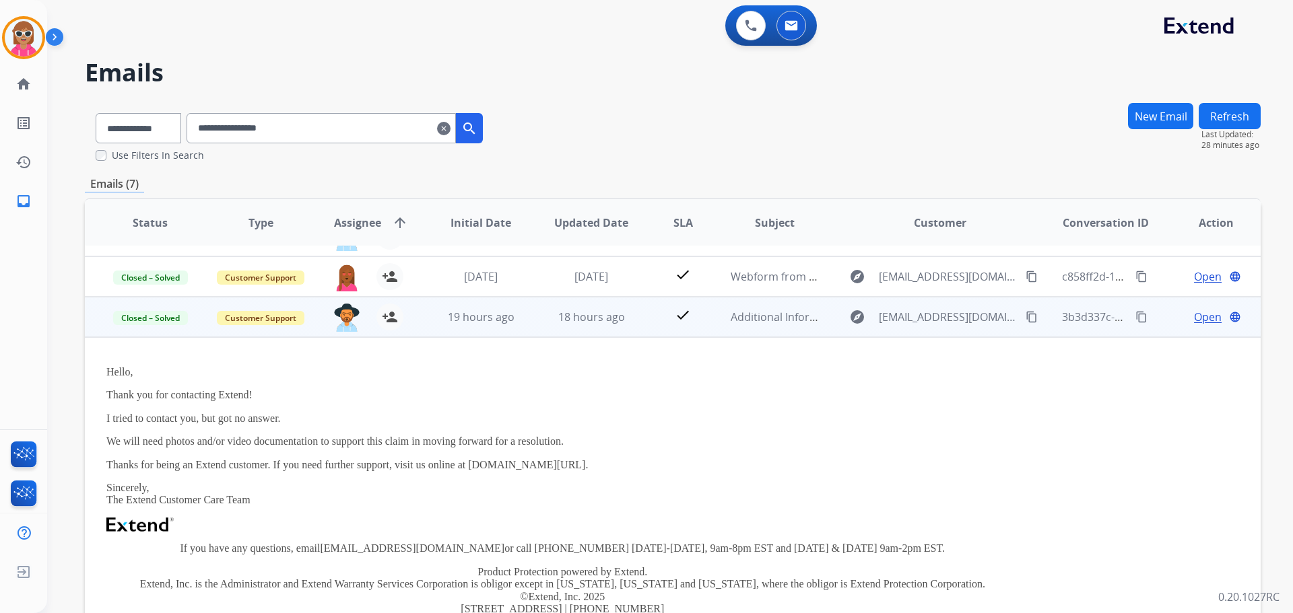
scroll to position [241, 0]
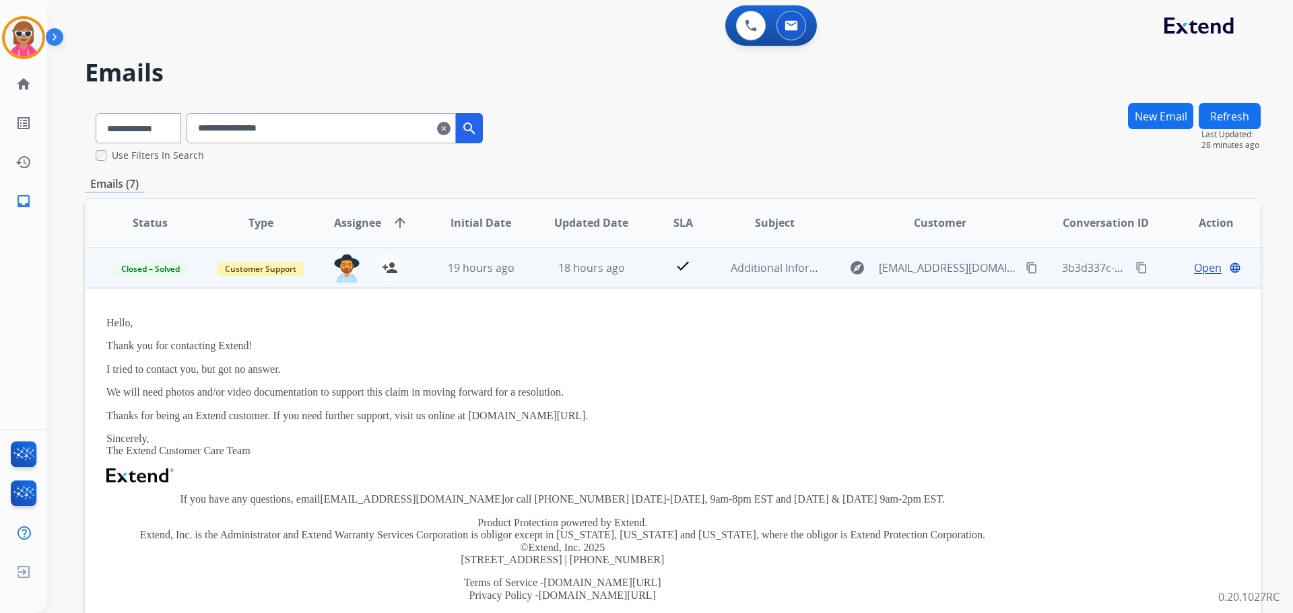
click at [1201, 270] on span "Open" at bounding box center [1208, 268] width 28 height 16
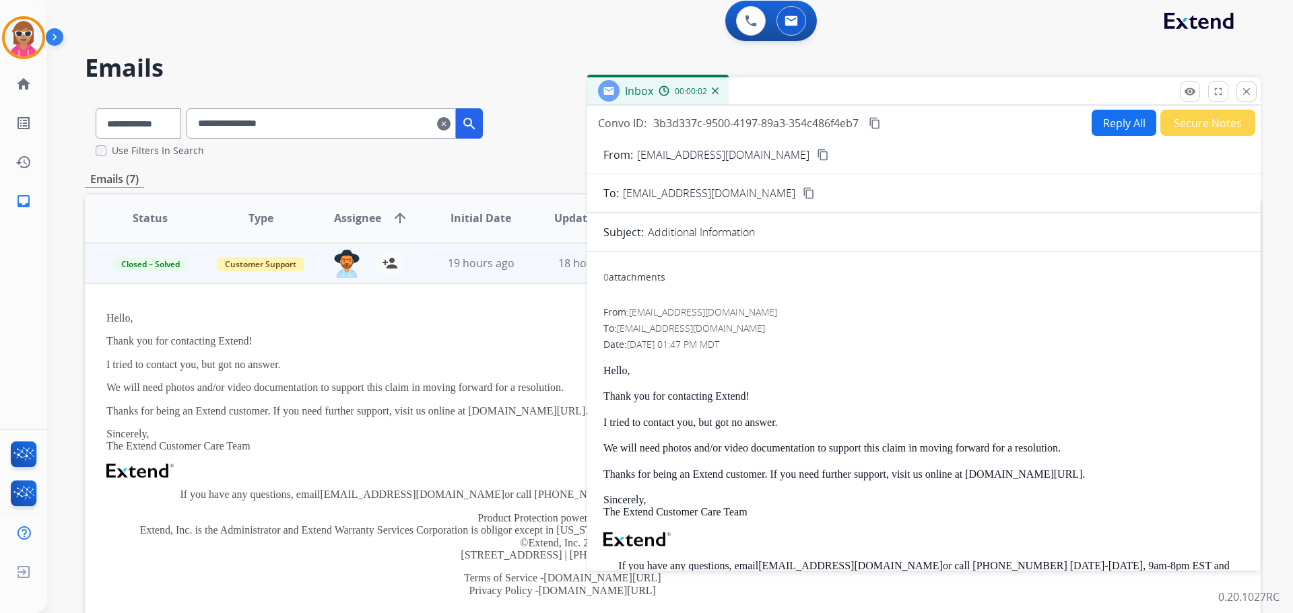
scroll to position [0, 0]
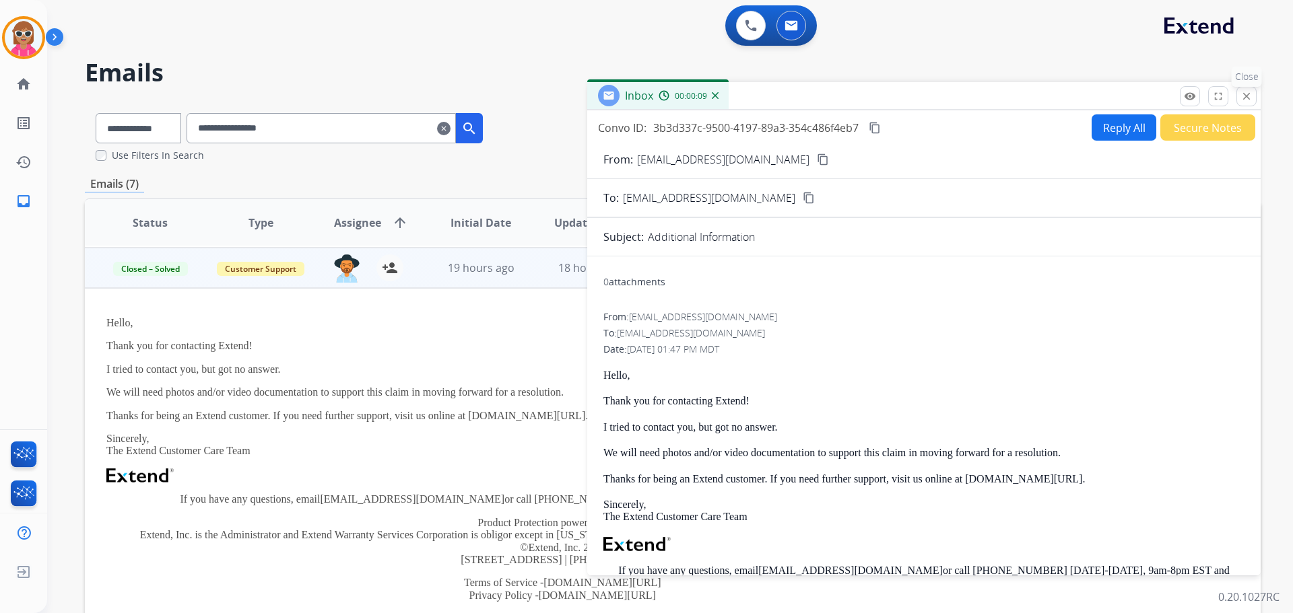
click at [1238, 100] on button "close Close" at bounding box center [1246, 96] width 20 height 20
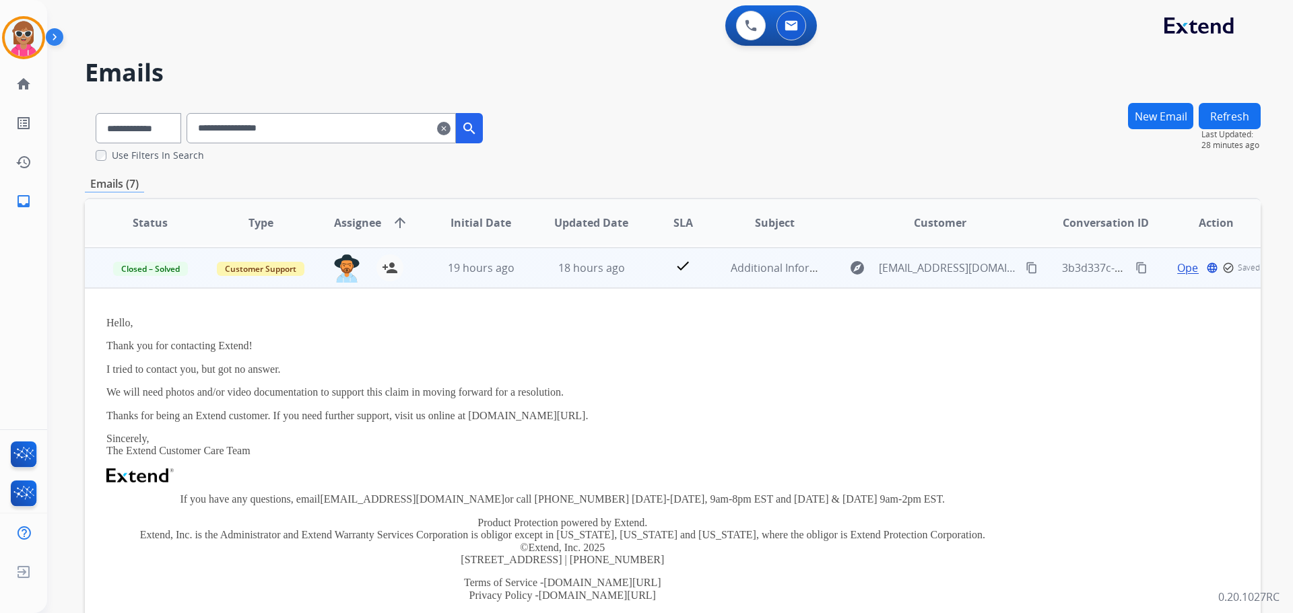
click at [550, 283] on td "18 hours ago" at bounding box center [581, 268] width 110 height 40
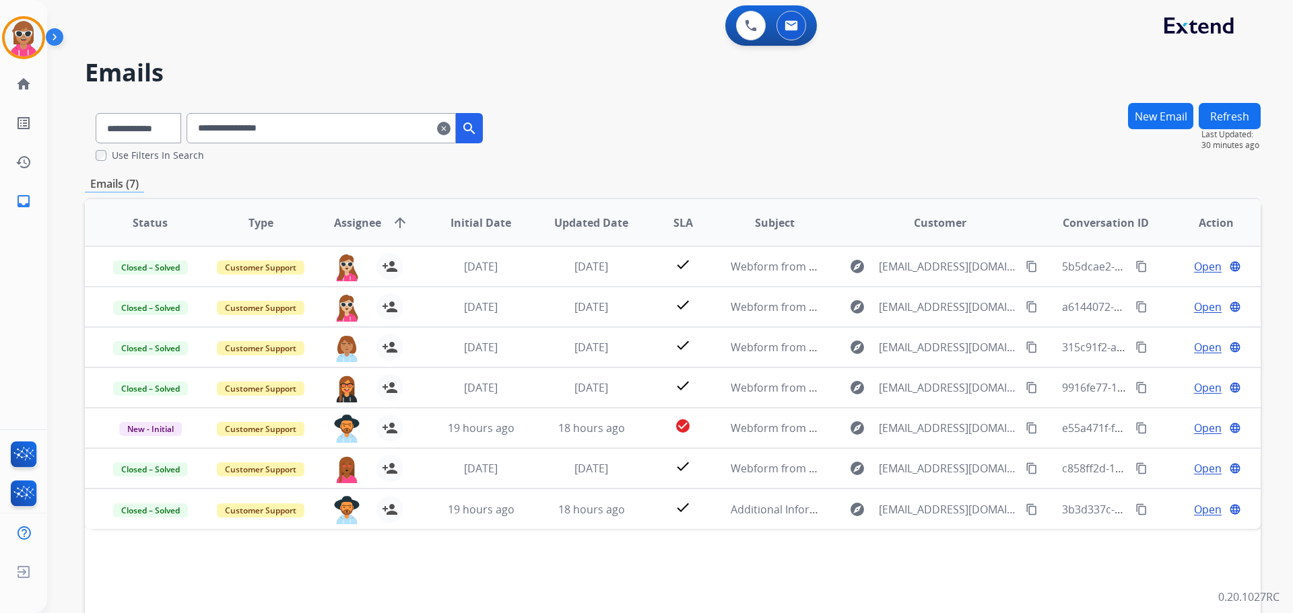
drag, startPoint x: 340, startPoint y: 141, endPoint x: 160, endPoint y: 172, distance: 182.4
click at [160, 174] on div "**********" at bounding box center [673, 410] width 1176 height 617
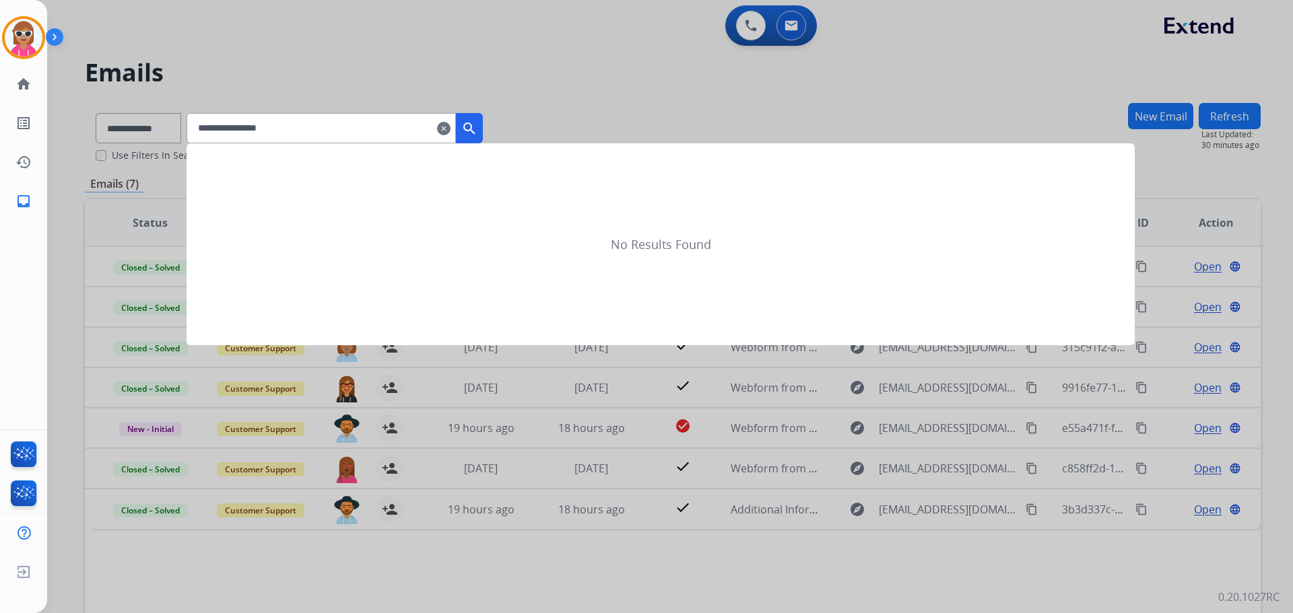
click at [477, 131] on mat-icon "search" at bounding box center [469, 129] width 16 height 16
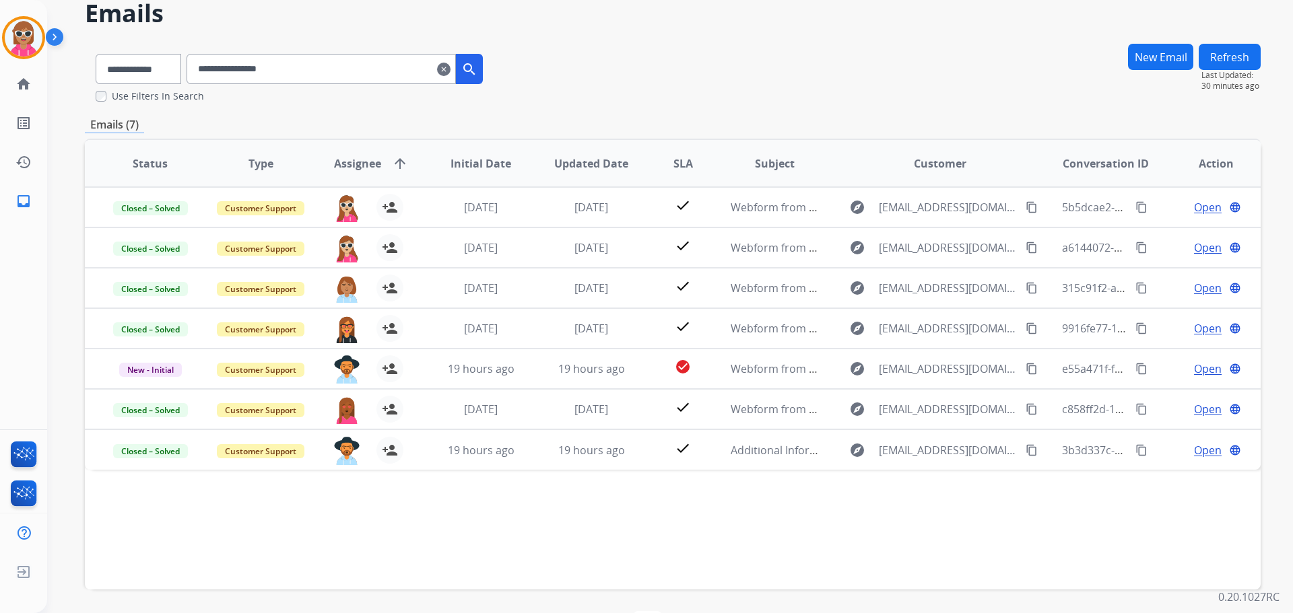
scroll to position [106, 0]
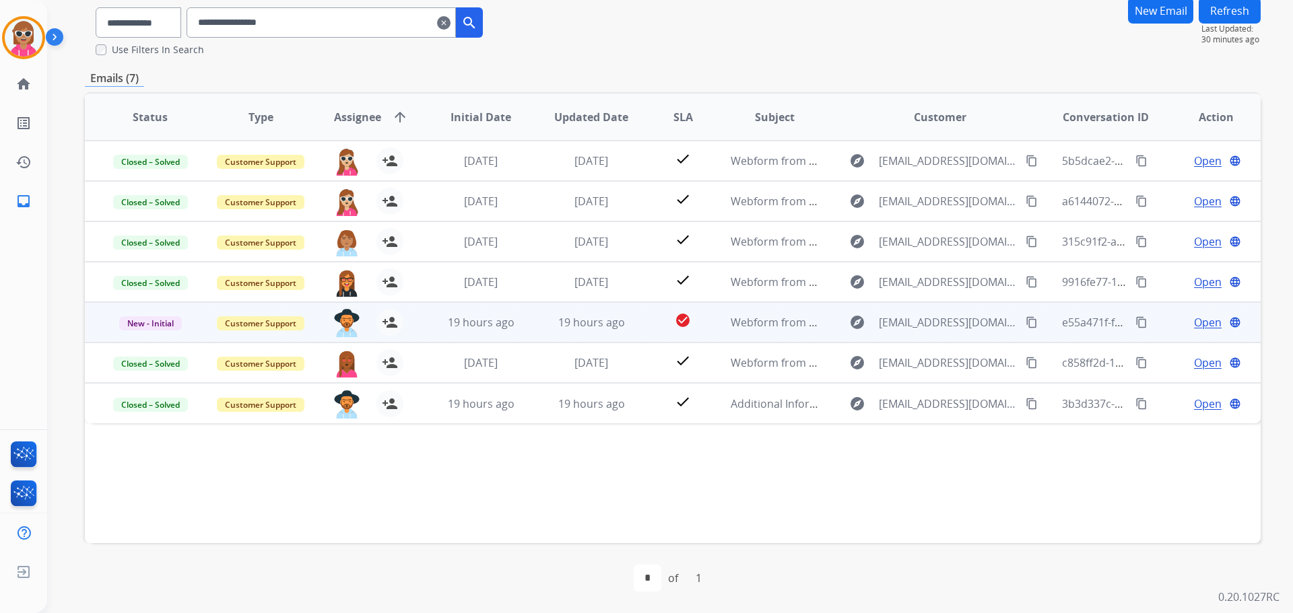
click at [589, 336] on td "19 hours ago" at bounding box center [581, 322] width 110 height 40
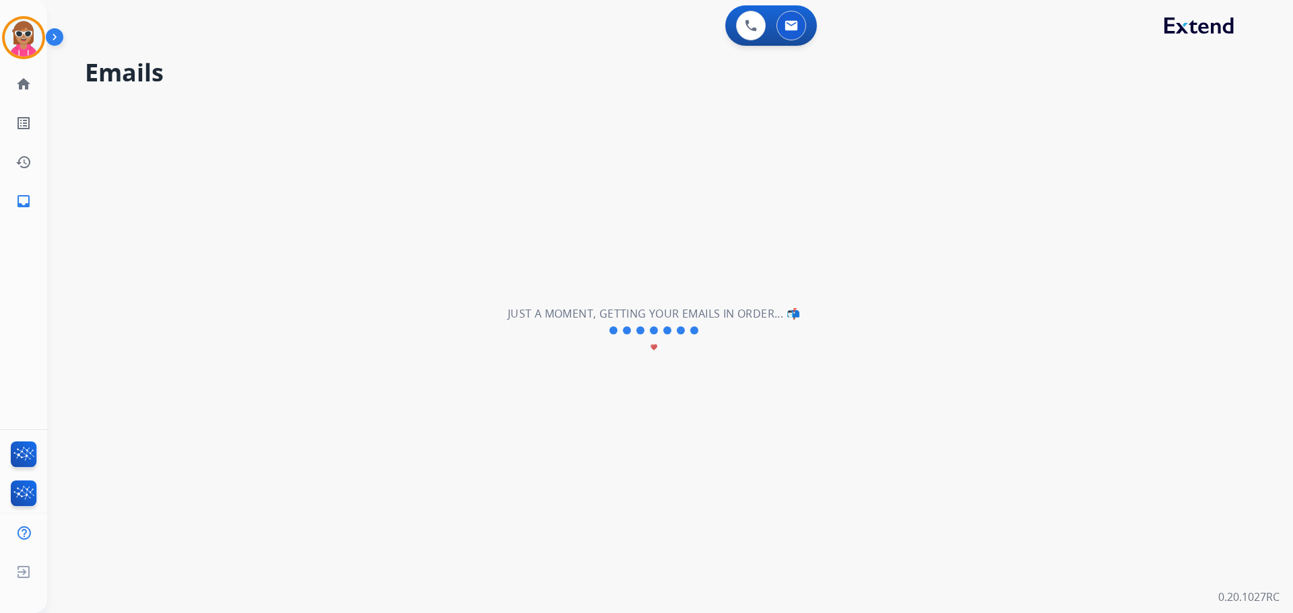
scroll to position [0, 0]
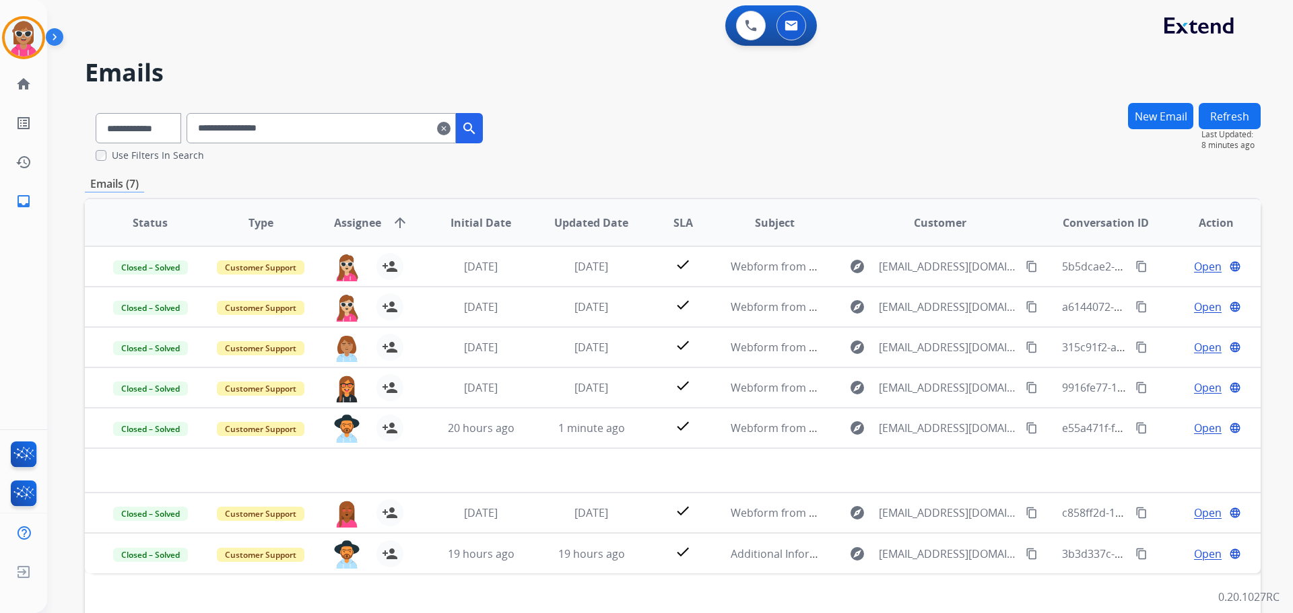
click at [1222, 119] on button "Refresh" at bounding box center [1230, 116] width 62 height 26
click at [762, 32] on button at bounding box center [751, 26] width 30 height 30
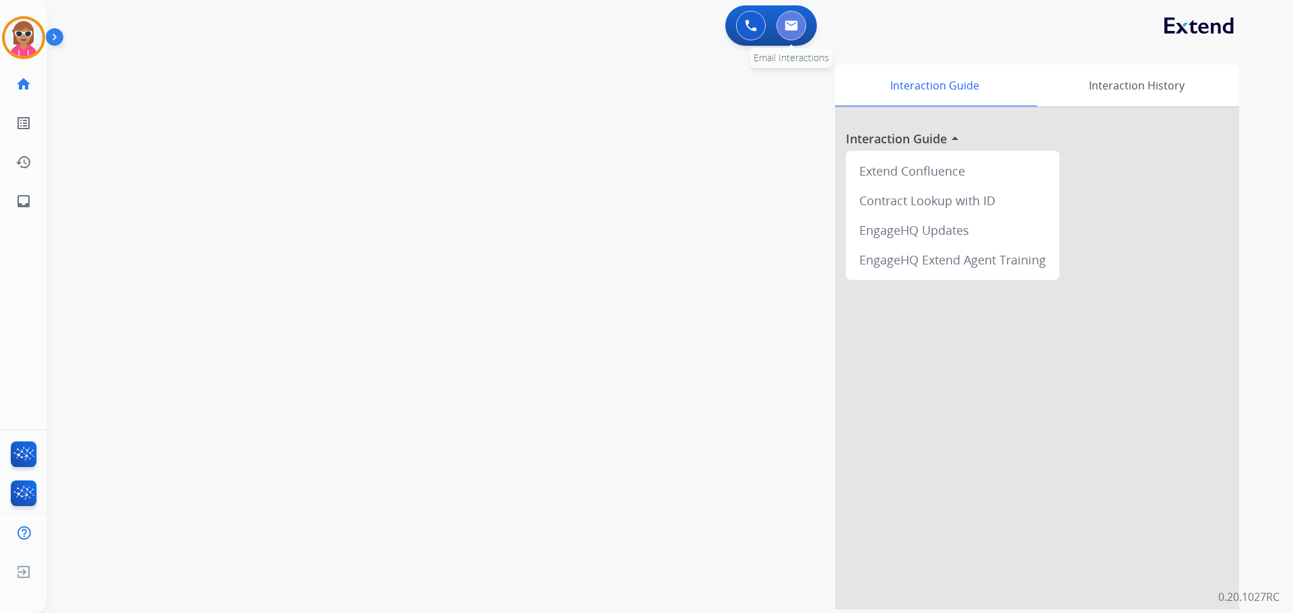
click at [789, 32] on button at bounding box center [791, 26] width 30 height 30
select select "**********"
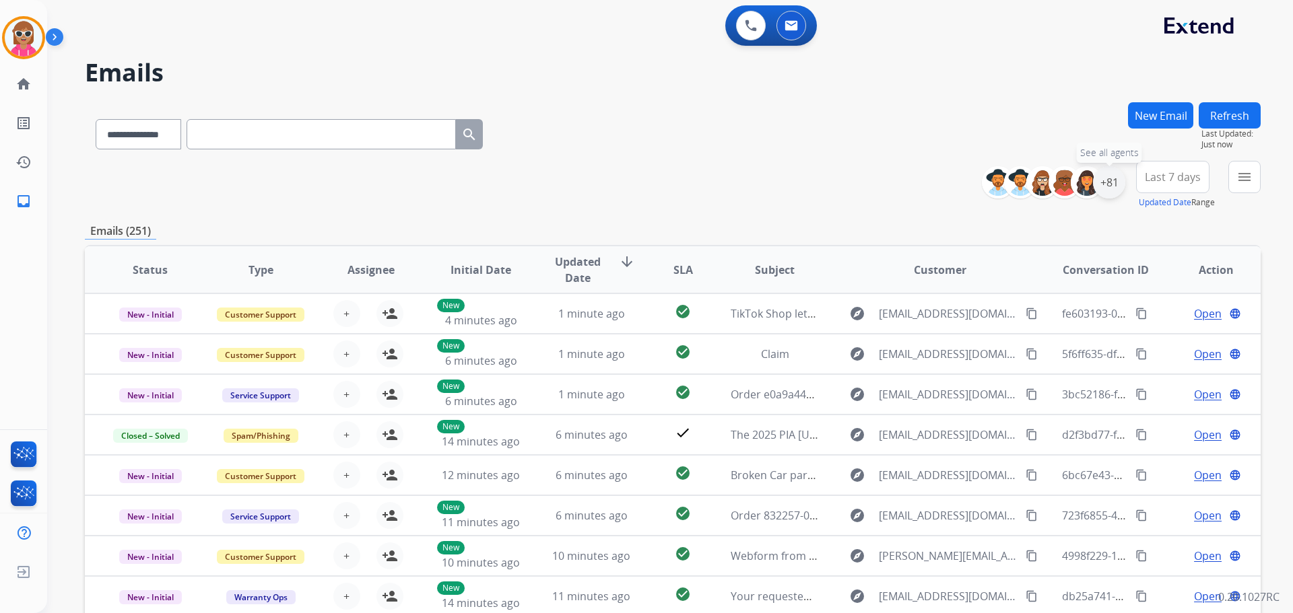
click at [1108, 191] on div "+81" at bounding box center [1109, 182] width 32 height 32
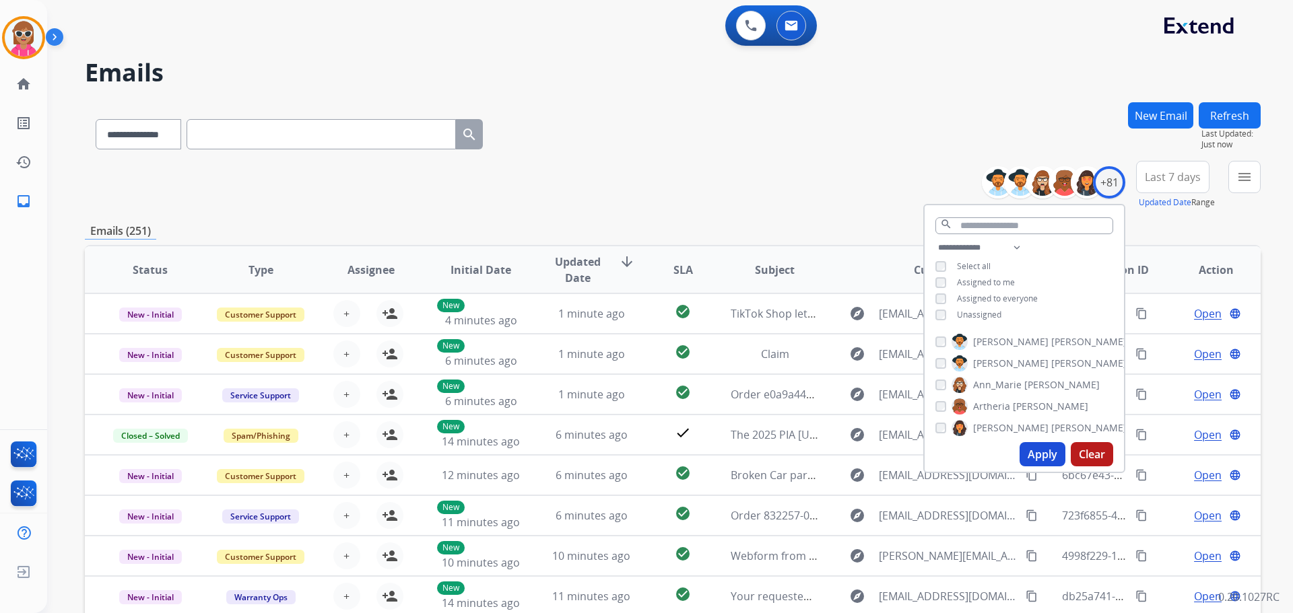
click at [970, 281] on span "Assigned to me" at bounding box center [986, 282] width 58 height 11
click at [969, 316] on span "Unassigned" at bounding box center [979, 314] width 44 height 11
click at [989, 247] on select "**********" at bounding box center [981, 248] width 93 height 16
select select "**********"
click at [935, 240] on select "**********" at bounding box center [981, 248] width 93 height 16
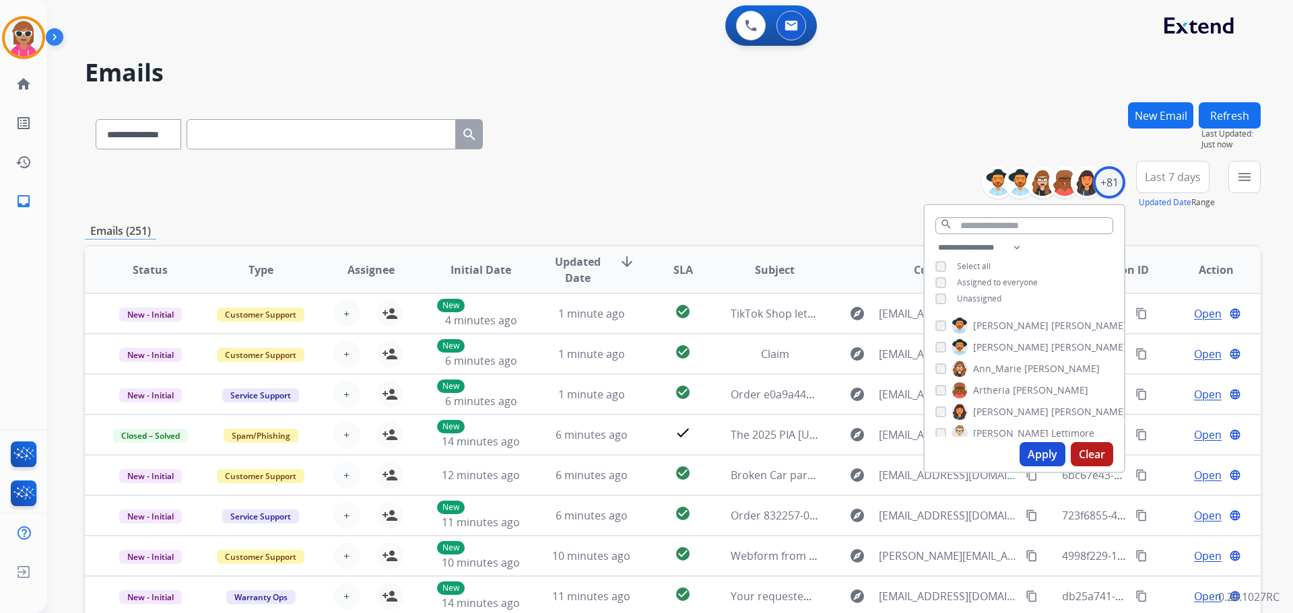
click at [1030, 254] on div "**********" at bounding box center [1024, 275] width 199 height 70
click at [988, 323] on span "[PERSON_NAME]" at bounding box center [1010, 325] width 75 height 13
click at [982, 327] on span "[PERSON_NAME]" at bounding box center [1010, 325] width 75 height 13
click at [991, 368] on span "Ann_Marie" at bounding box center [997, 368] width 48 height 13
click at [1021, 382] on label "[PERSON_NAME]" at bounding box center [1019, 390] width 137 height 16
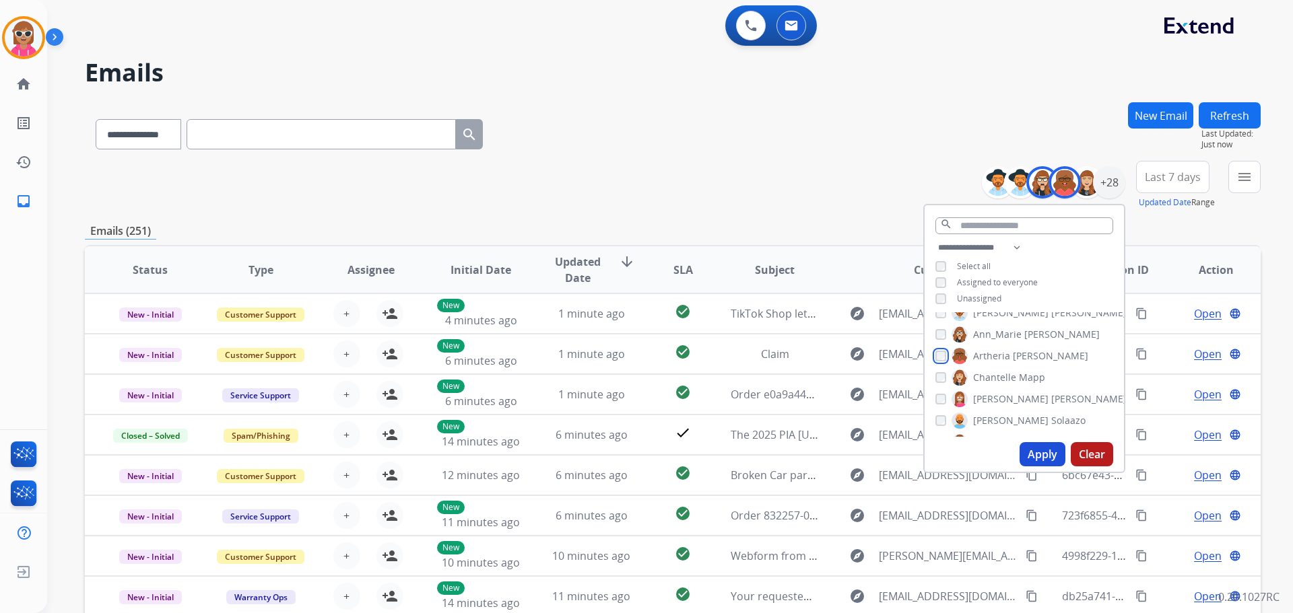
scroll to position [67, 0]
click at [1001, 366] on span "[PERSON_NAME]" at bounding box center [1010, 366] width 75 height 13
click at [1051, 387] on span "Solaazo" at bounding box center [1068, 387] width 34 height 13
click at [1007, 345] on span "Deambrana" at bounding box center [999, 341] width 53 height 13
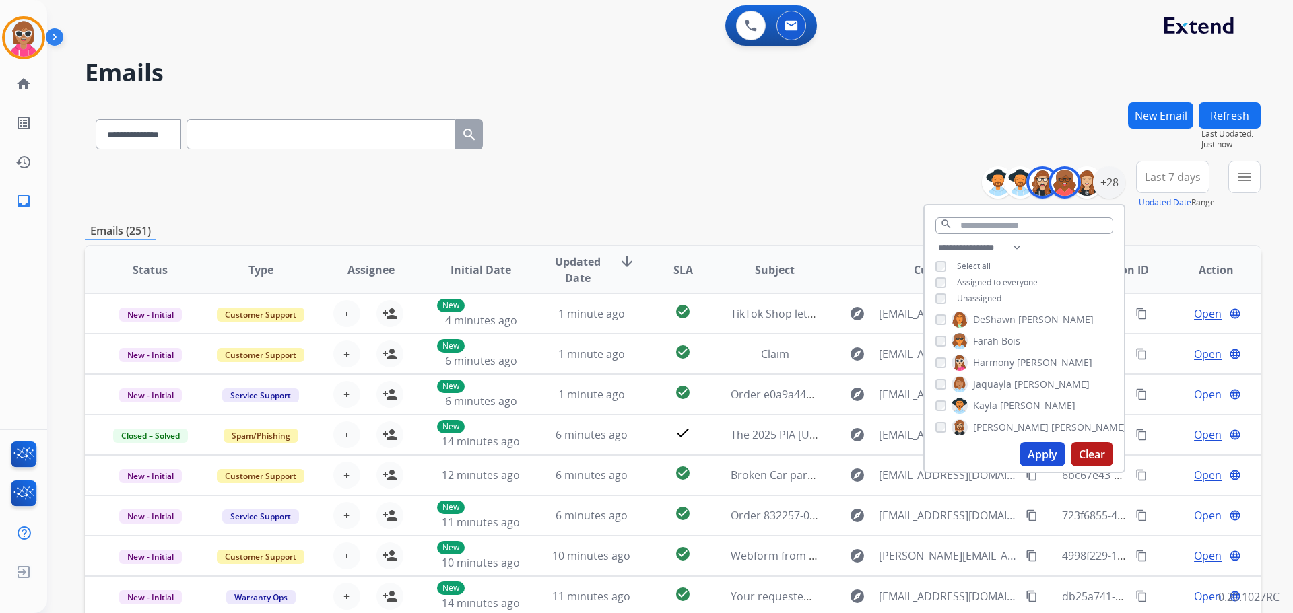
scroll to position [202, 0]
click at [1007, 354] on span "Jaquayla" at bounding box center [992, 360] width 38 height 13
click at [1001, 420] on span "Keyanta" at bounding box center [991, 425] width 36 height 13
click at [1007, 378] on span "Lamarco" at bounding box center [992, 379] width 38 height 13
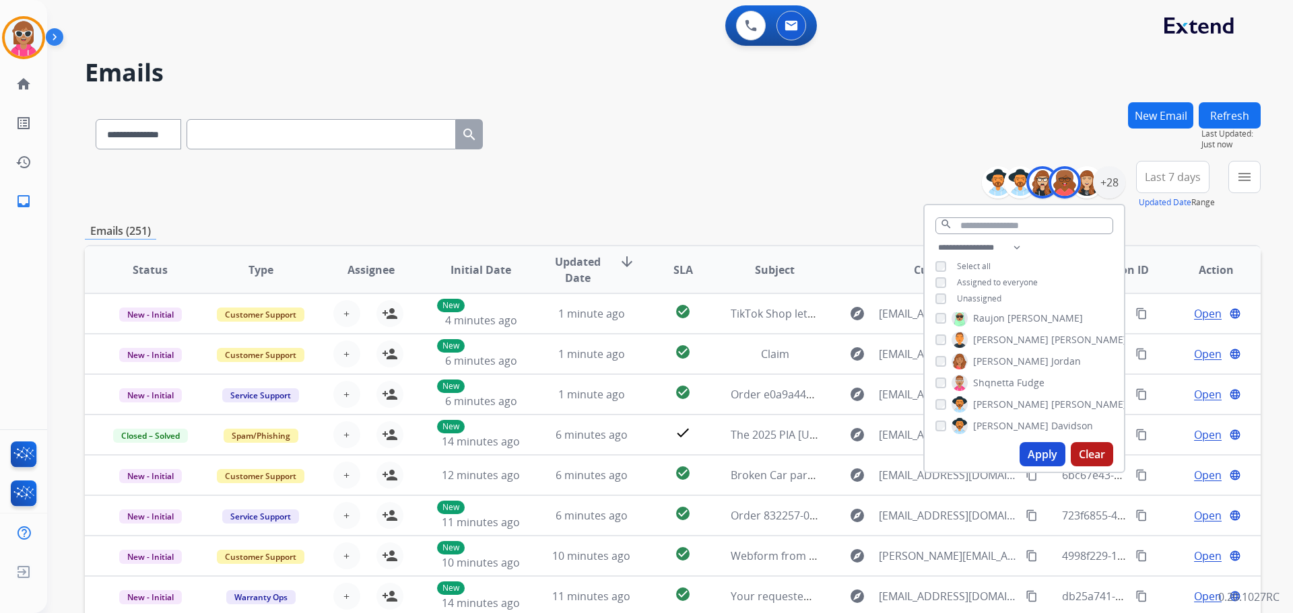
scroll to position [404, 0]
click at [998, 374] on span "[PERSON_NAME]" at bounding box center [1010, 374] width 75 height 13
click at [1001, 419] on span "[PERSON_NAME]" at bounding box center [1010, 419] width 75 height 13
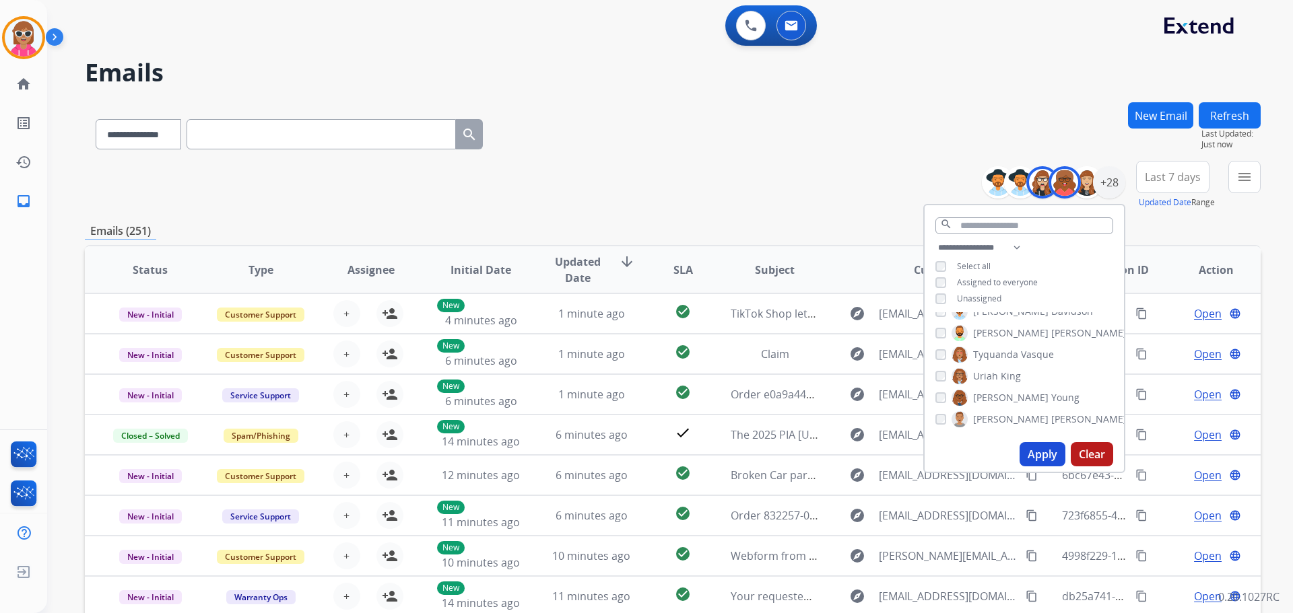
drag, startPoint x: 991, startPoint y: 378, endPoint x: 994, endPoint y: 387, distance: 9.2
click at [991, 378] on span "Uriah" at bounding box center [985, 376] width 25 height 13
click at [1030, 450] on button "Apply" at bounding box center [1043, 454] width 46 height 24
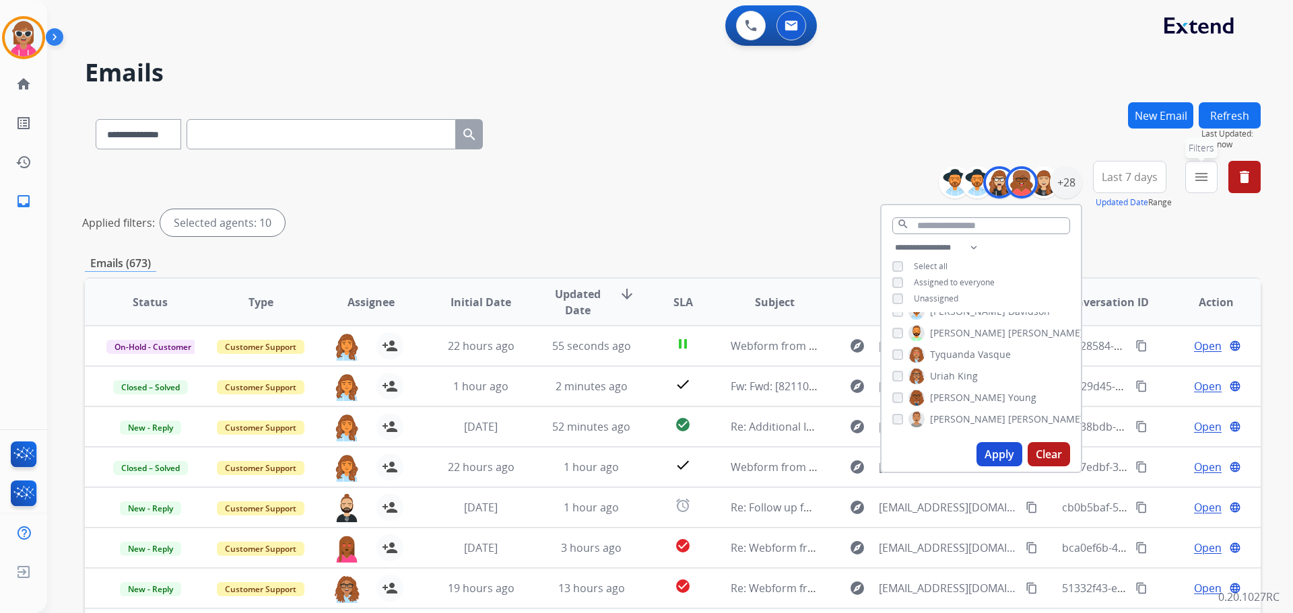
click at [1211, 186] on button "menu Filters" at bounding box center [1201, 177] width 32 height 32
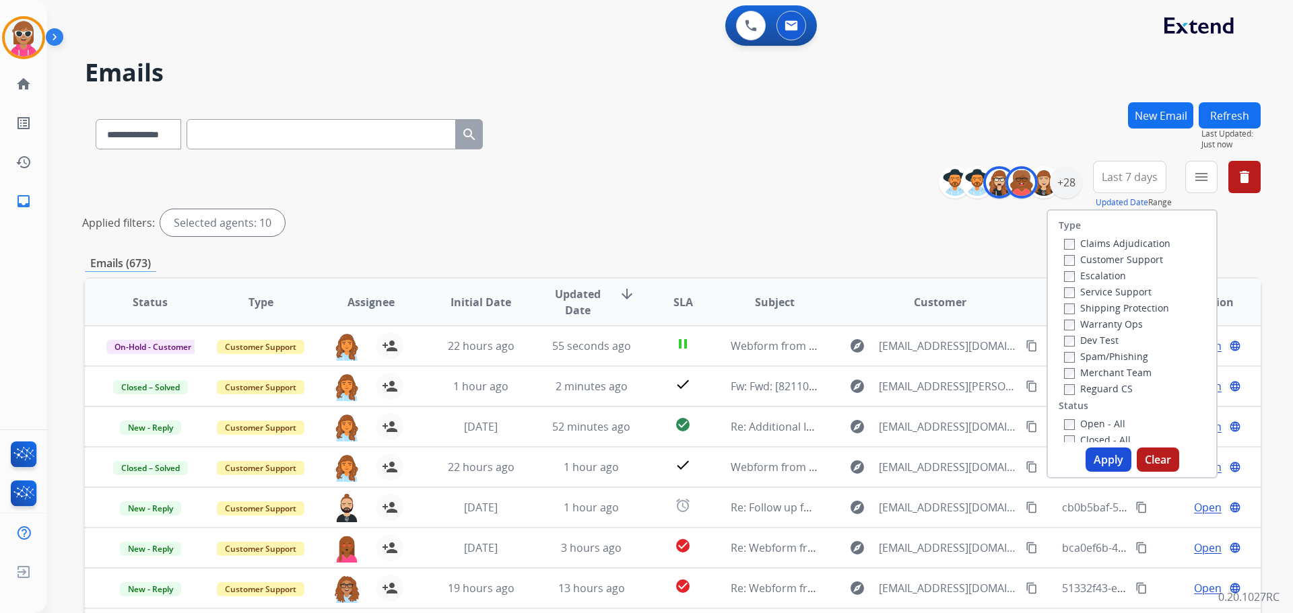
click at [1118, 262] on label "Customer Support" at bounding box center [1113, 259] width 99 height 13
click at [1108, 314] on label "Shipping Protection" at bounding box center [1116, 308] width 105 height 13
click at [1094, 378] on label "Merchant Team" at bounding box center [1108, 372] width 88 height 13
click at [1094, 385] on label "Reguard CS" at bounding box center [1098, 388] width 69 height 13
click at [1089, 374] on label "Merchant Team" at bounding box center [1108, 372] width 88 height 13
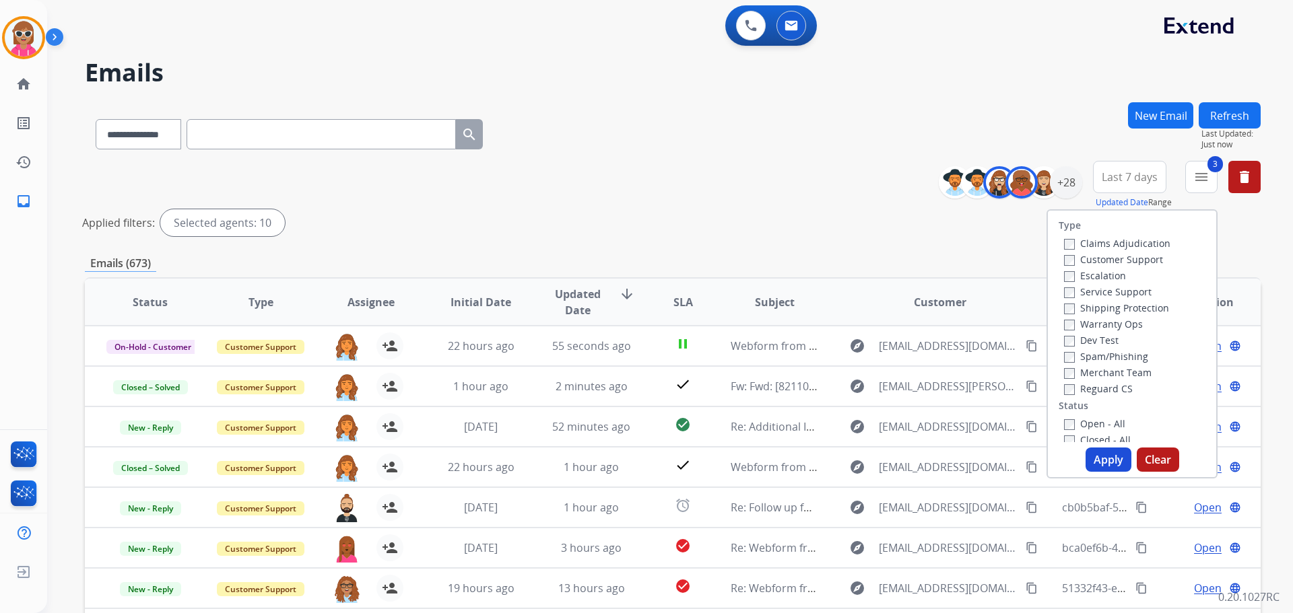
click at [1088, 420] on label "Open - All" at bounding box center [1094, 423] width 61 height 13
click at [1103, 455] on button "Apply" at bounding box center [1108, 460] width 46 height 24
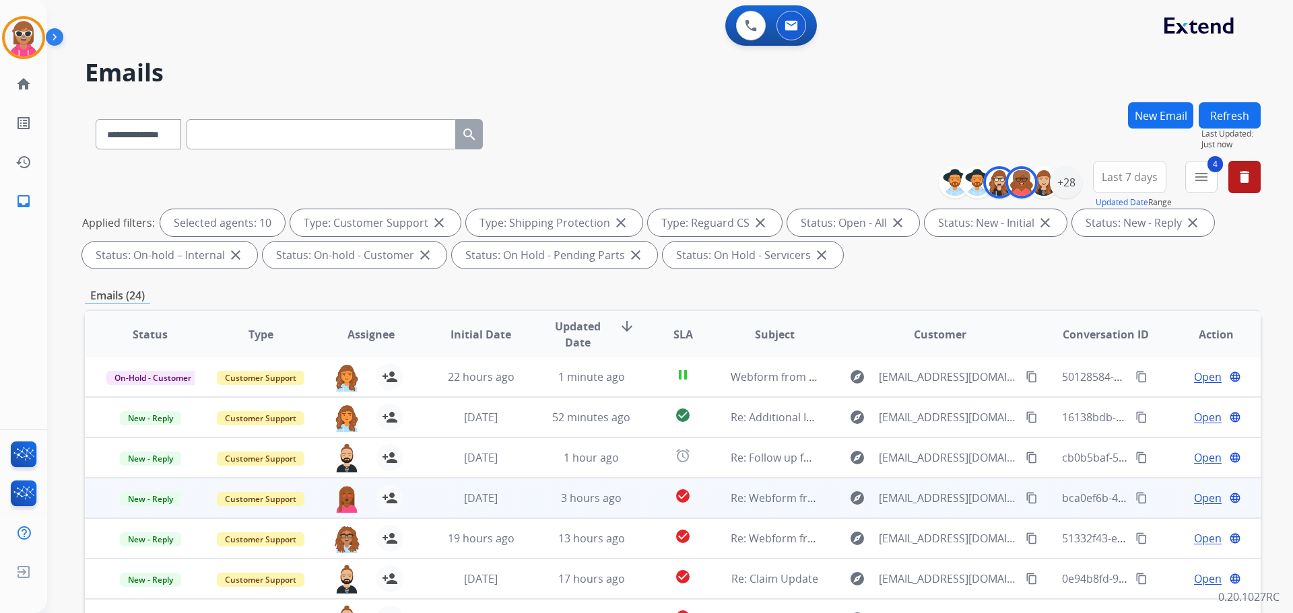
scroll to position [218, 0]
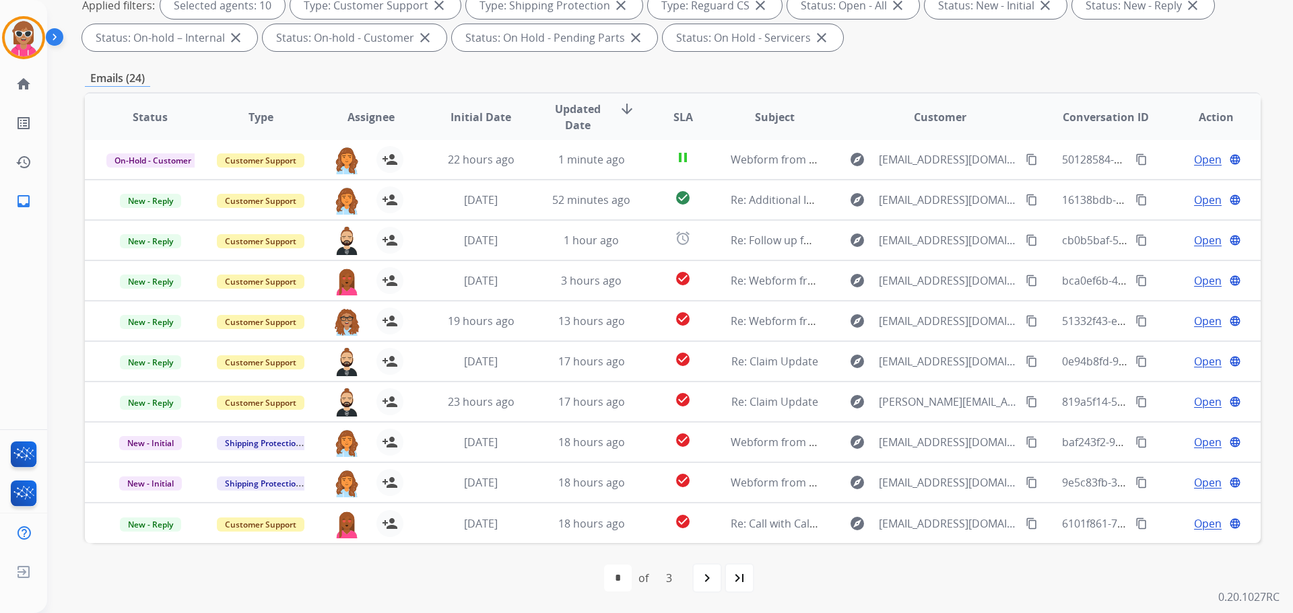
click at [370, 116] on span "Assignee" at bounding box center [370, 117] width 47 height 16
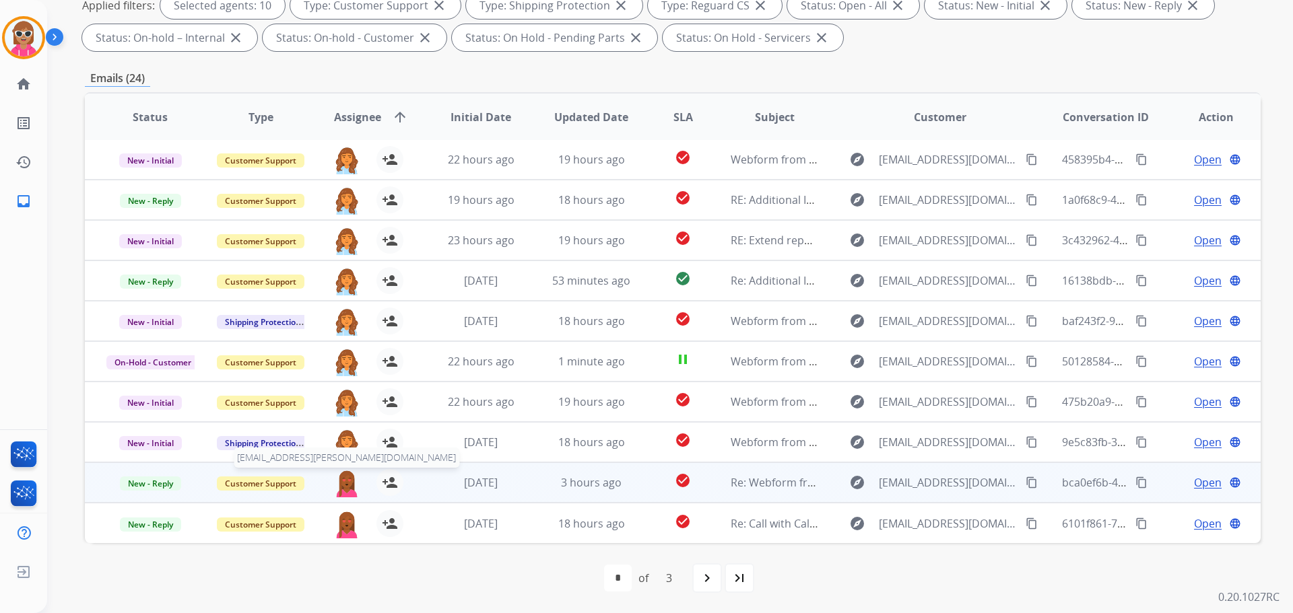
click at [343, 489] on img at bounding box center [346, 483] width 27 height 28
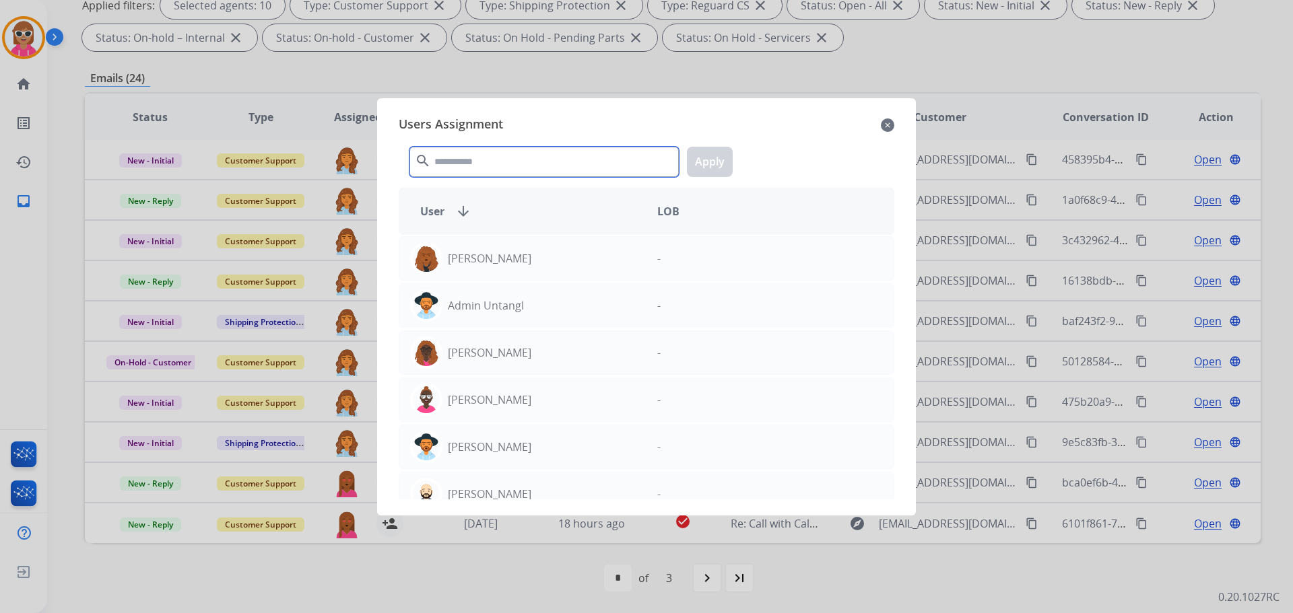
click at [467, 165] on input "text" at bounding box center [543, 162] width 269 height 30
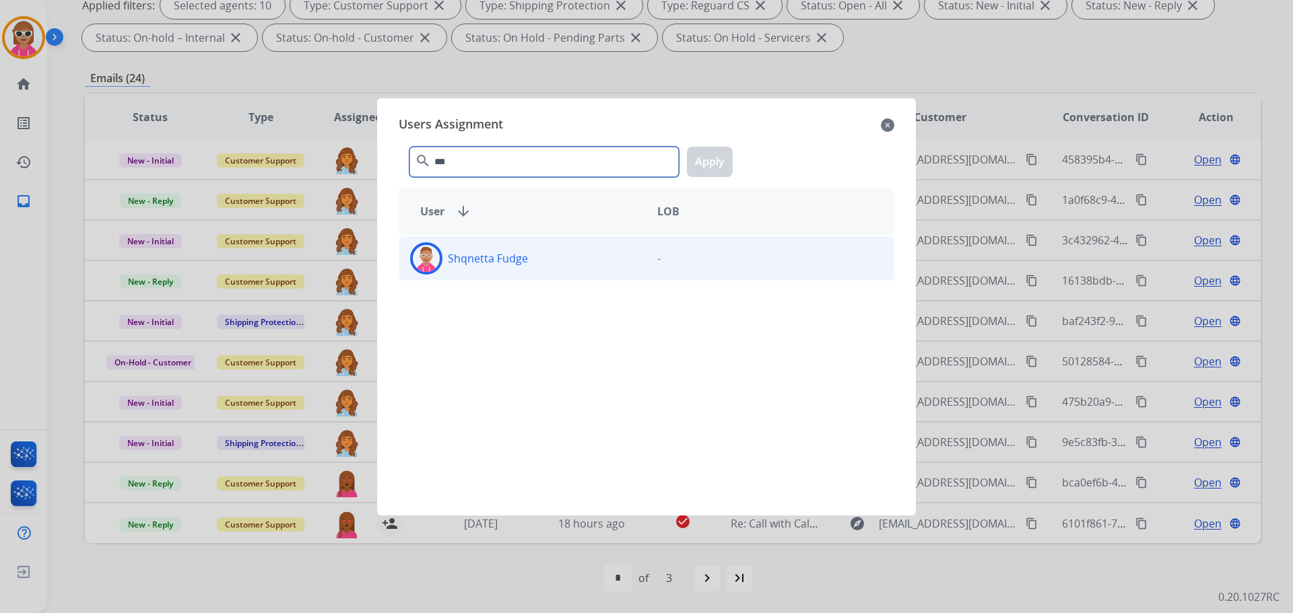
type input "***"
click at [513, 242] on div "Shqnetta Fudge" at bounding box center [522, 258] width 247 height 32
click at [708, 161] on button "Apply" at bounding box center [710, 162] width 46 height 30
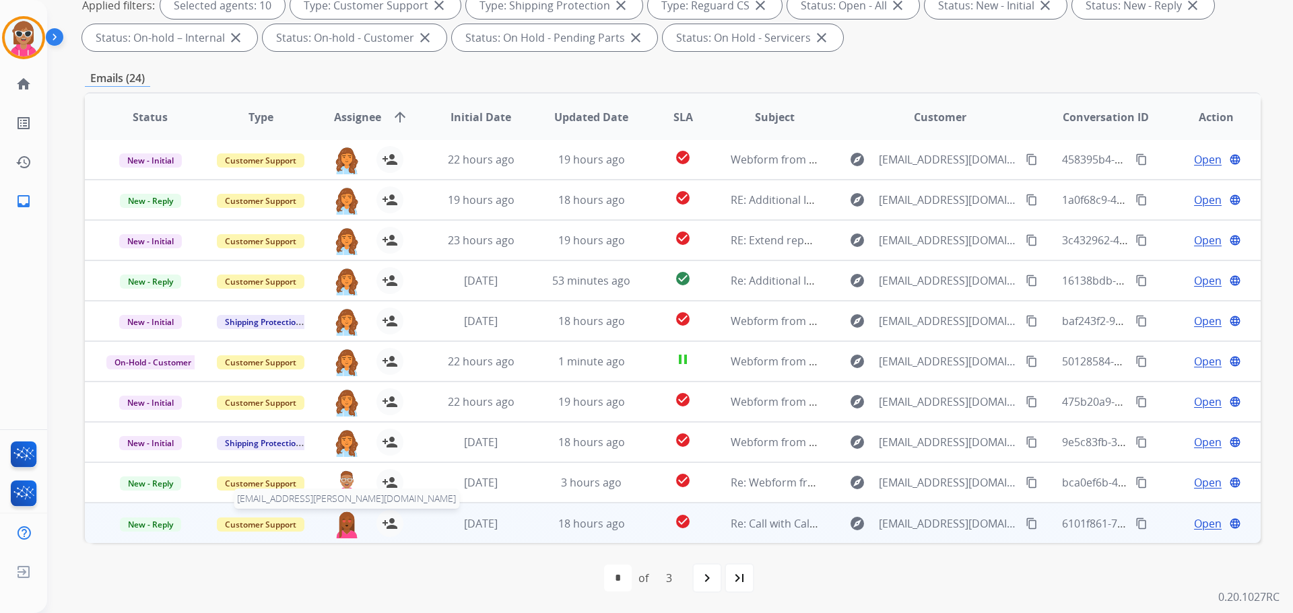
click at [352, 527] on img at bounding box center [346, 524] width 27 height 28
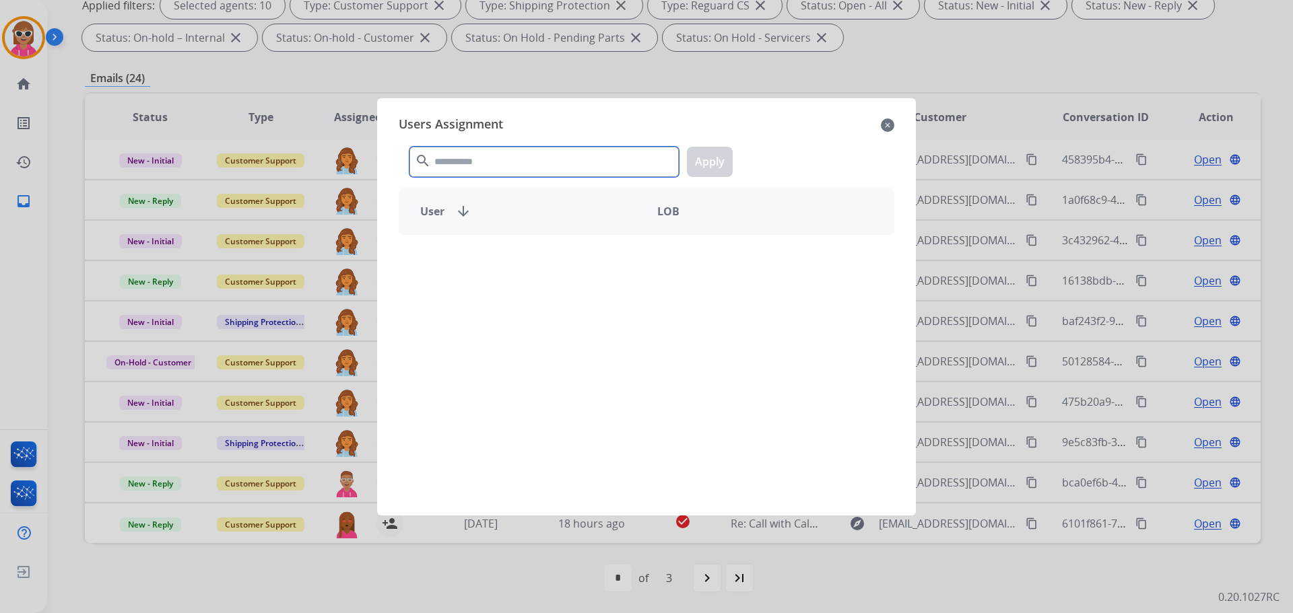
click at [539, 164] on input "text" at bounding box center [543, 162] width 269 height 30
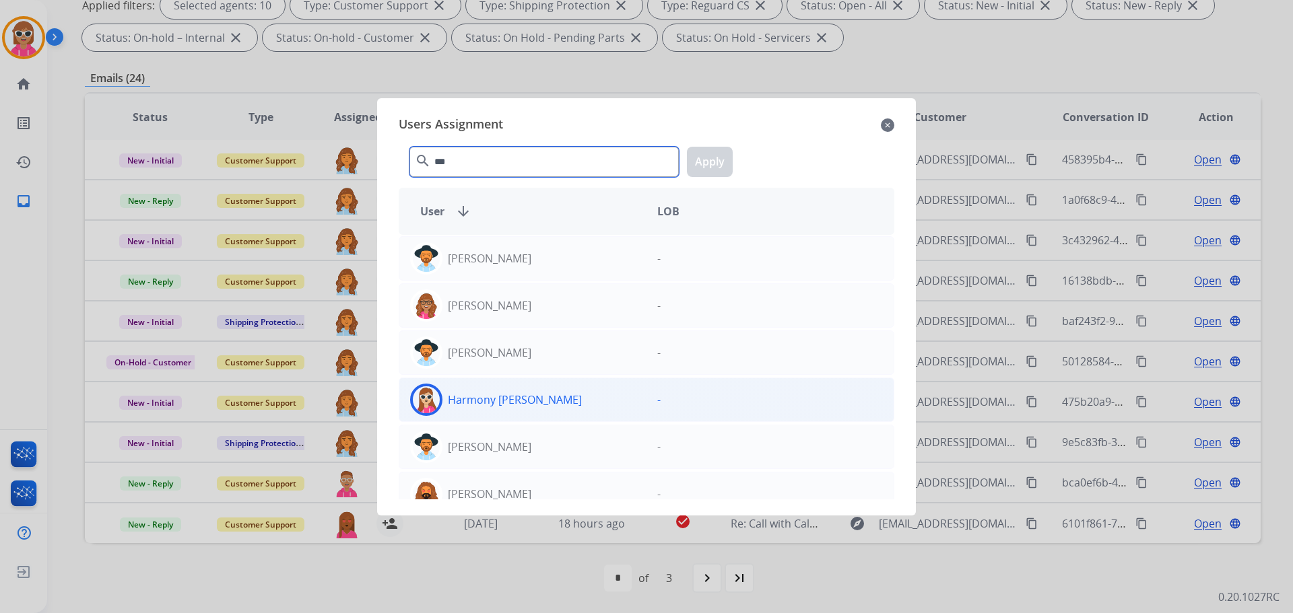
type input "***"
drag, startPoint x: 551, startPoint y: 394, endPoint x: 557, endPoint y: 385, distance: 10.6
click at [552, 393] on div "Harmony [PERSON_NAME]" at bounding box center [522, 400] width 247 height 32
drag, startPoint x: 726, startPoint y: 162, endPoint x: 712, endPoint y: 175, distance: 19.0
click at [725, 162] on button "Apply" at bounding box center [710, 162] width 46 height 30
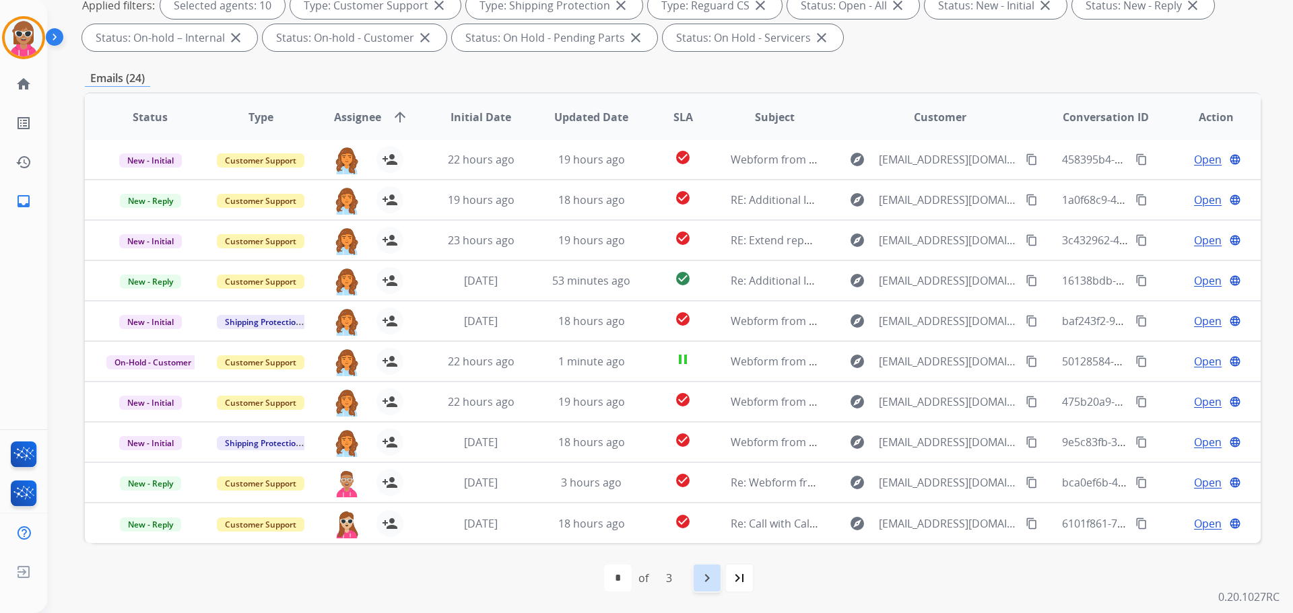
click at [711, 579] on mat-icon "navigate_next" at bounding box center [707, 578] width 16 height 16
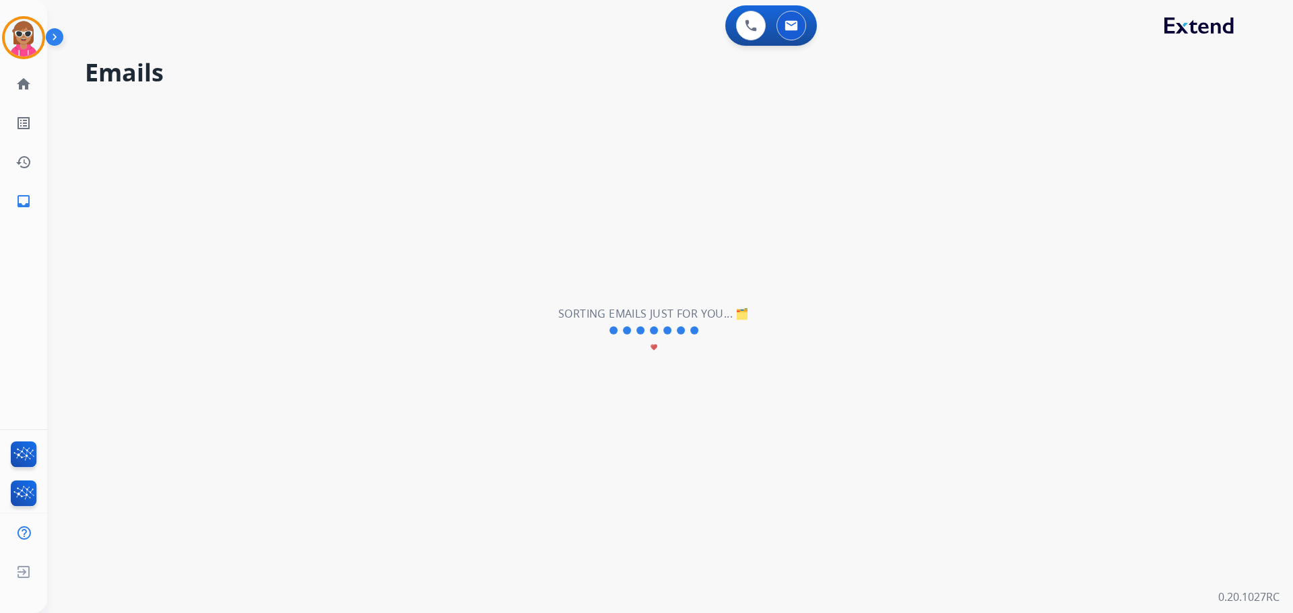
select select "*"
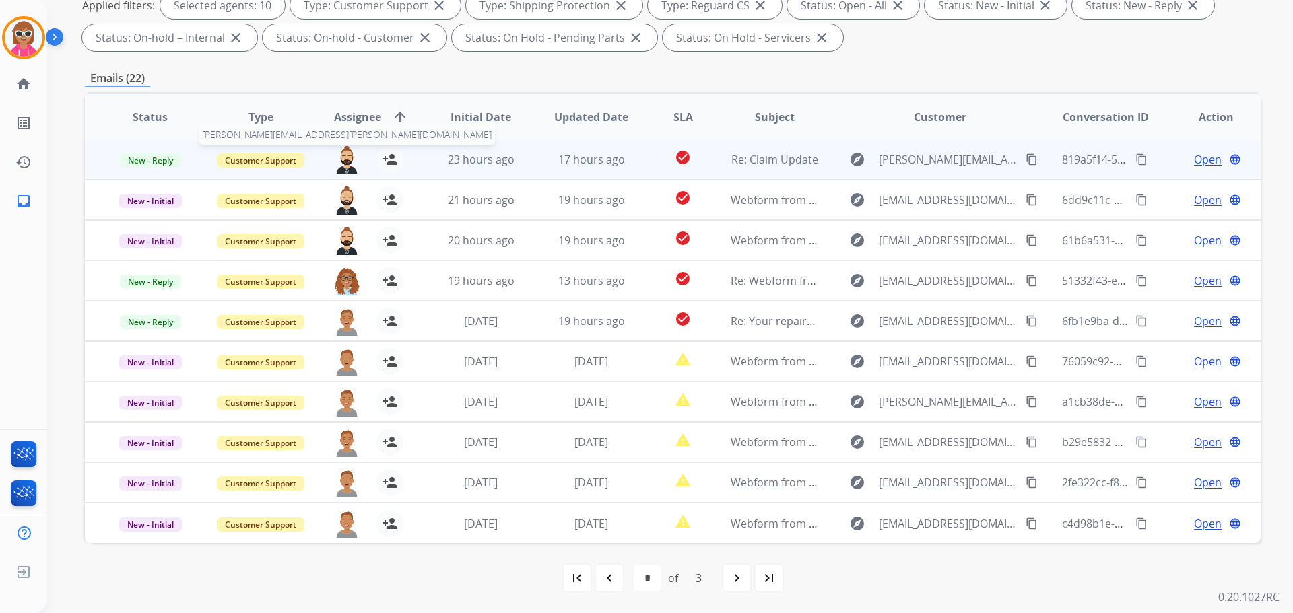
click at [341, 155] on img at bounding box center [346, 160] width 27 height 28
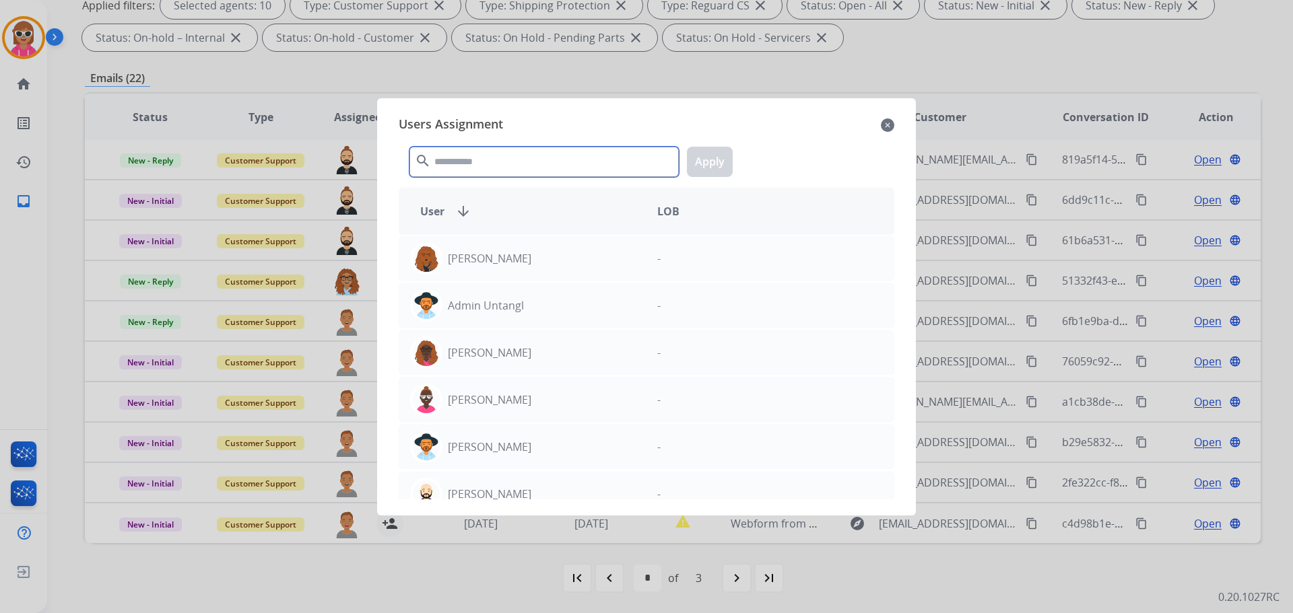
click at [442, 168] on input "text" at bounding box center [543, 162] width 269 height 30
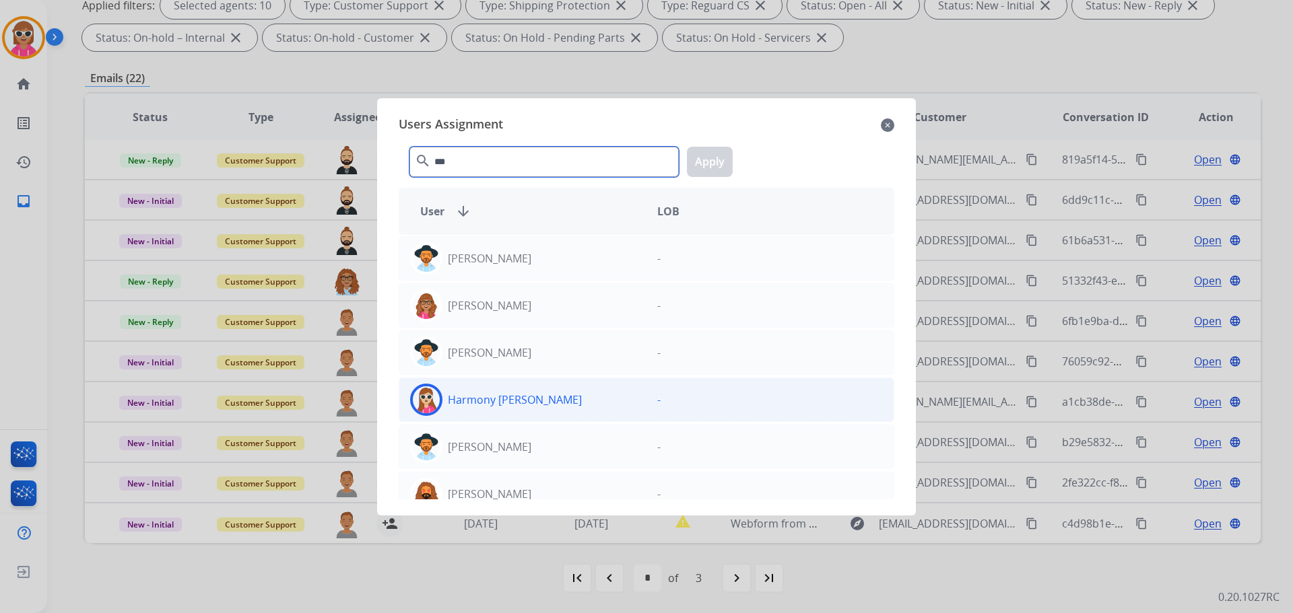
type input "***"
click at [495, 387] on div "Harmony [PERSON_NAME]" at bounding box center [522, 400] width 247 height 32
click at [701, 158] on button "Apply" at bounding box center [710, 162] width 46 height 30
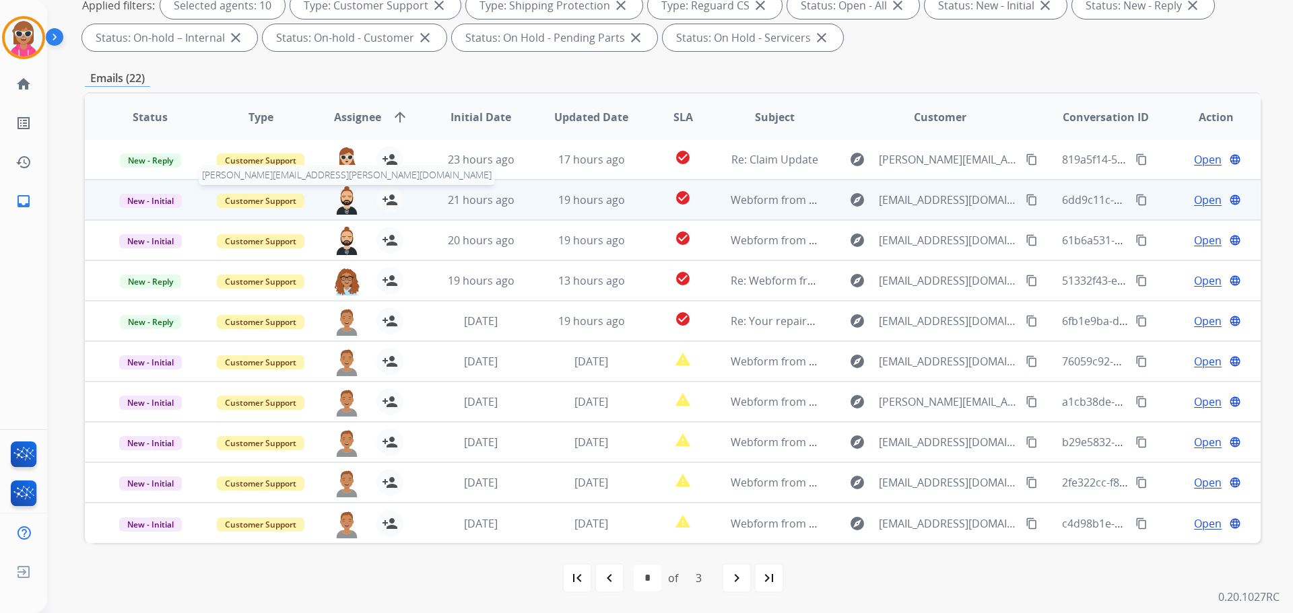
click at [343, 191] on img at bounding box center [346, 201] width 27 height 28
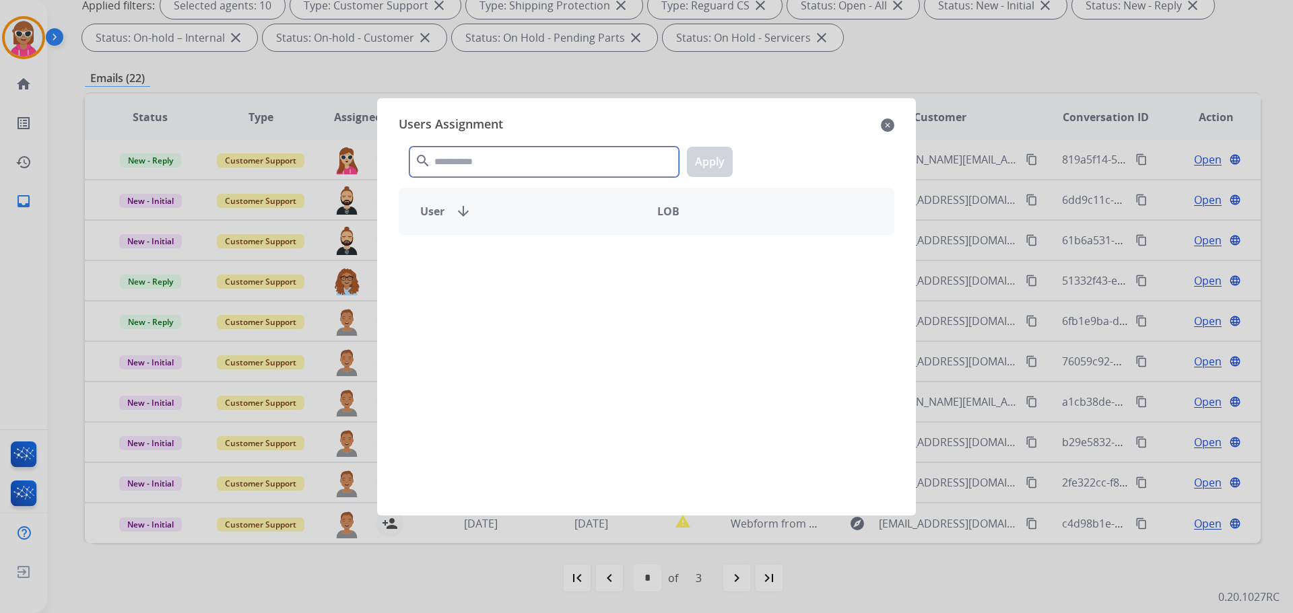
click at [461, 160] on input "text" at bounding box center [543, 162] width 269 height 30
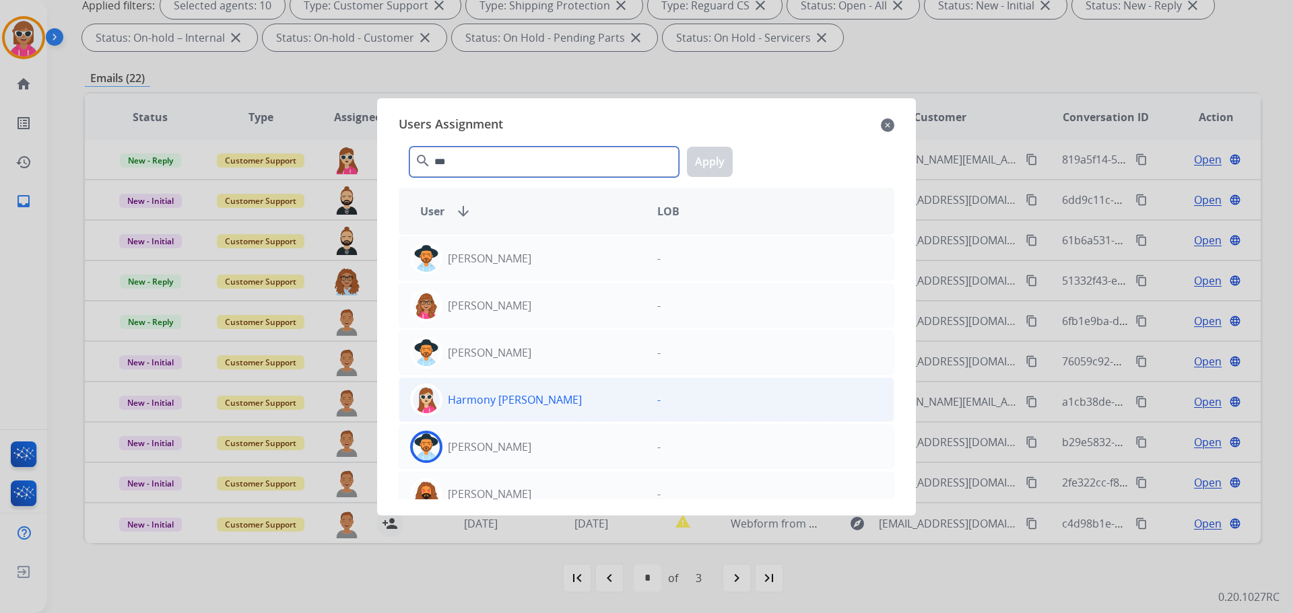
type input "***"
click at [549, 404] on div "Harmony [PERSON_NAME]" at bounding box center [522, 400] width 247 height 32
click at [719, 158] on button "Apply" at bounding box center [710, 162] width 46 height 30
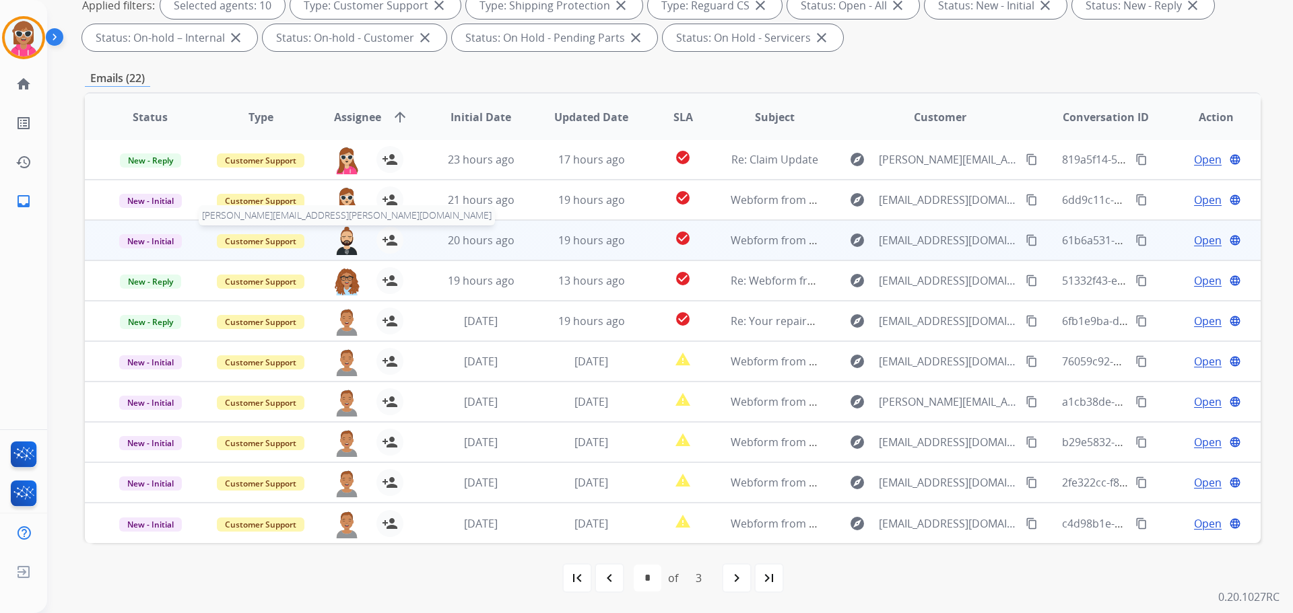
click at [336, 244] on img at bounding box center [346, 241] width 27 height 28
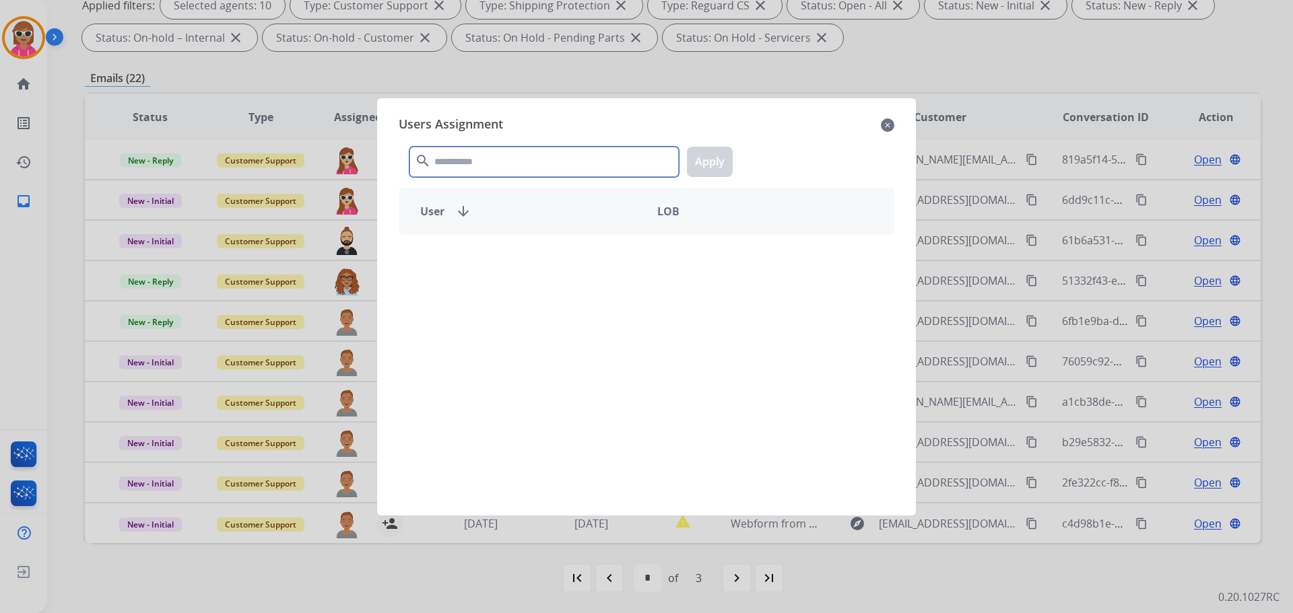
click at [527, 164] on input "text" at bounding box center [543, 162] width 269 height 30
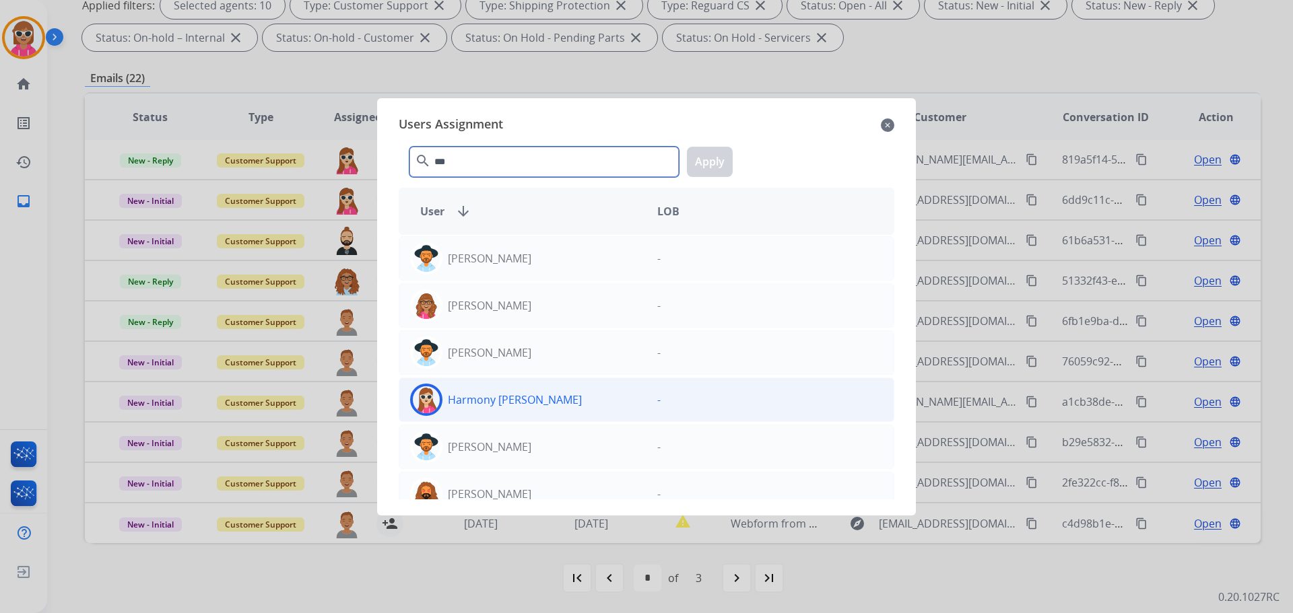
type input "***"
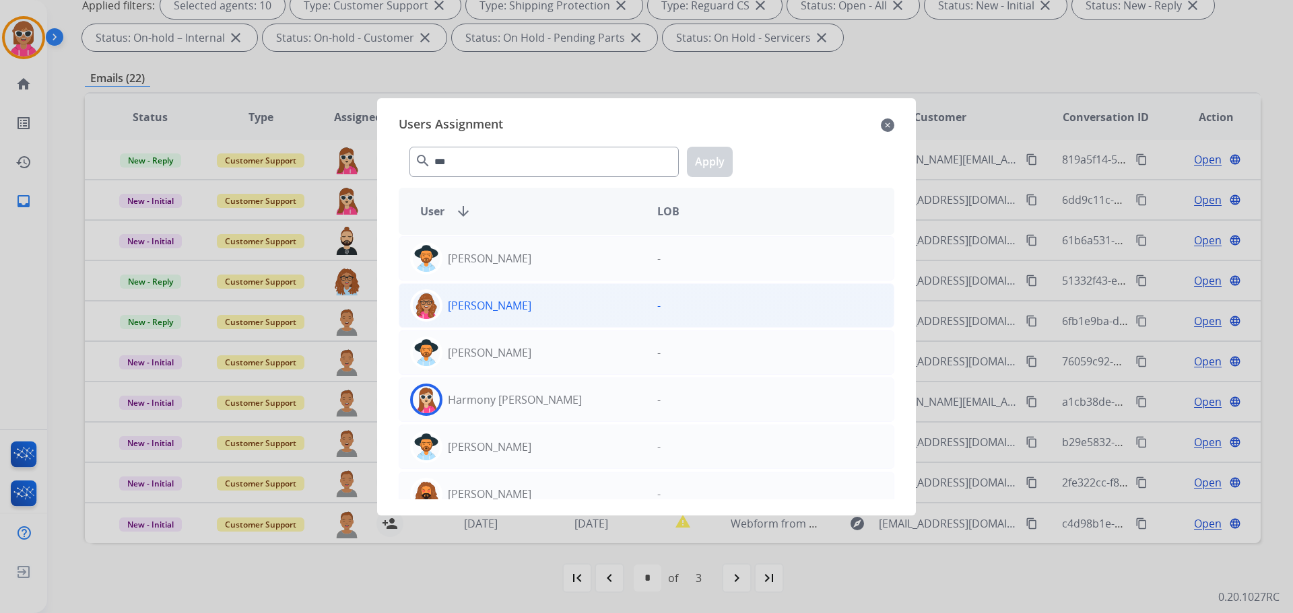
drag, startPoint x: 593, startPoint y: 389, endPoint x: 615, endPoint y: 314, distance: 78.6
click at [592, 386] on div "Harmony [PERSON_NAME]" at bounding box center [522, 400] width 247 height 32
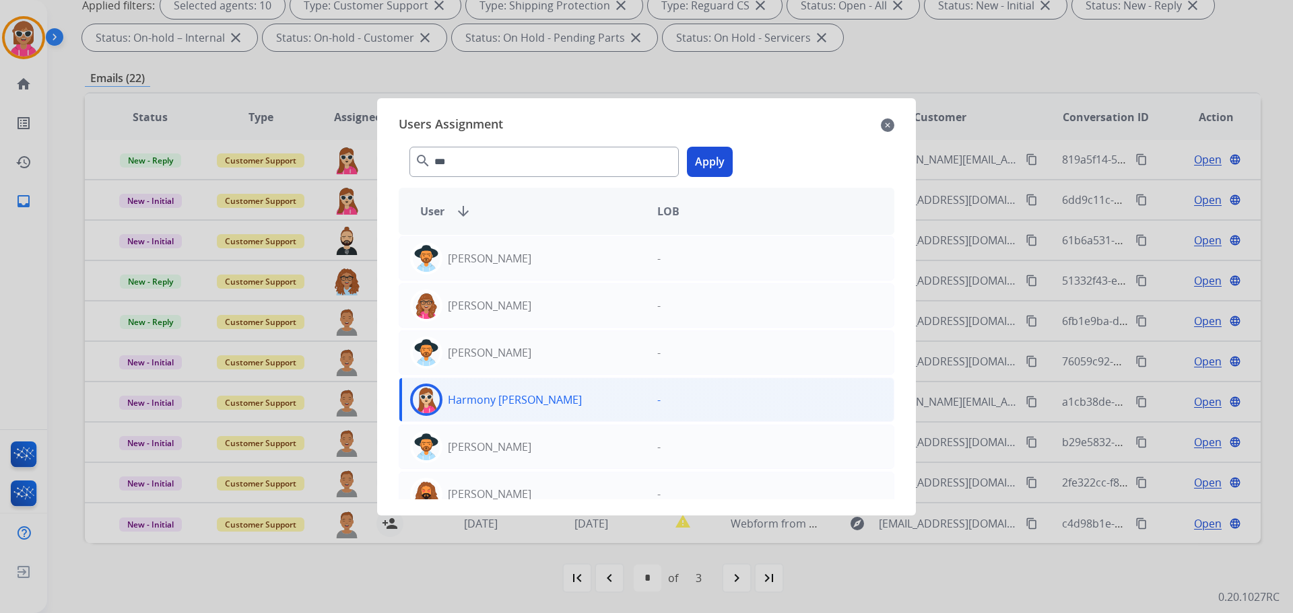
click at [717, 148] on button "Apply" at bounding box center [710, 162] width 46 height 30
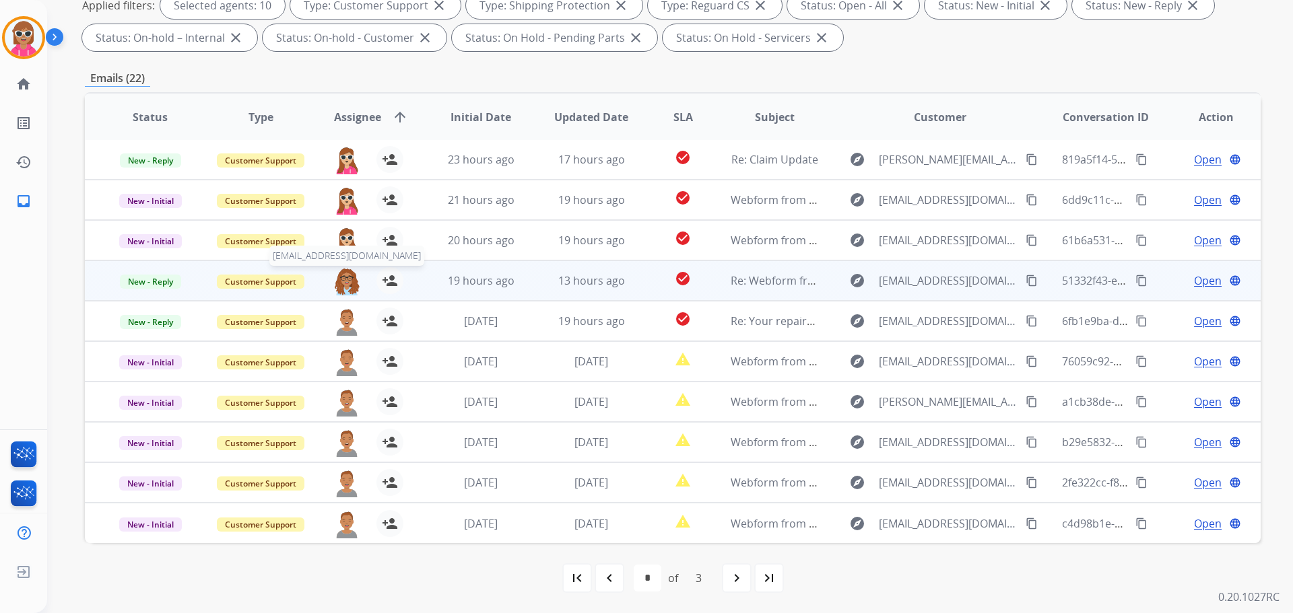
click at [343, 279] on img at bounding box center [346, 281] width 27 height 28
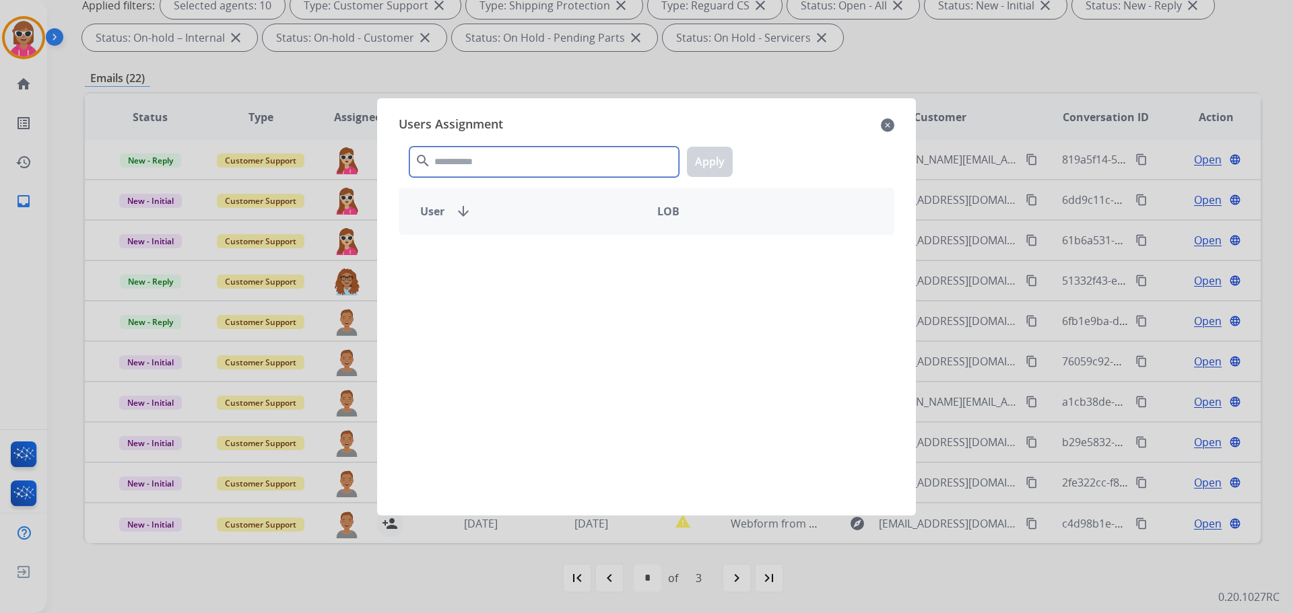
click at [537, 165] on input "text" at bounding box center [543, 162] width 269 height 30
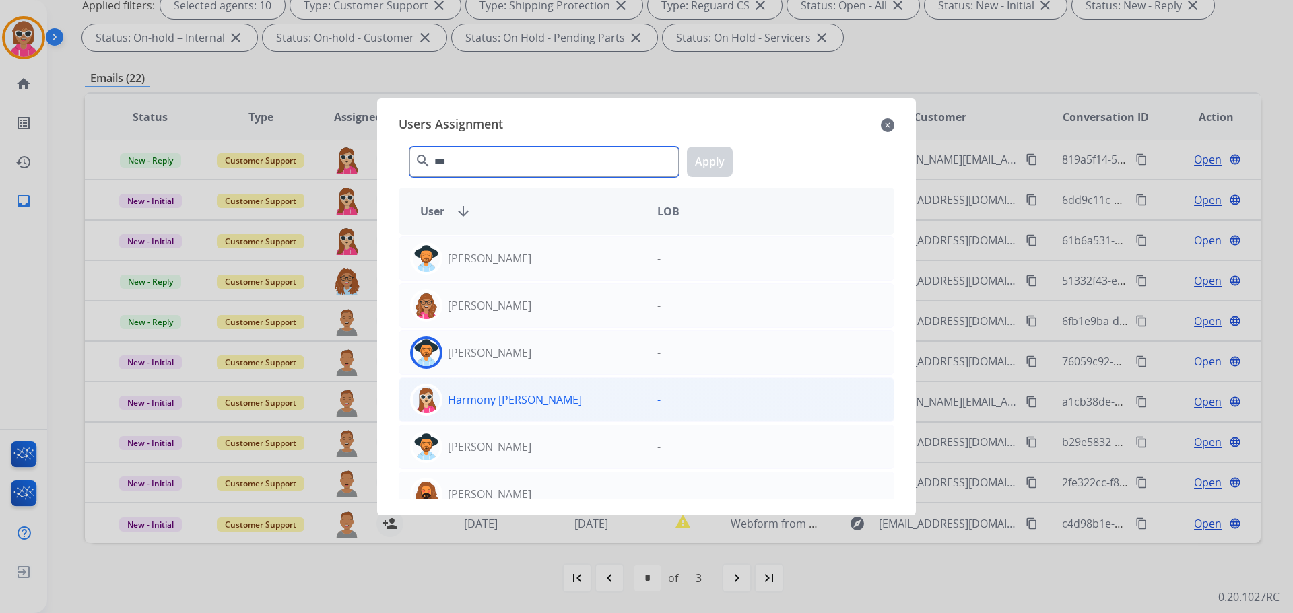
type input "***"
click at [564, 398] on div "Harmony [PERSON_NAME]" at bounding box center [522, 400] width 247 height 32
click at [693, 170] on button "Apply" at bounding box center [710, 162] width 46 height 30
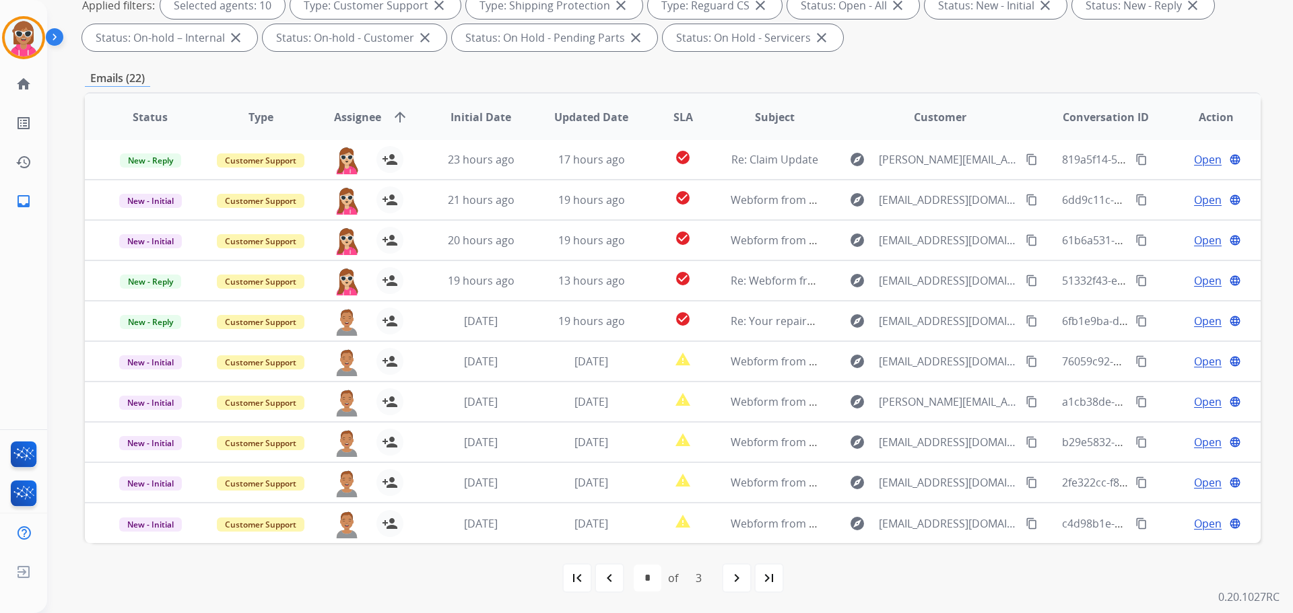
drag, startPoint x: 733, startPoint y: 569, endPoint x: 724, endPoint y: 569, distance: 8.8
click at [733, 569] on div "navigate_next" at bounding box center [737, 579] width 30 height 30
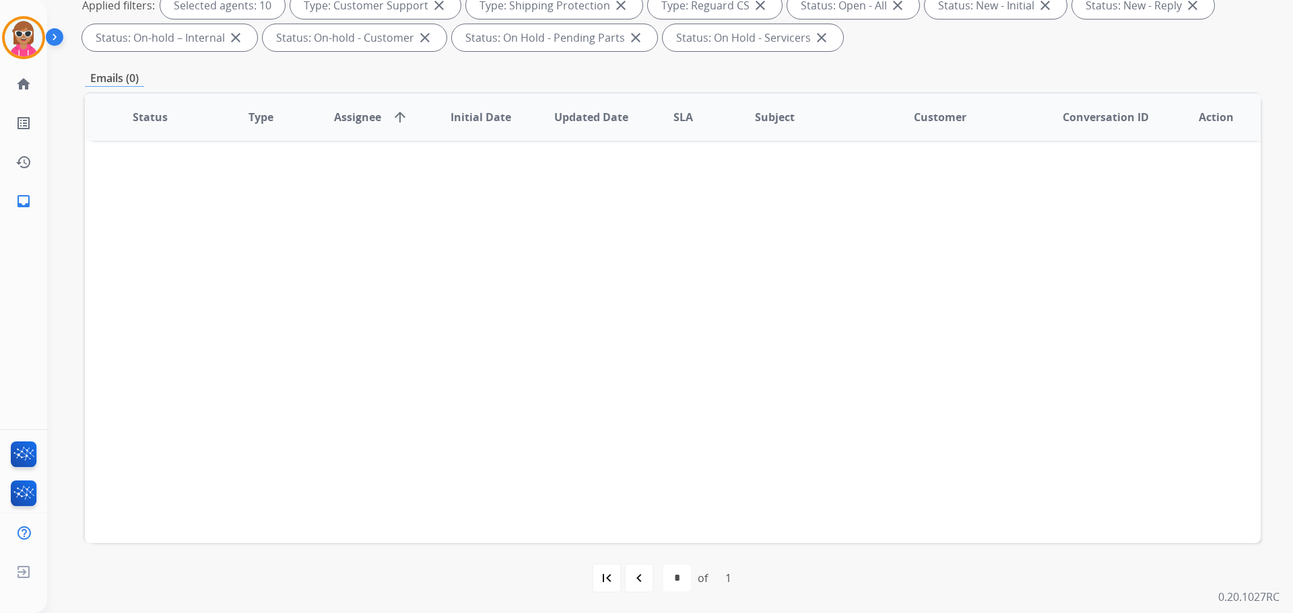
drag, startPoint x: 617, startPoint y: 582, endPoint x: 618, endPoint y: 597, distance: 15.5
click at [618, 597] on div "first_page navigate_before * of 1 navigate_next last_page" at bounding box center [673, 578] width 1176 height 70
click at [627, 584] on div "navigate_before" at bounding box center [639, 579] width 30 height 30
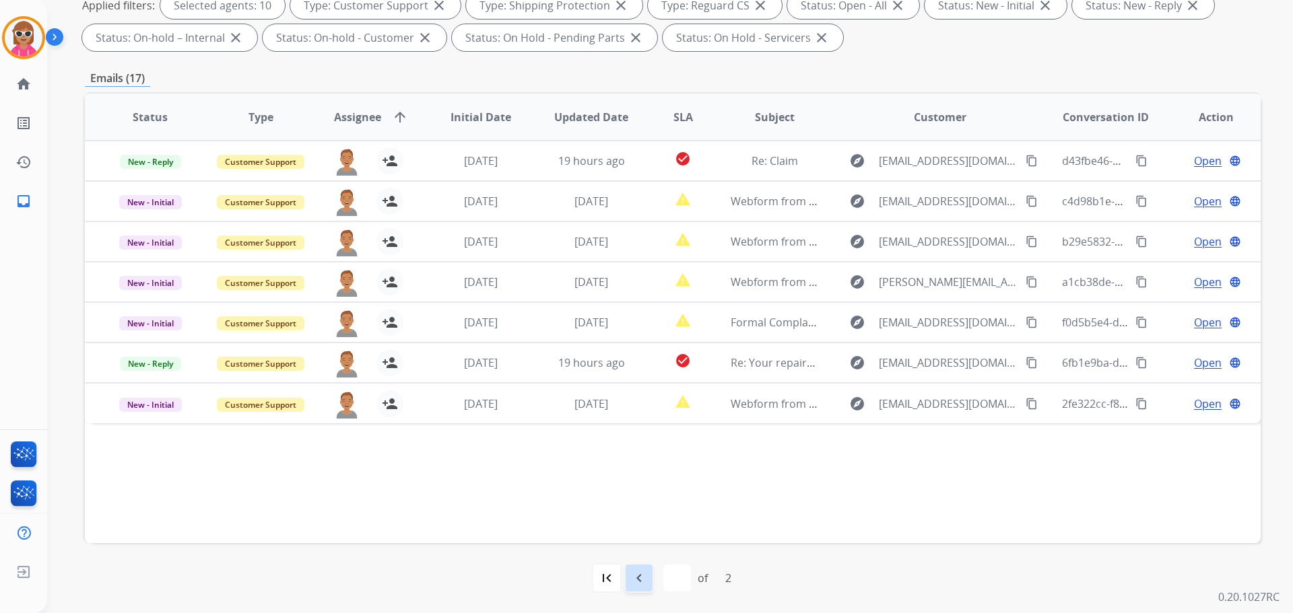
click at [625, 578] on div "navigate_before" at bounding box center [639, 579] width 30 height 30
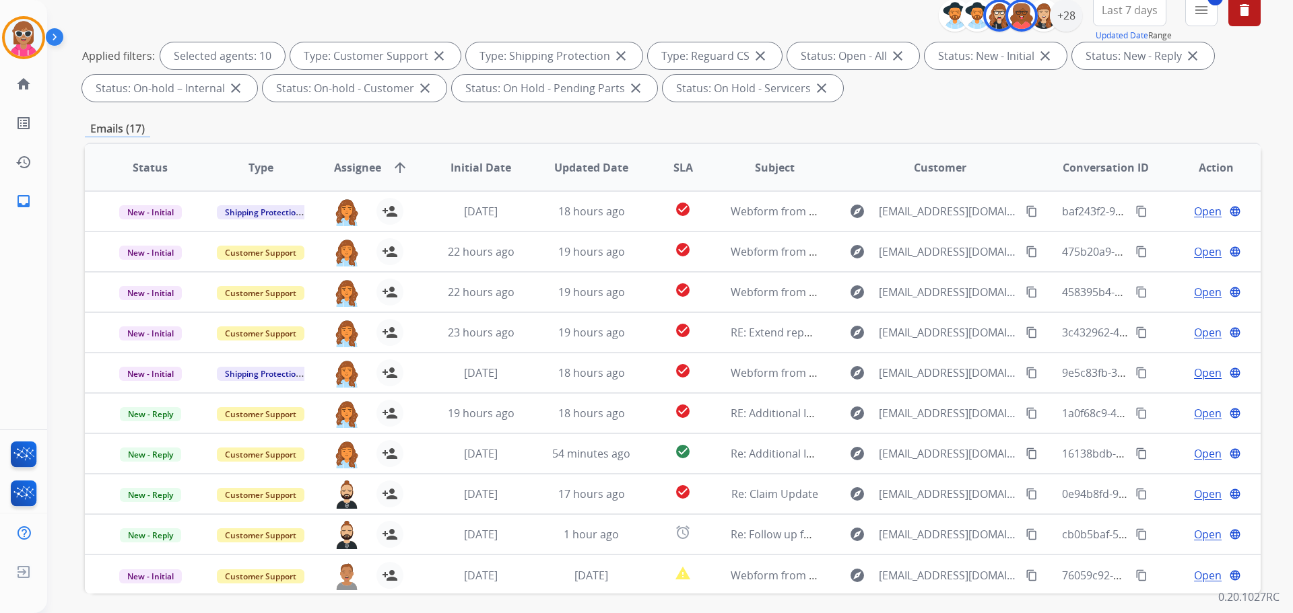
scroll to position [83, 0]
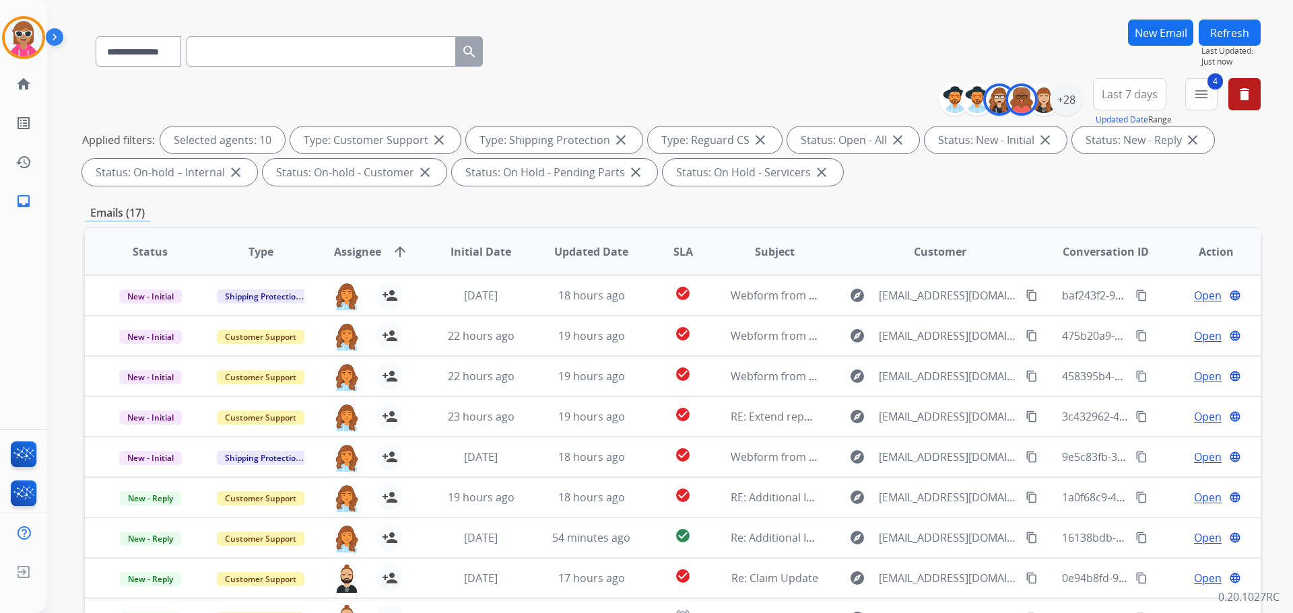
click at [1214, 34] on button "Refresh" at bounding box center [1230, 33] width 62 height 26
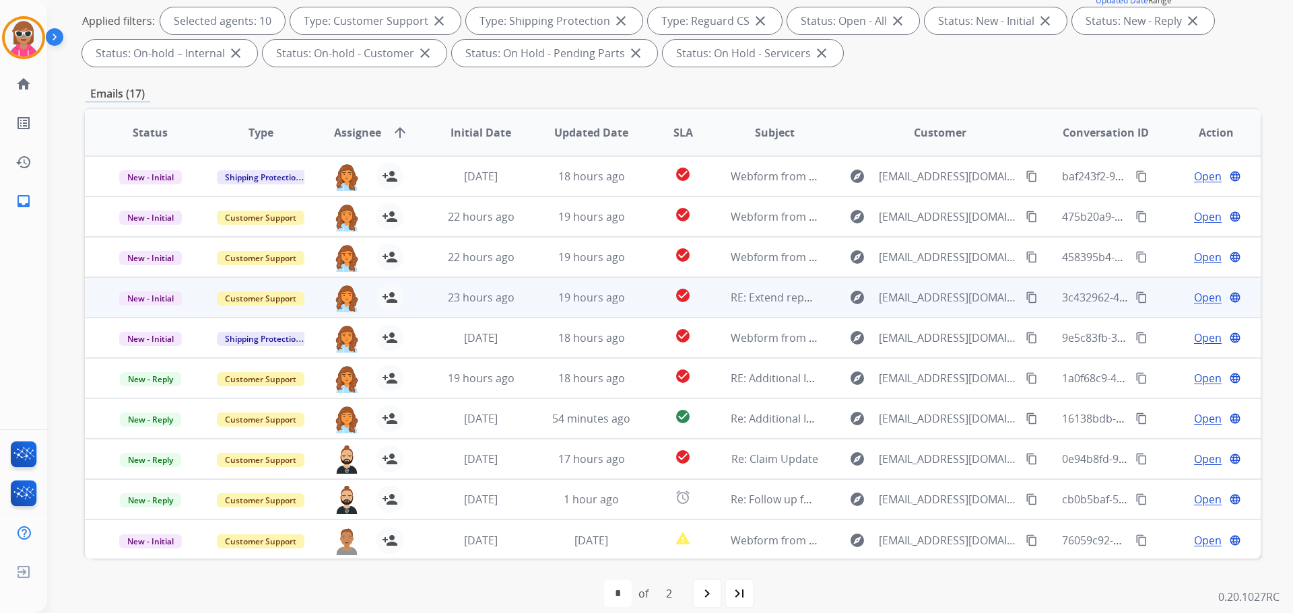
scroll to position [1, 0]
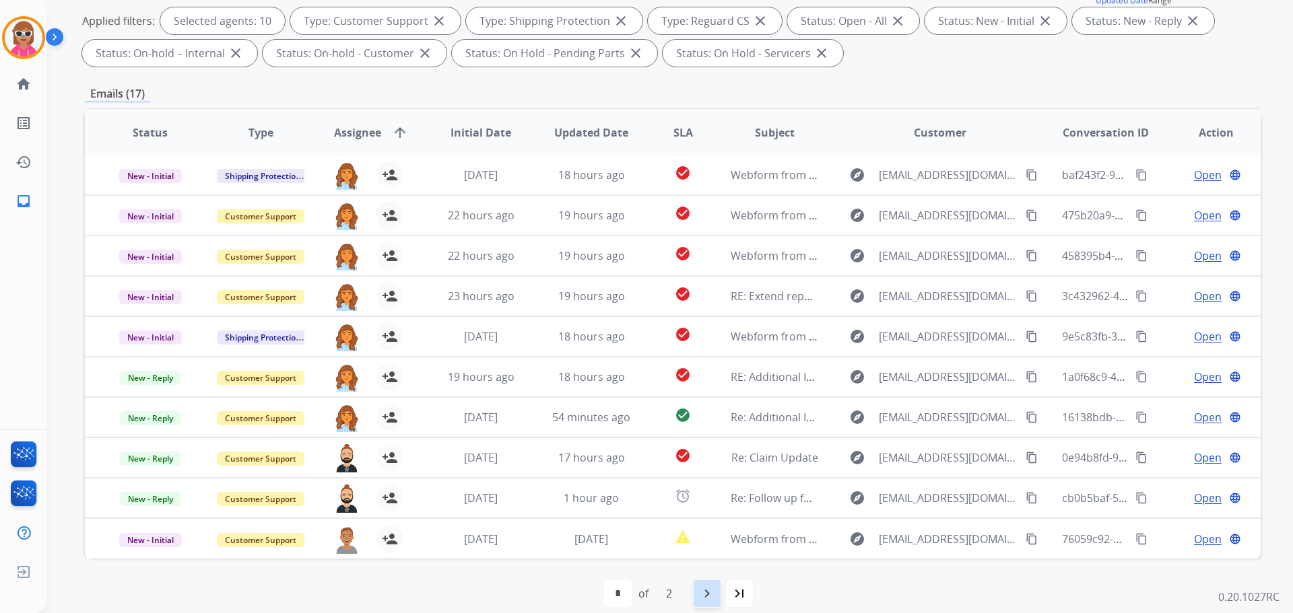
click at [700, 587] on mat-icon "navigate_next" at bounding box center [707, 594] width 16 height 16
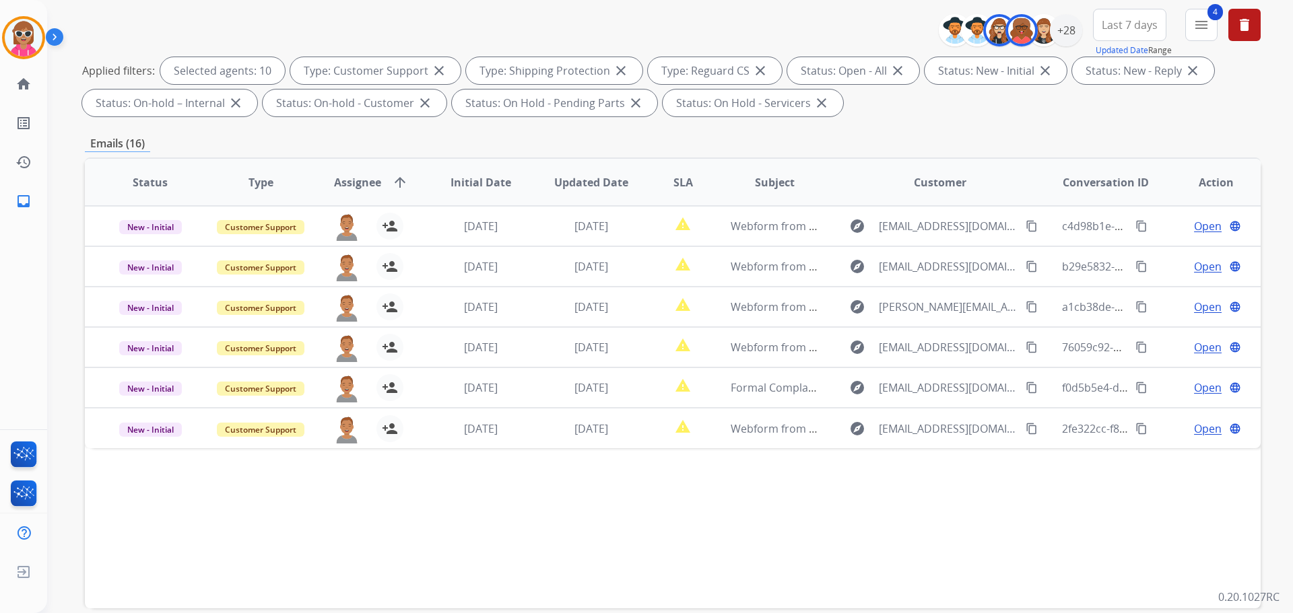
scroll to position [218, 0]
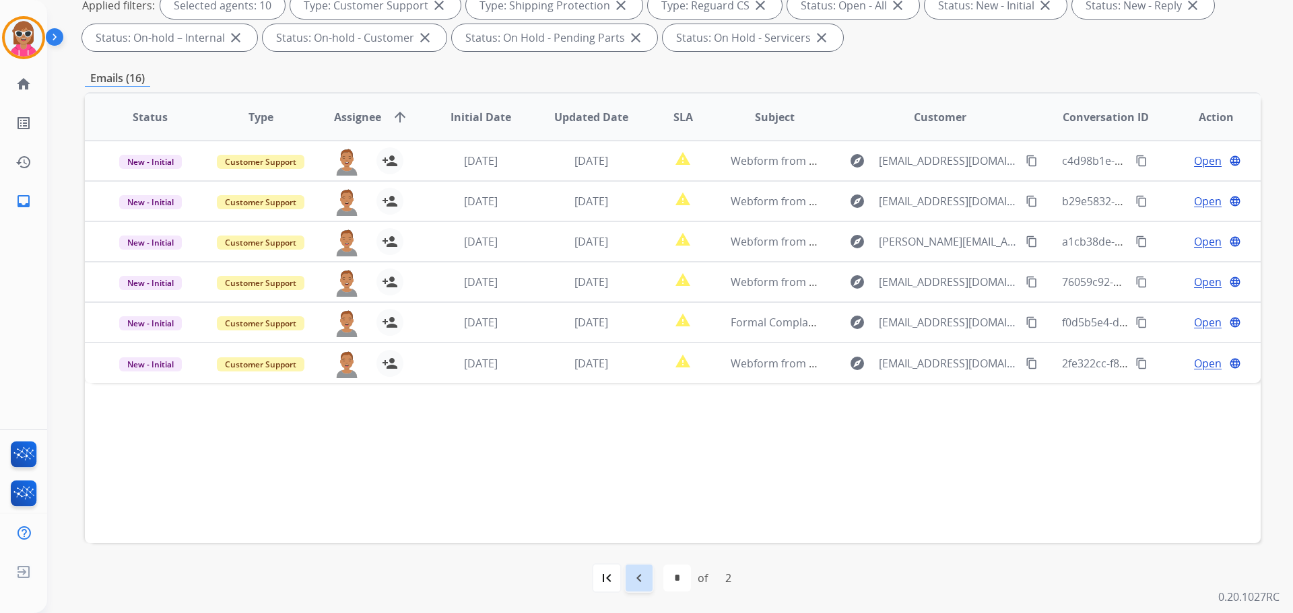
click at [648, 567] on div "navigate_before" at bounding box center [639, 579] width 30 height 30
select select "*"
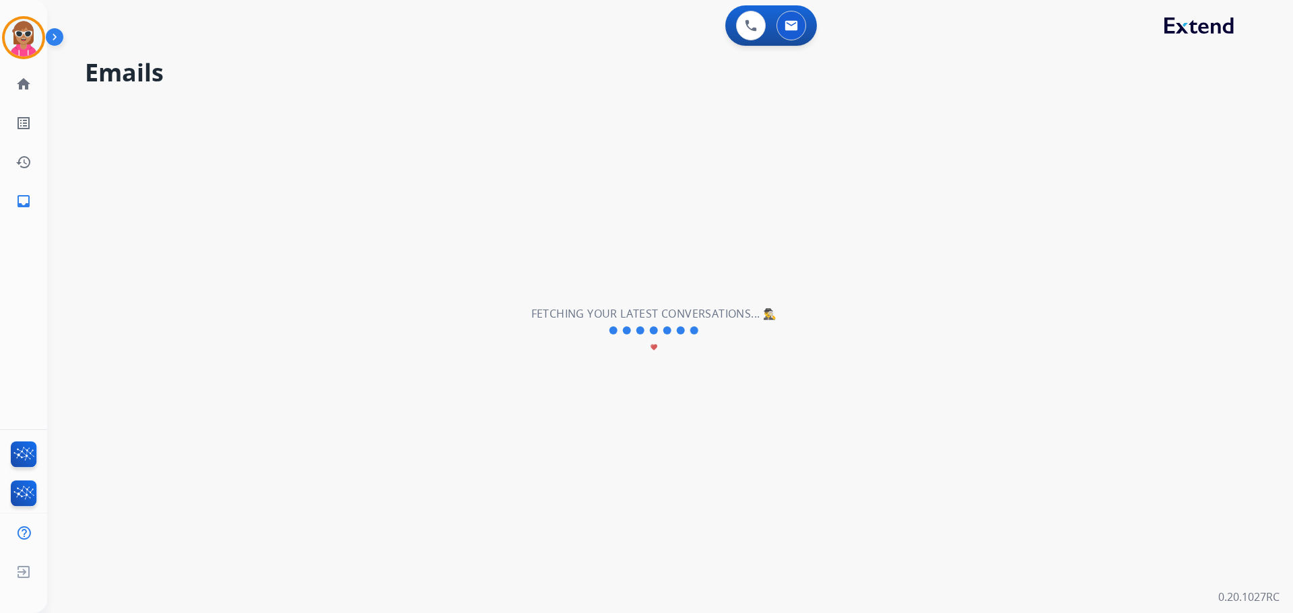
scroll to position [0, 0]
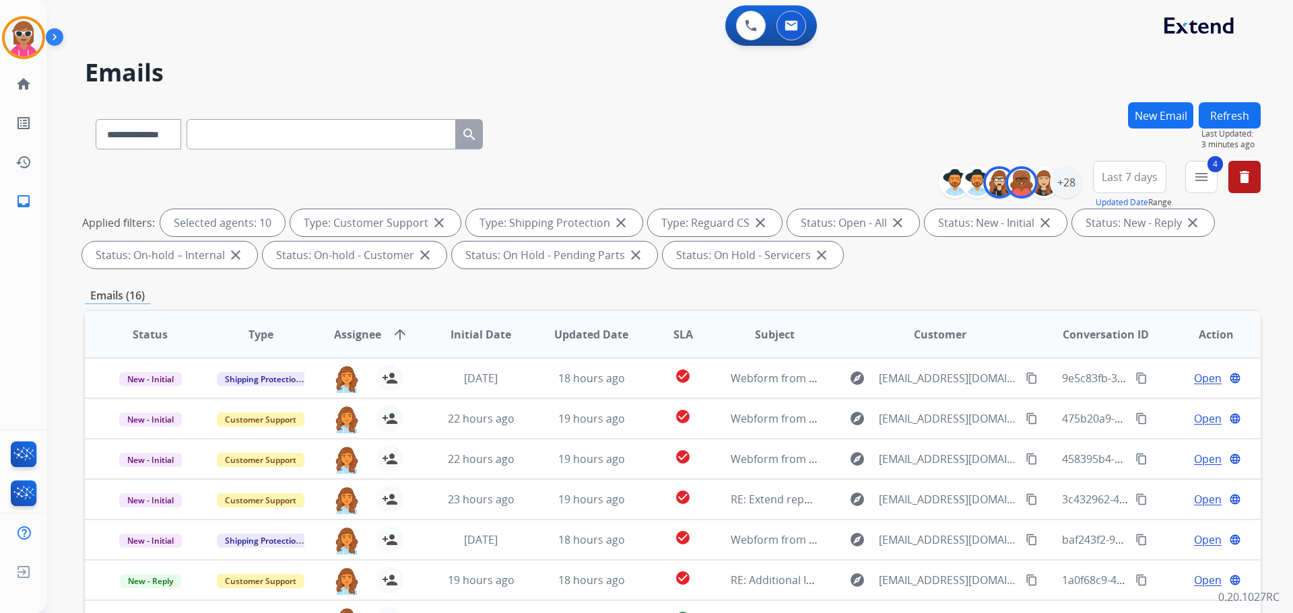
click at [497, 101] on div "**********" at bounding box center [653, 354] width 1213 height 613
